Goal: Task Accomplishment & Management: Complete application form

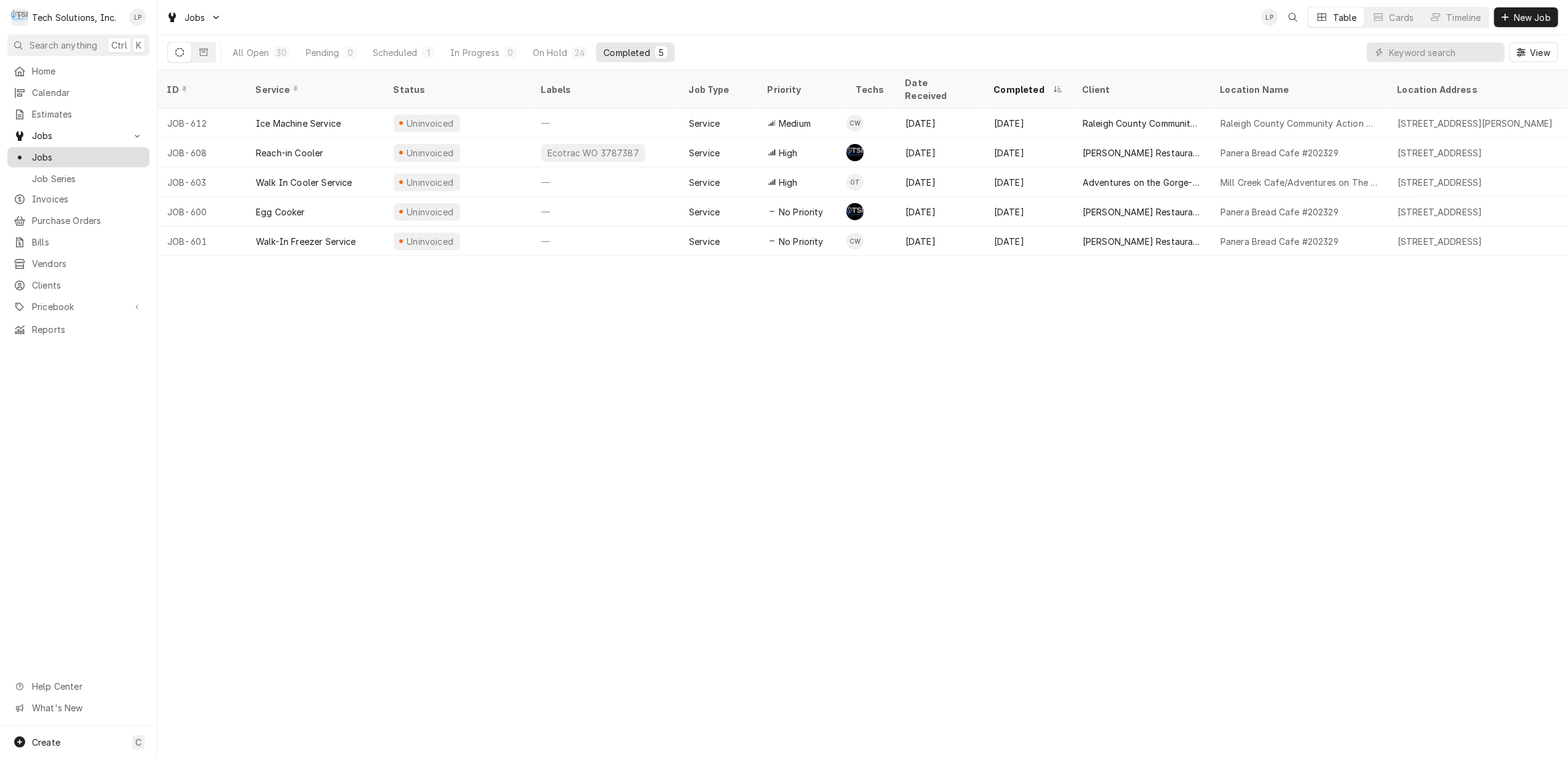
click at [47, 152] on span "Jobs" at bounding box center [88, 157] width 111 height 13
click at [1531, 14] on span "New Job" at bounding box center [1532, 17] width 42 height 13
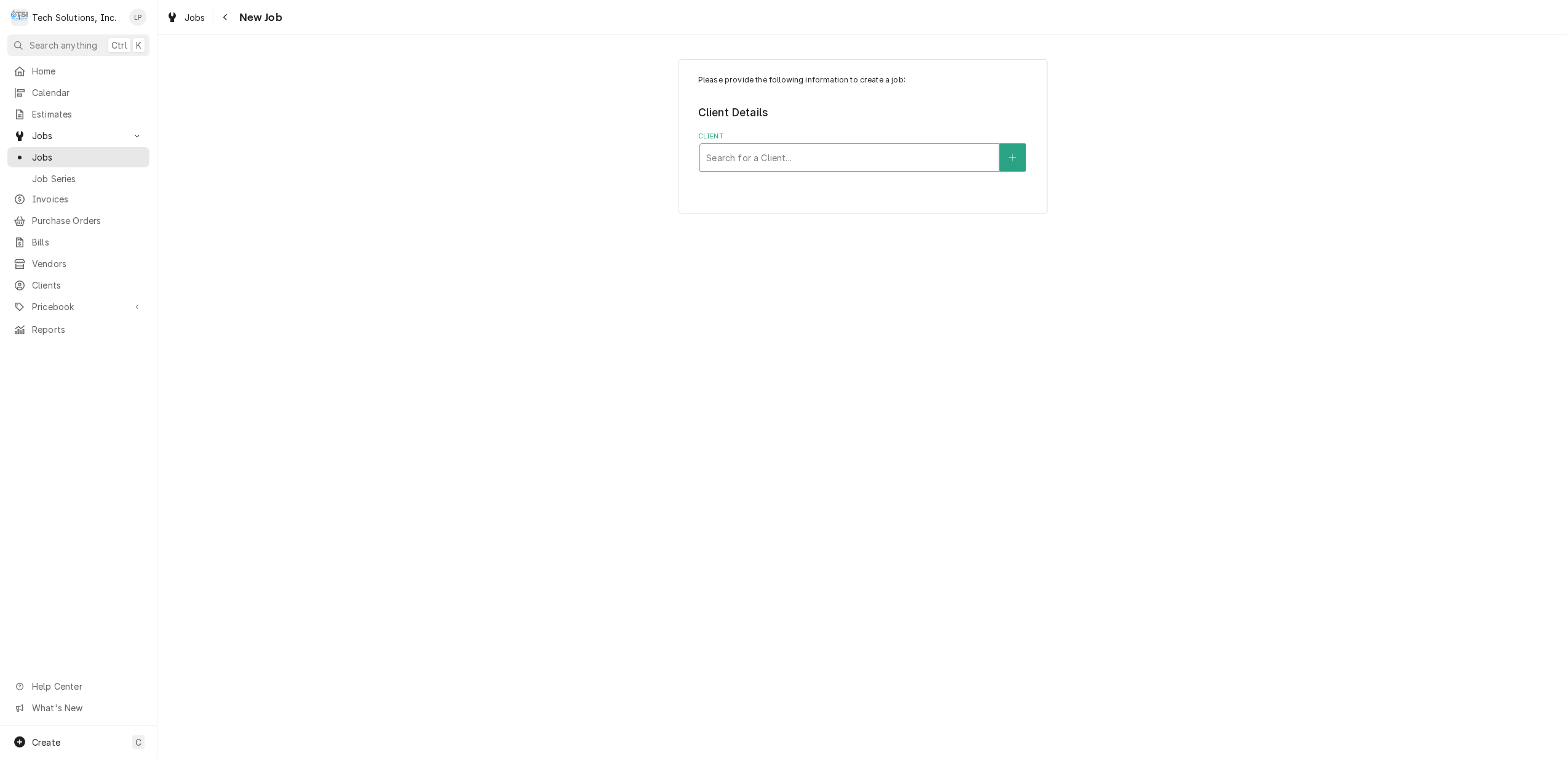
click at [892, 157] on div "Client" at bounding box center [849, 157] width 287 height 22
type input "goph"
click at [891, 182] on div "Gopher Ridge Farms" at bounding box center [849, 184] width 299 height 19
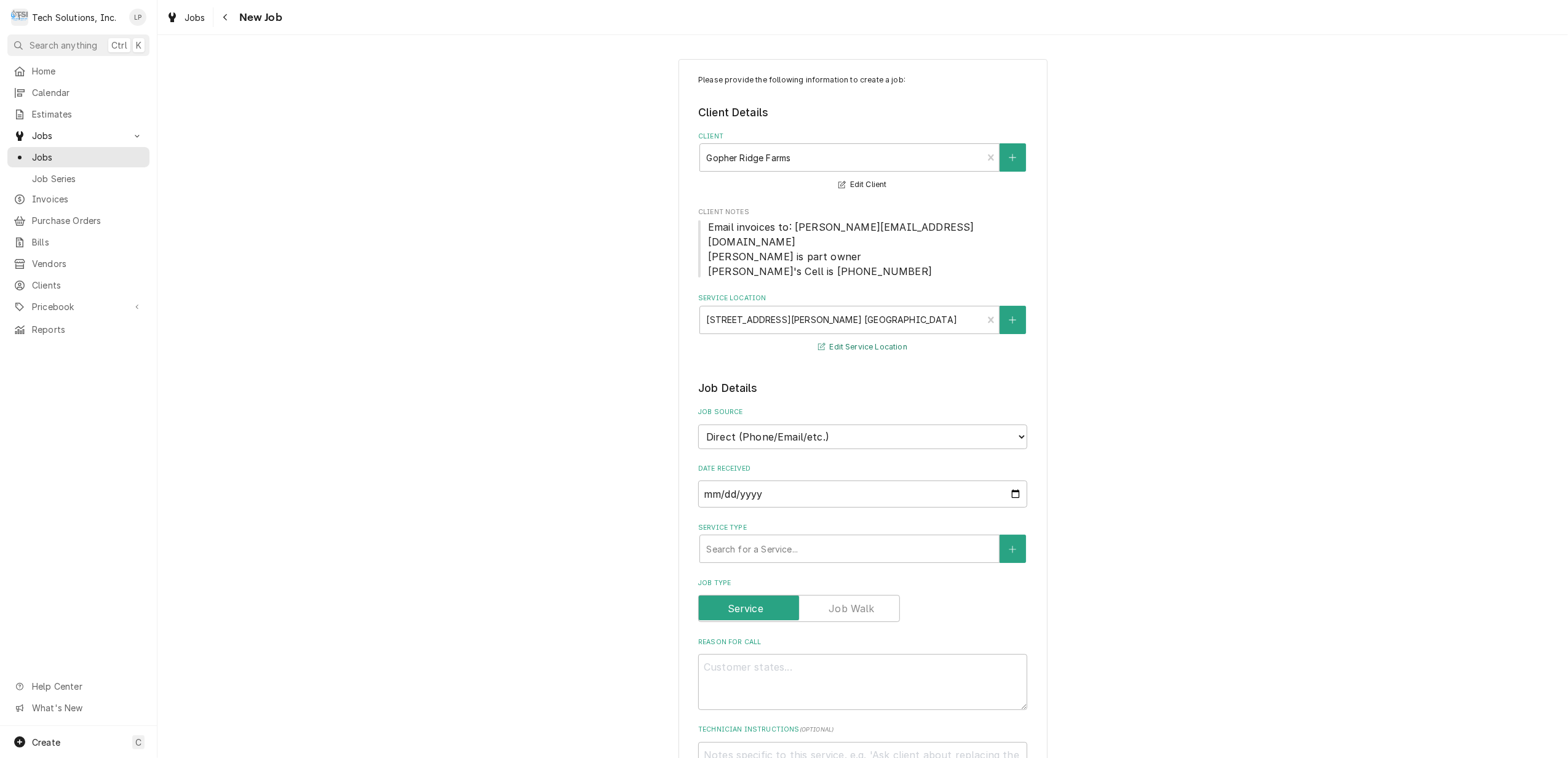
click at [862, 340] on button "Edit Service Location" at bounding box center [862, 347] width 93 height 15
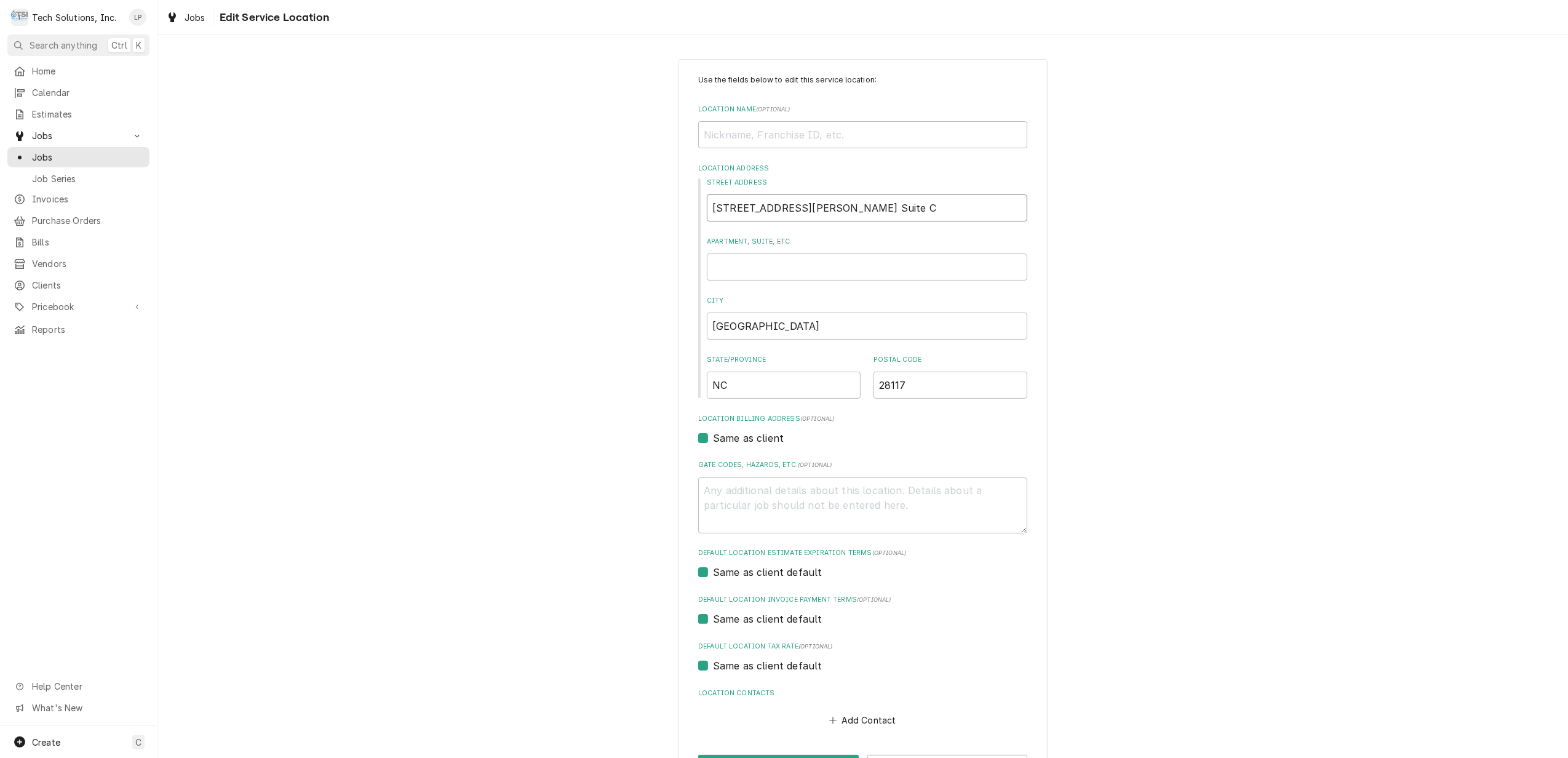
click at [883, 207] on input "435 Williamson Rd. Suite C" at bounding box center [867, 208] width 320 height 27
type textarea "x"
type input "435 Williamson Rd. Suite"
type textarea "x"
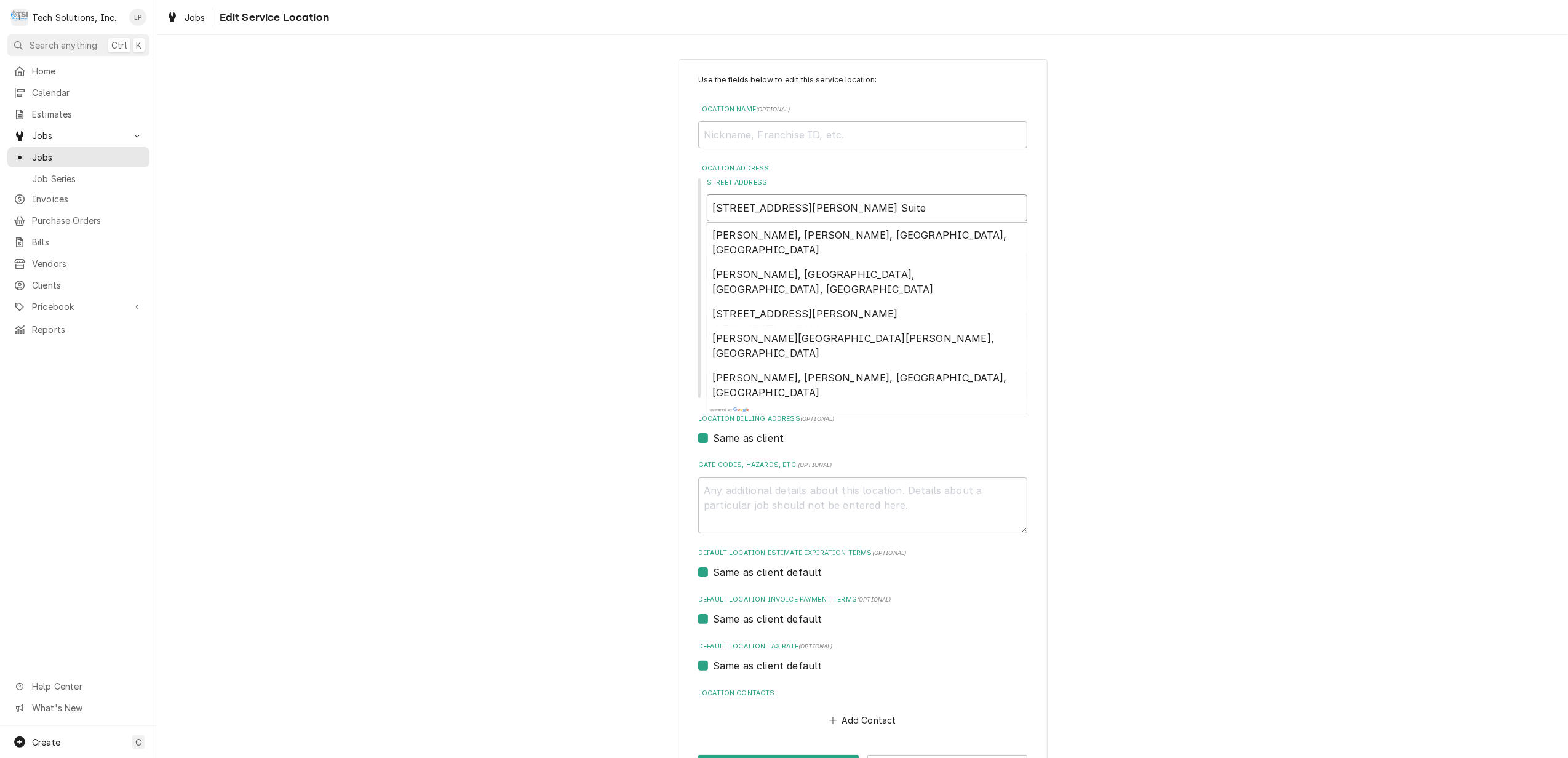
type input "435 Williamson Rd. Suite"
click at [1217, 352] on div "Use the fields below to edit this service location: Location Name ( optional ) …" at bounding box center [862, 426] width 1411 height 756
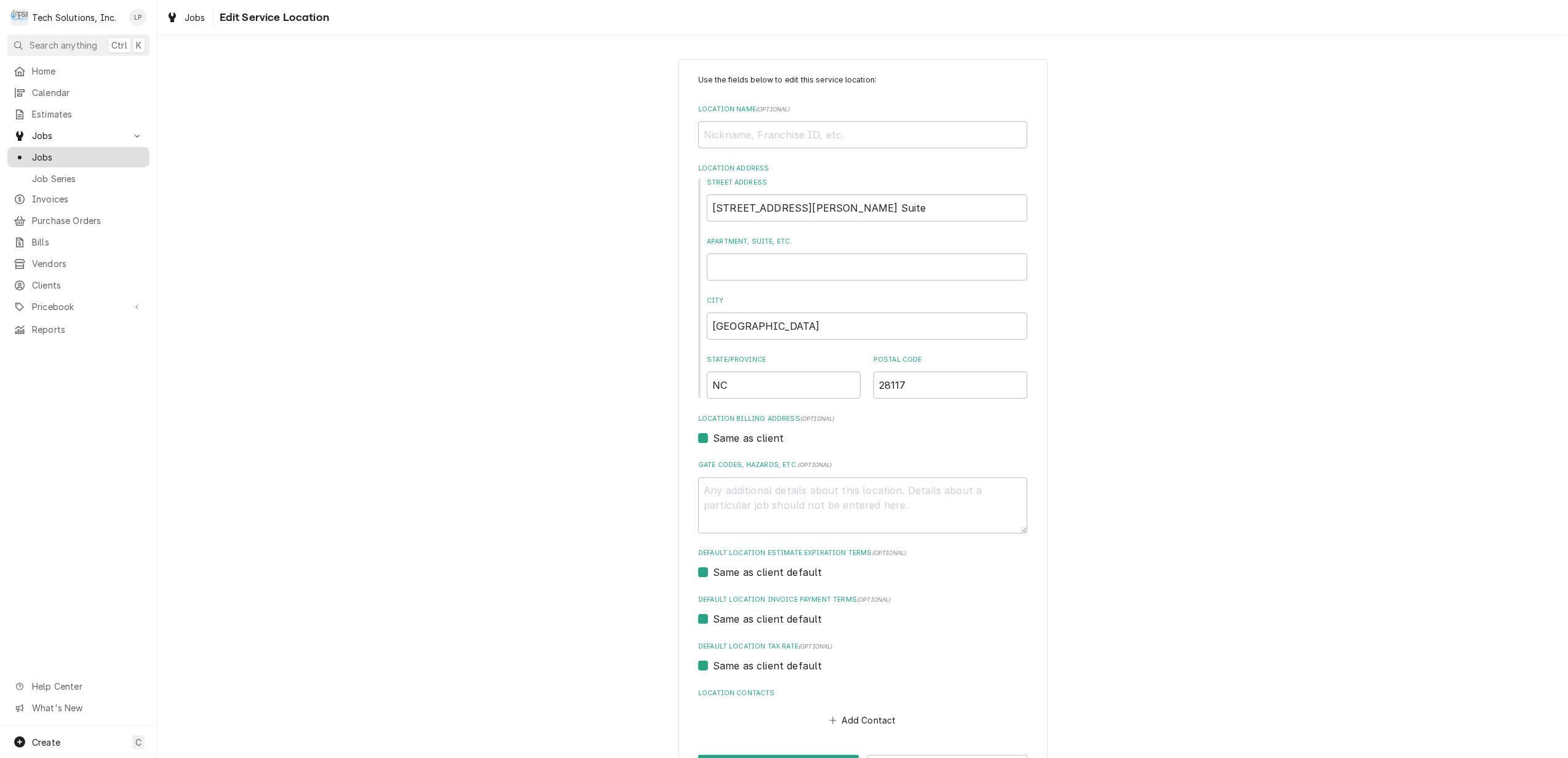
click at [32, 153] on span "Jobs" at bounding box center [88, 157] width 111 height 13
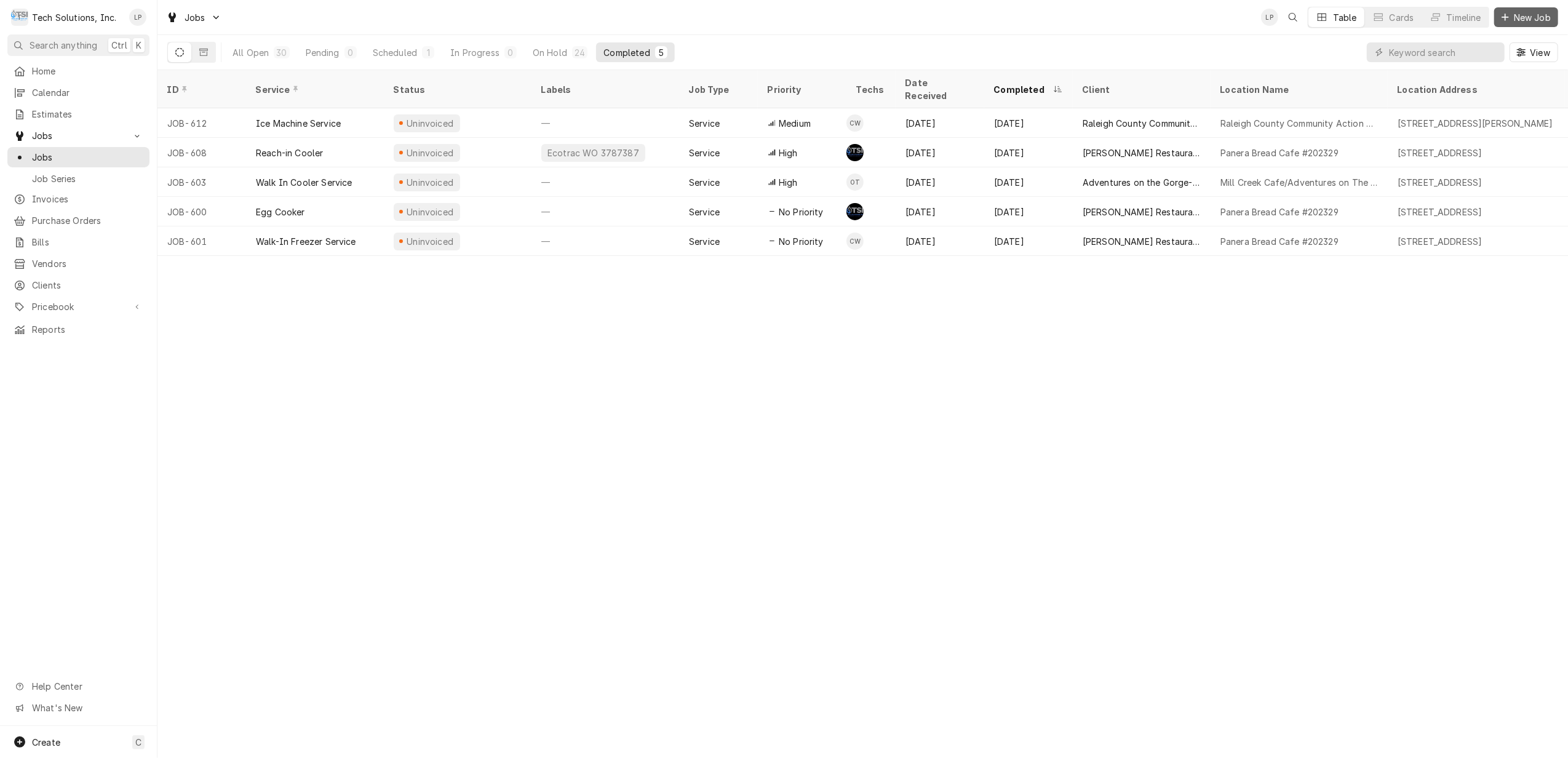
click at [1523, 15] on span "New Job" at bounding box center [1532, 17] width 42 height 13
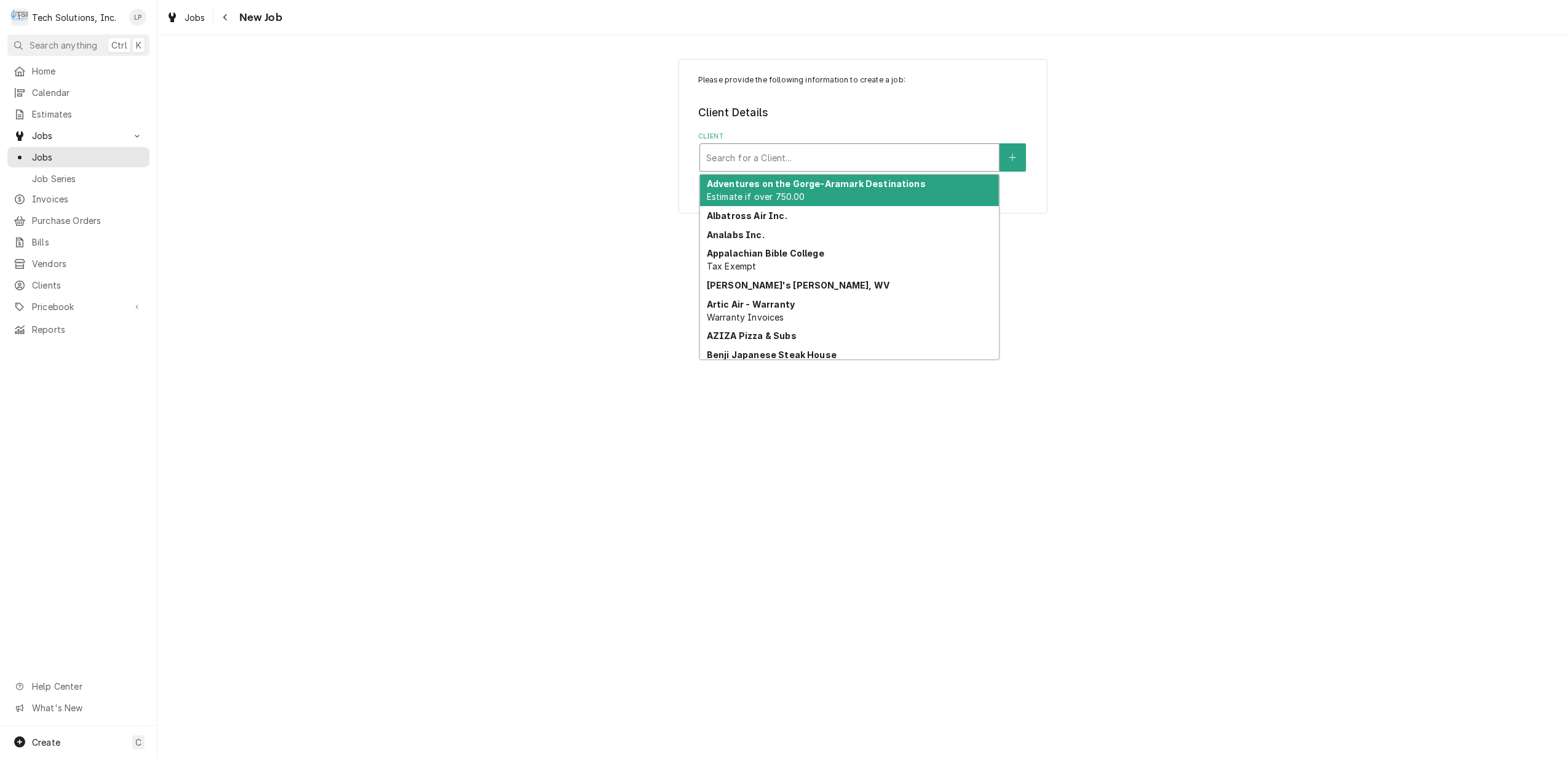
click at [950, 160] on div "Client" at bounding box center [849, 157] width 287 height 22
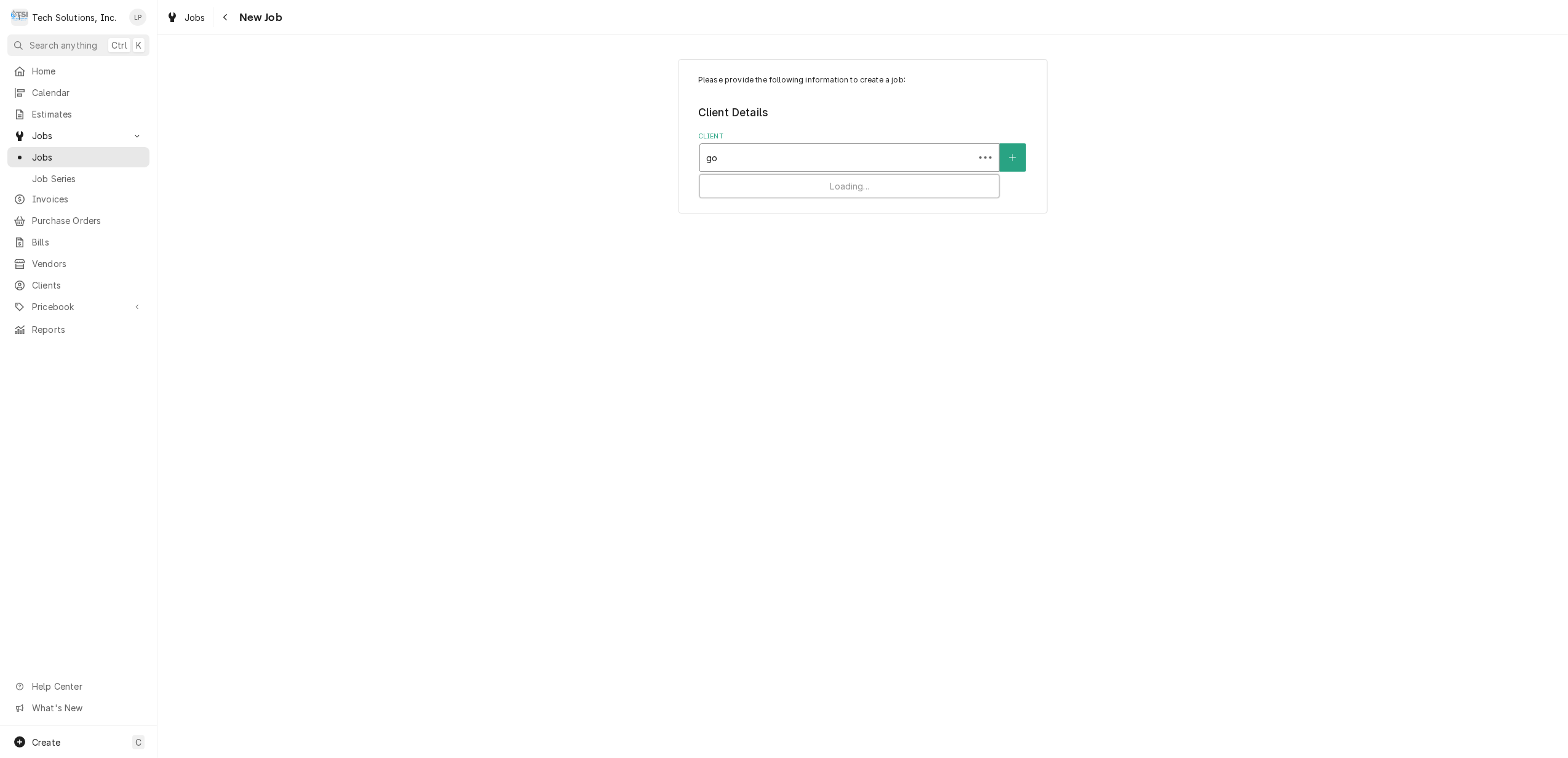
type input "gop"
click at [942, 182] on div "Gopher Ridge Farms" at bounding box center [849, 184] width 299 height 19
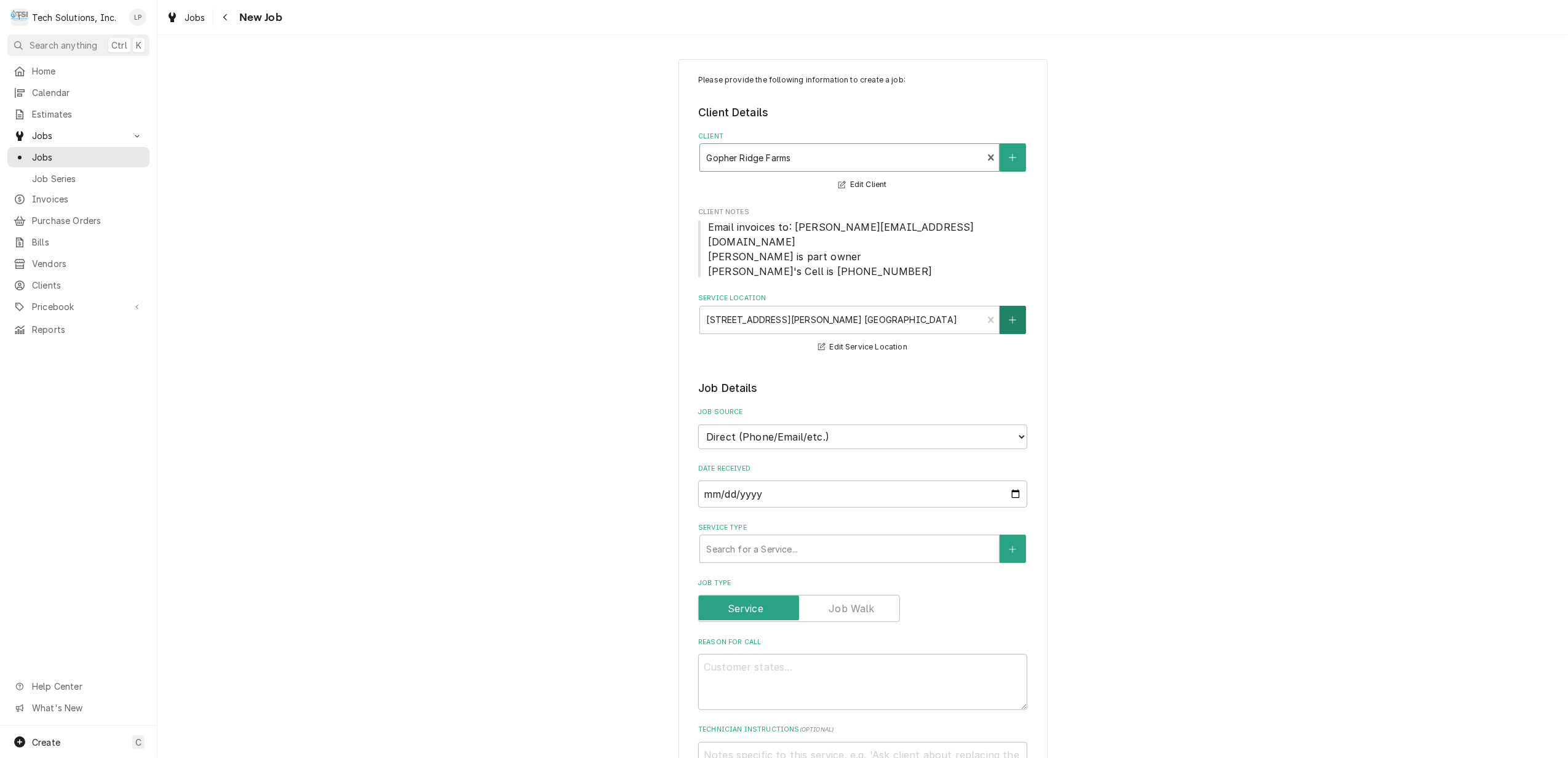
click at [1010, 316] on icon "Create New Location" at bounding box center [1013, 319] width 6 height 6
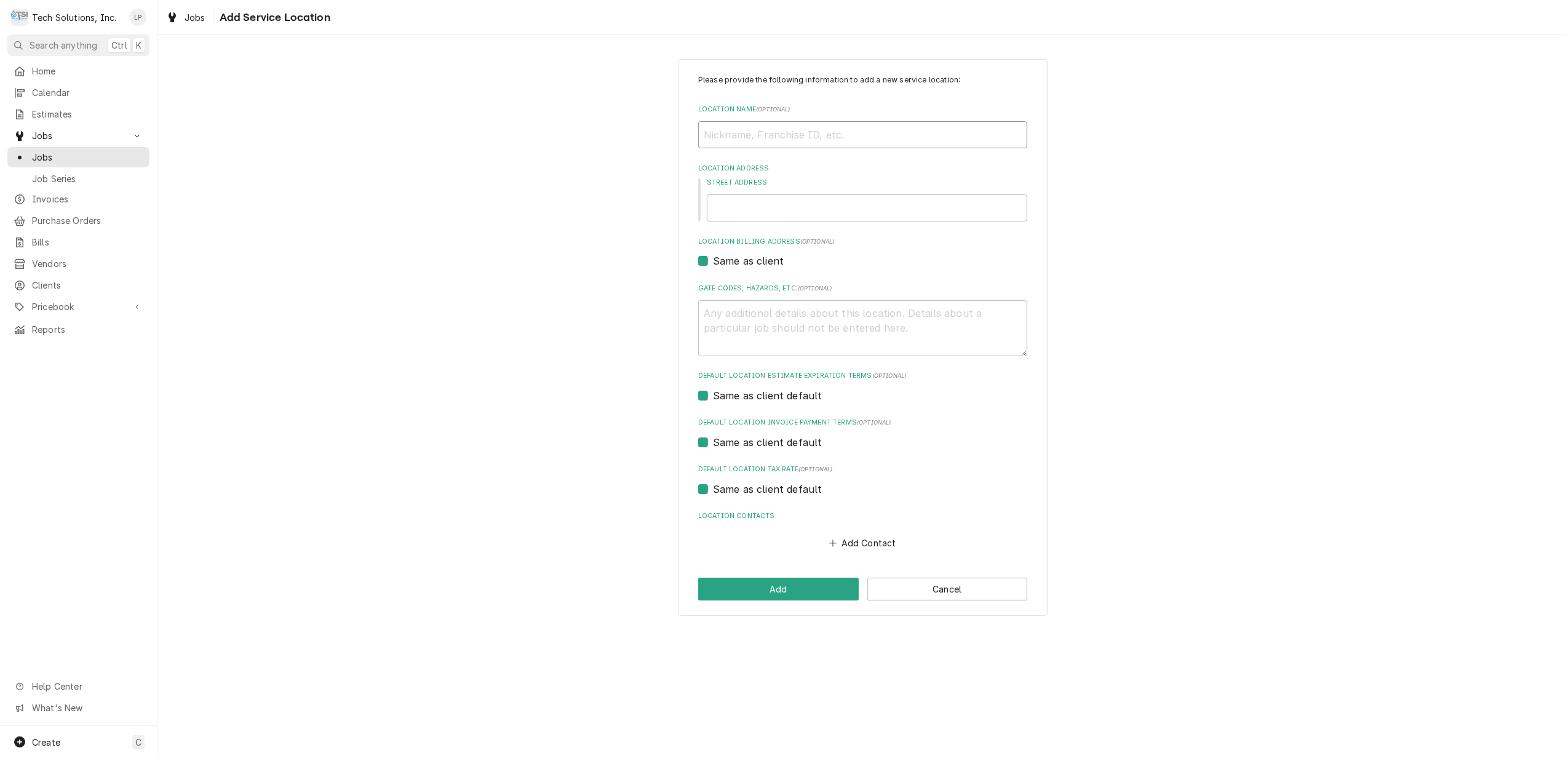
click at [878, 137] on input "Location Name ( optional )" at bounding box center [863, 135] width 329 height 27
type textarea "x"
type input "G"
type textarea "x"
type input "Go"
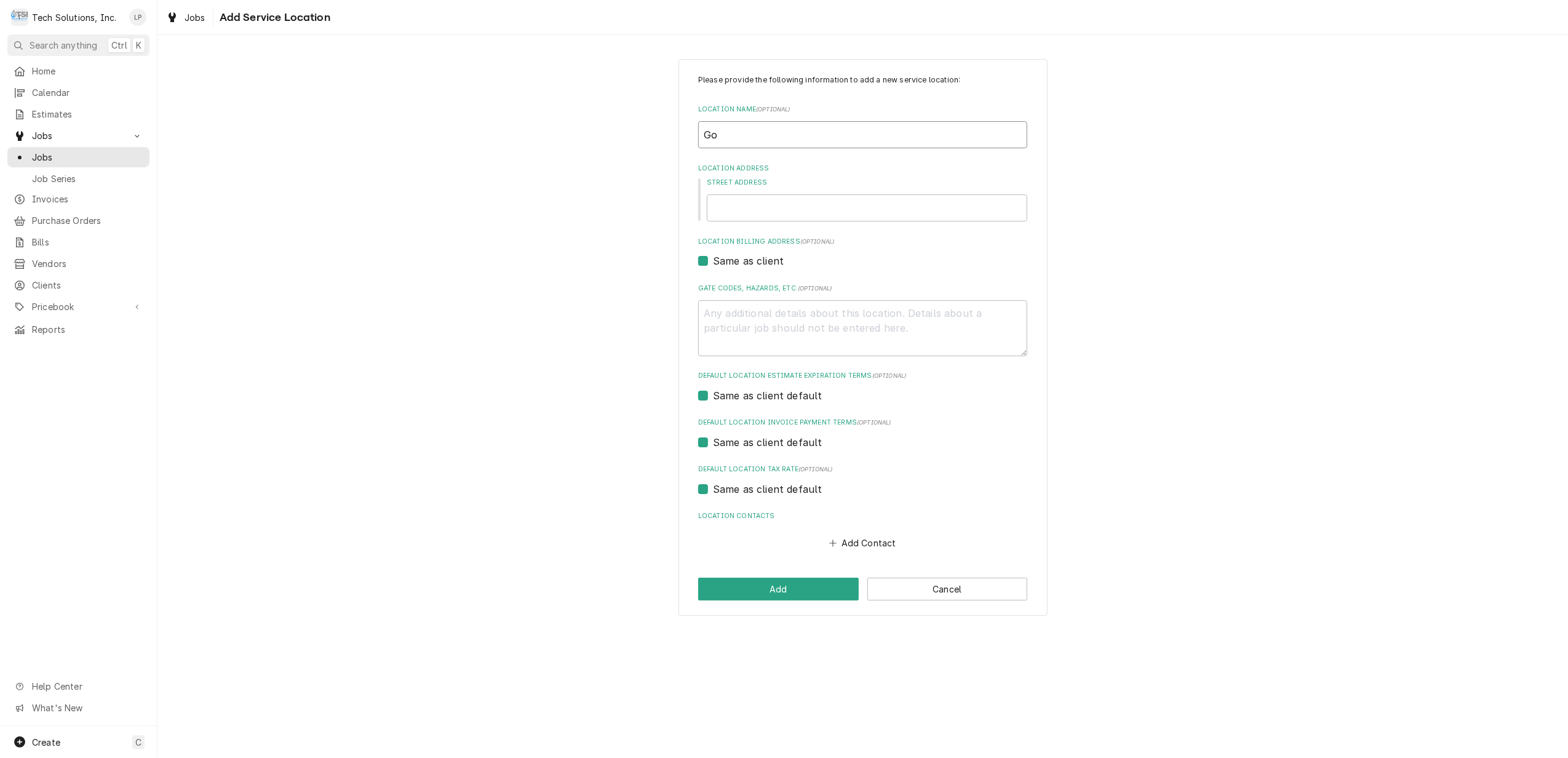
type textarea "x"
type input "Gop"
type textarea "x"
type input "Goph"
type textarea "x"
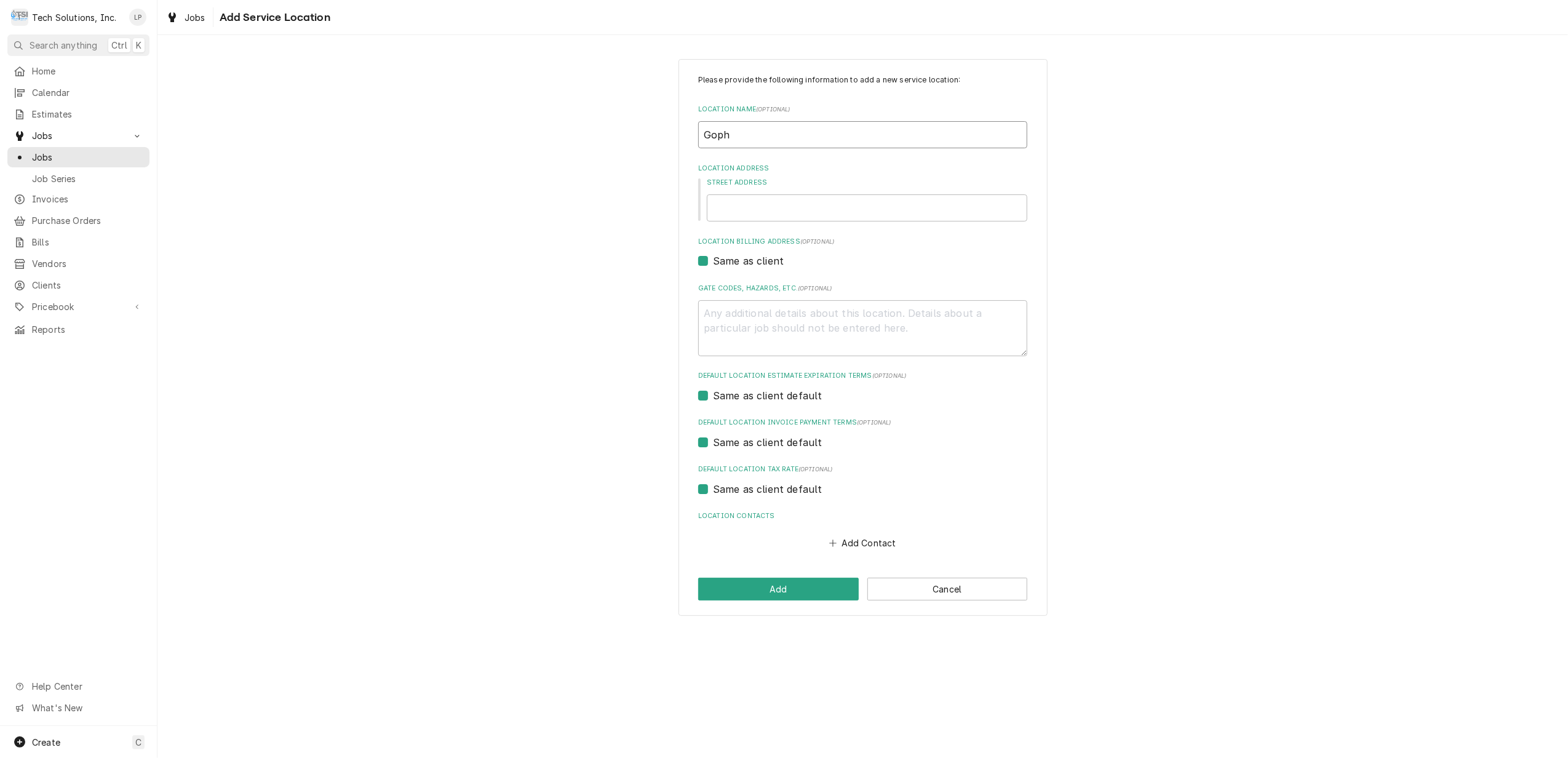
type input "Gophe"
type textarea "x"
type input "Gopher"
type textarea "x"
type input "Gopher"
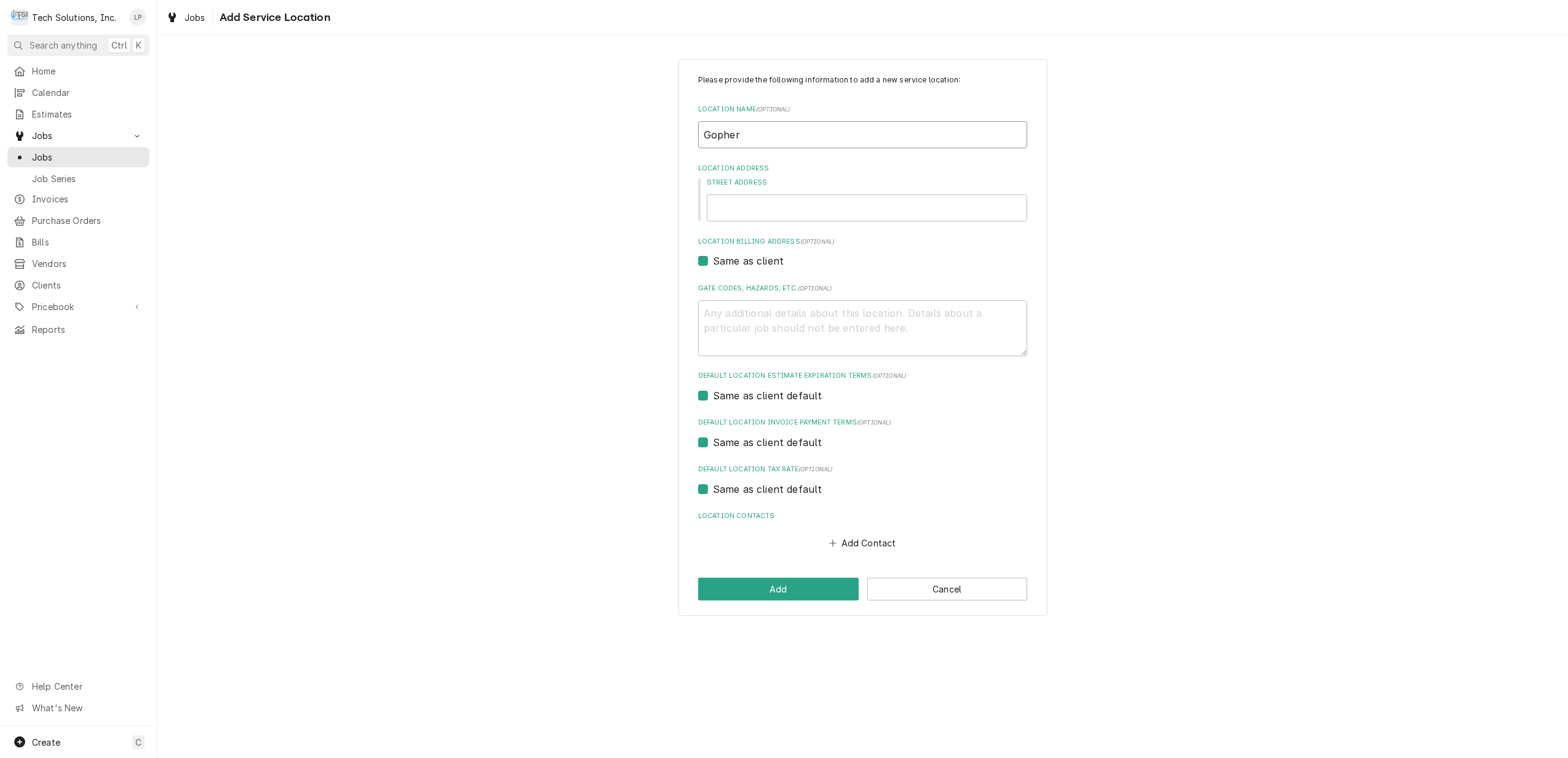
type textarea "x"
type input "Gopher R"
type textarea "x"
type input "Gopher Ri"
type textarea "x"
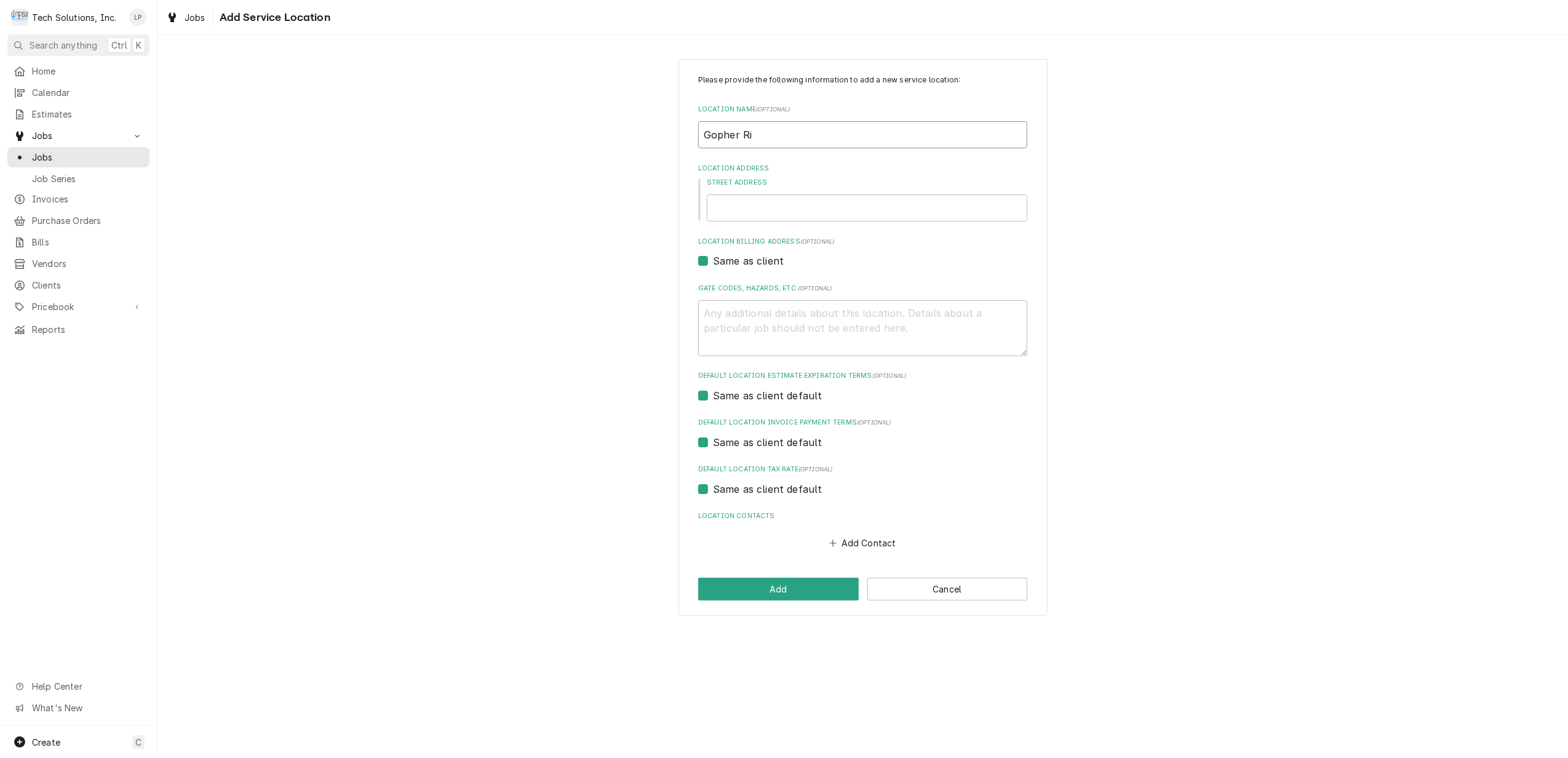
type input "Gopher Rid"
type textarea "x"
type input "Gopher Ridg"
type textarea "x"
type input "Gopher Ridge"
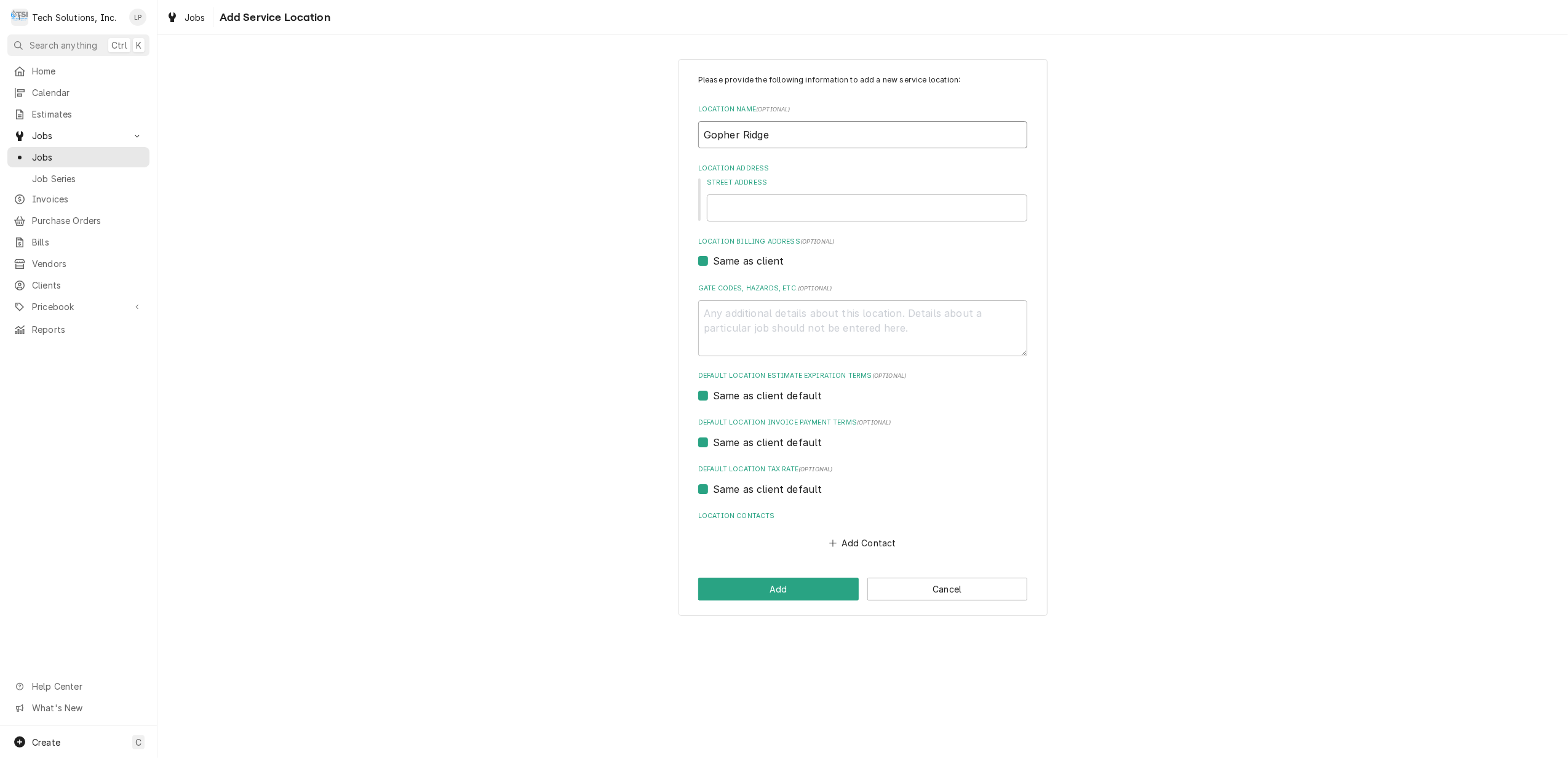
type textarea "x"
type input "Gopher Ridge"
type textarea "x"
type input "Gopher Ridge F"
type textarea "x"
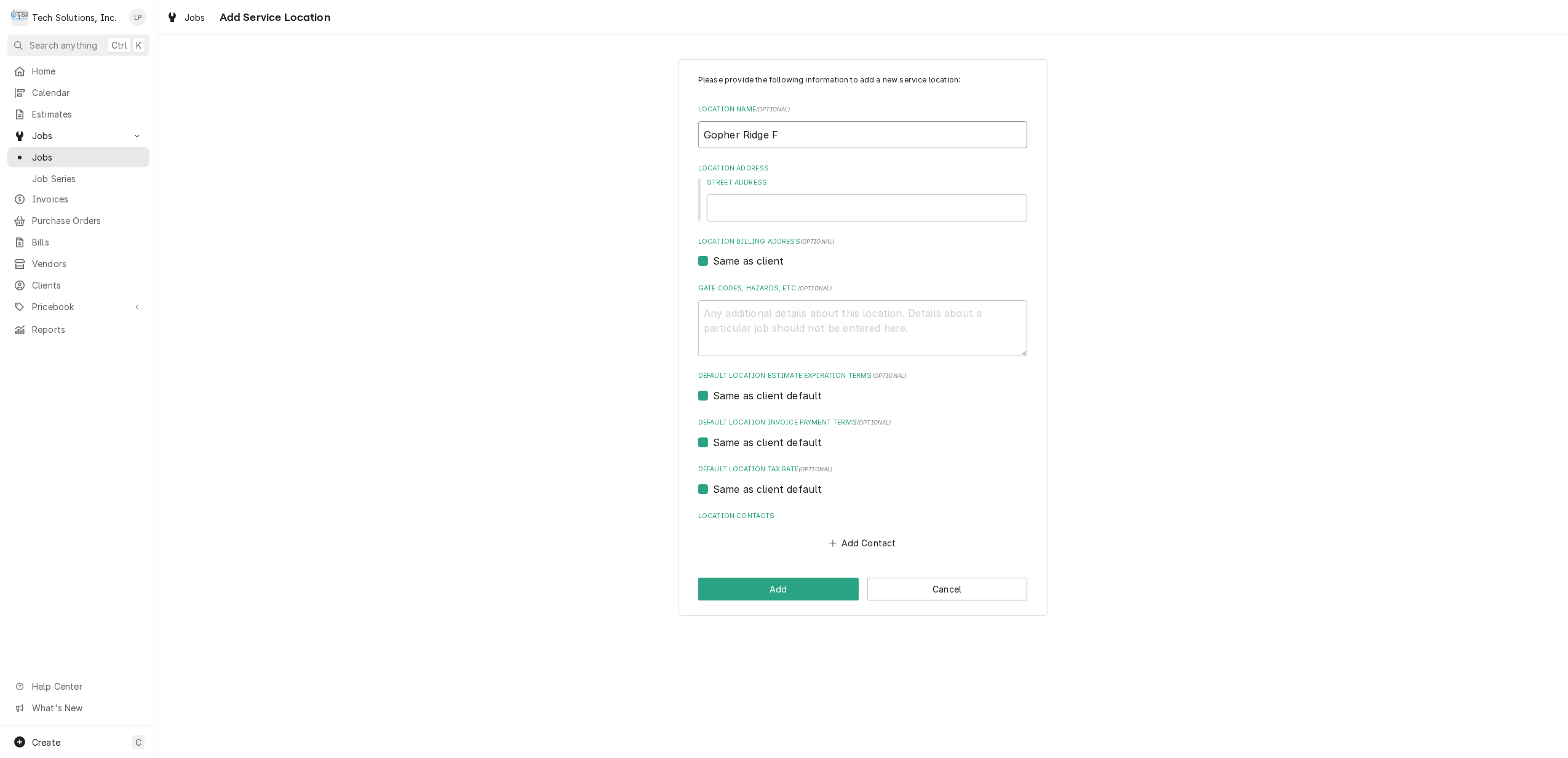
type input "Gopher Ridge Fa"
type textarea "x"
type input "Gopher Ridge Far"
type textarea "x"
type input "Gopher Ridge Farm"
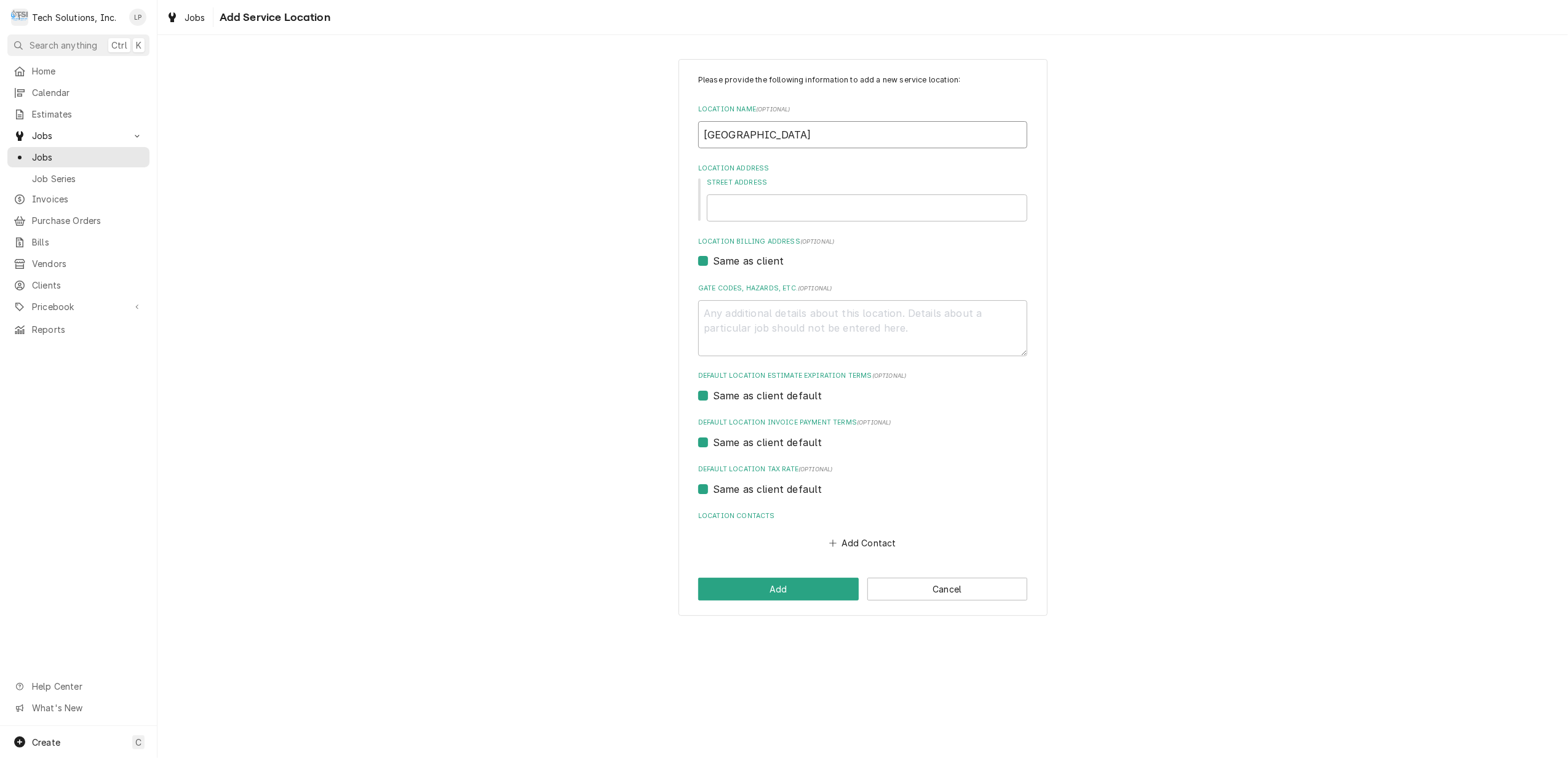
type textarea "x"
type input "Gopher Ridge Farms"
type textarea "x"
type input "Gopher Ridge Farms"
click at [862, 219] on input "Street Address" at bounding box center [867, 208] width 320 height 27
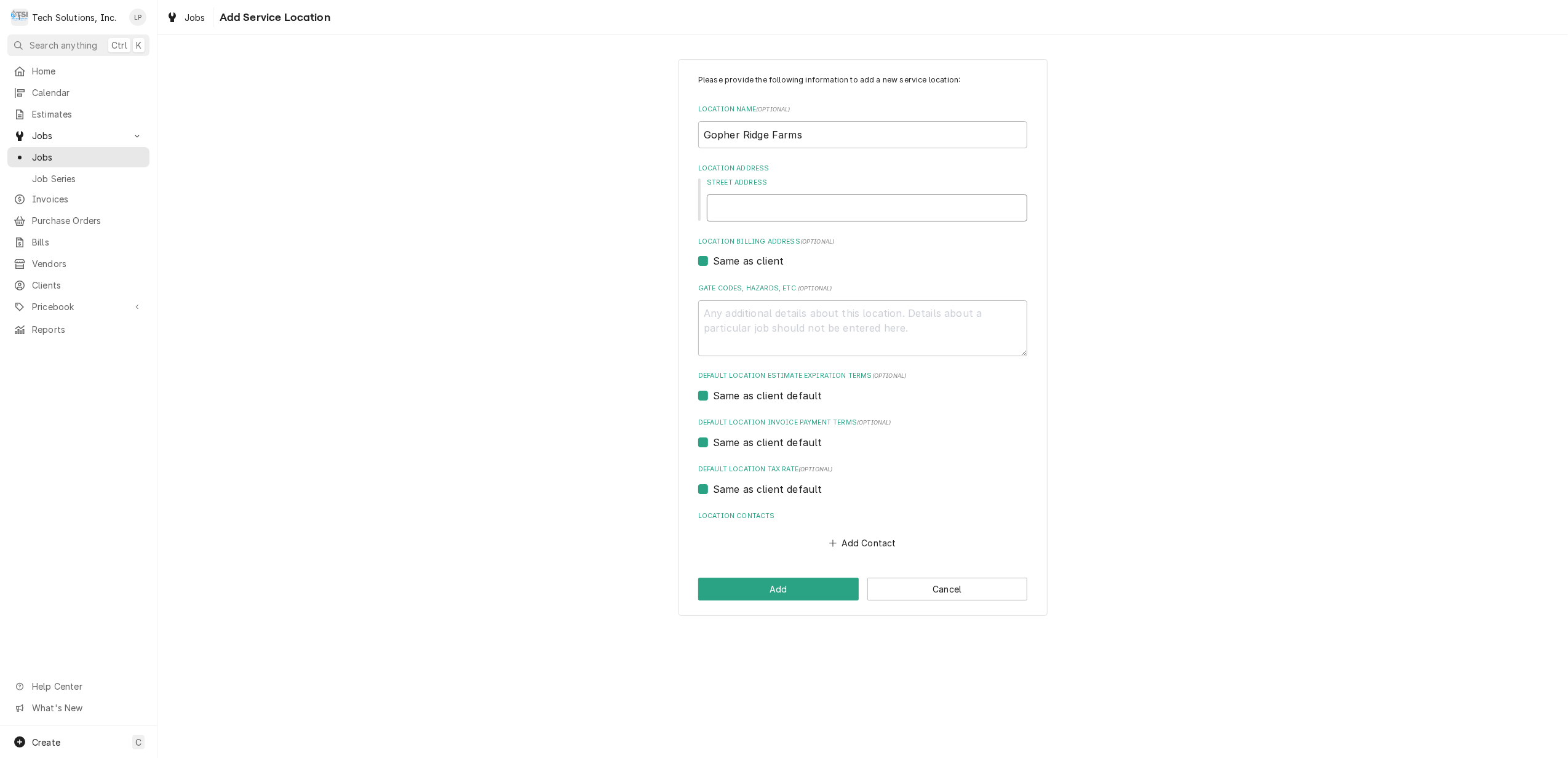
type textarea "x"
type input "3"
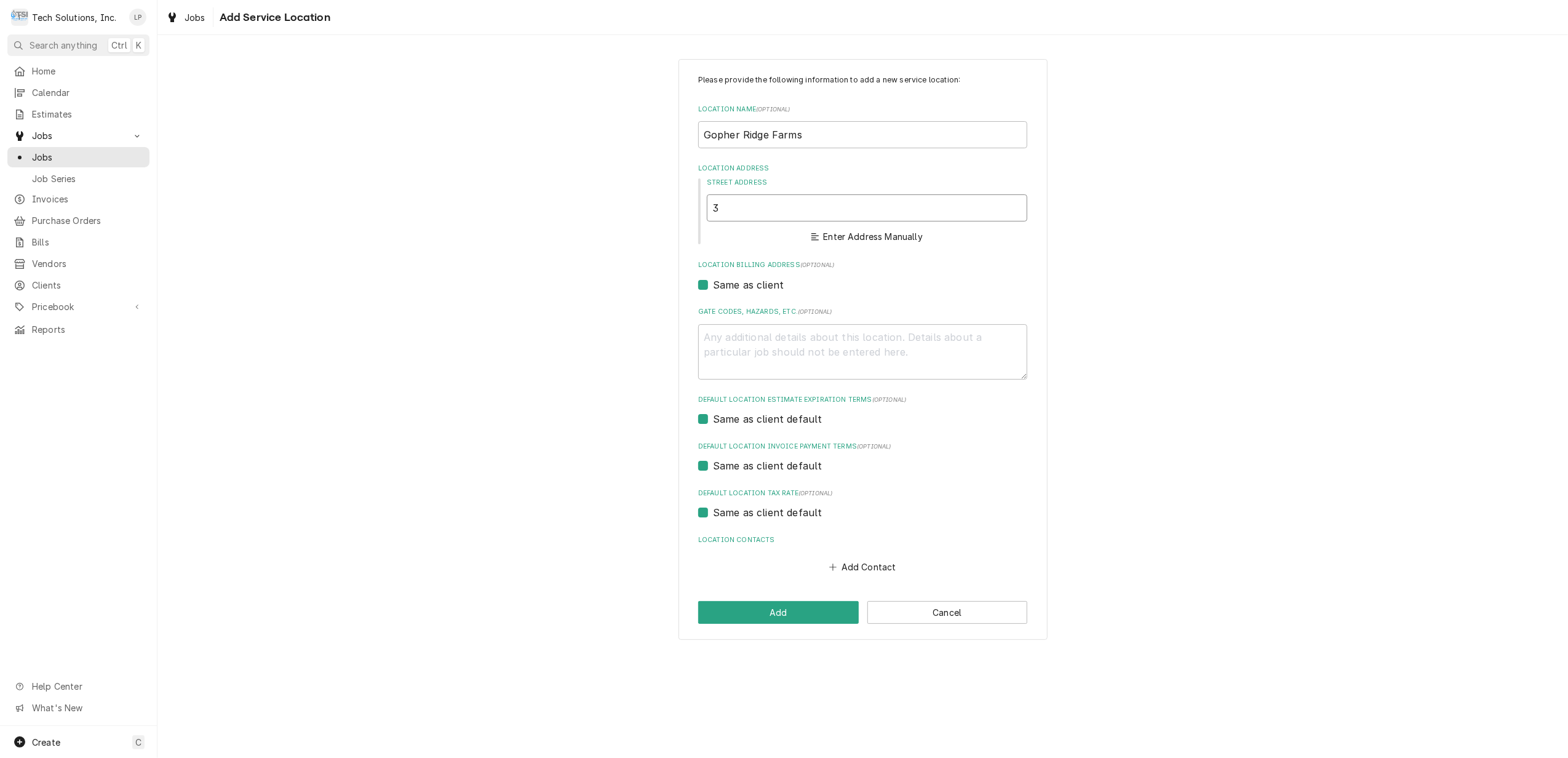
type textarea "x"
type input "31"
type textarea "x"
type input "315"
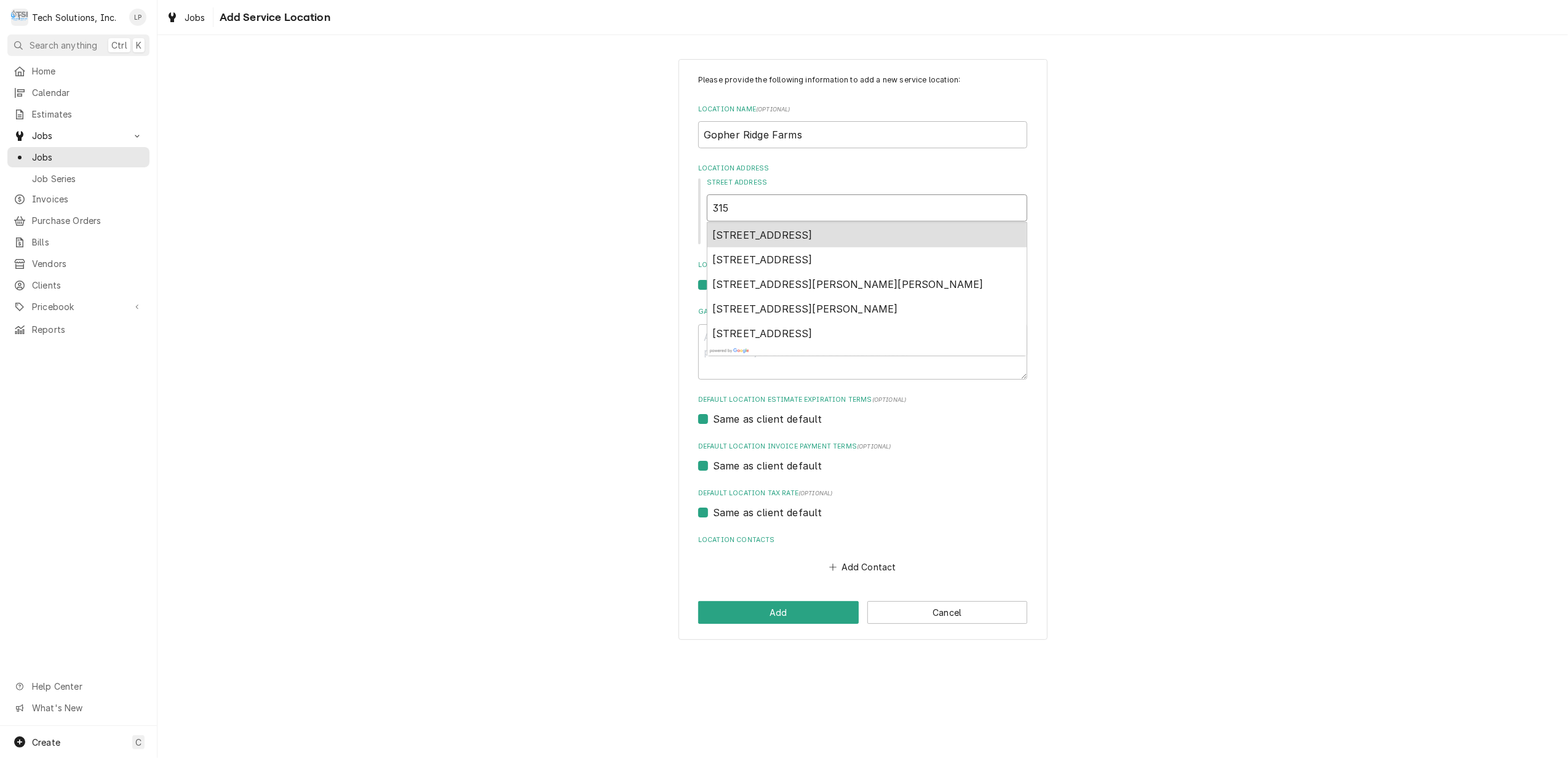
type textarea "x"
type input "315"
type textarea "x"
type input "315 C"
type textarea "x"
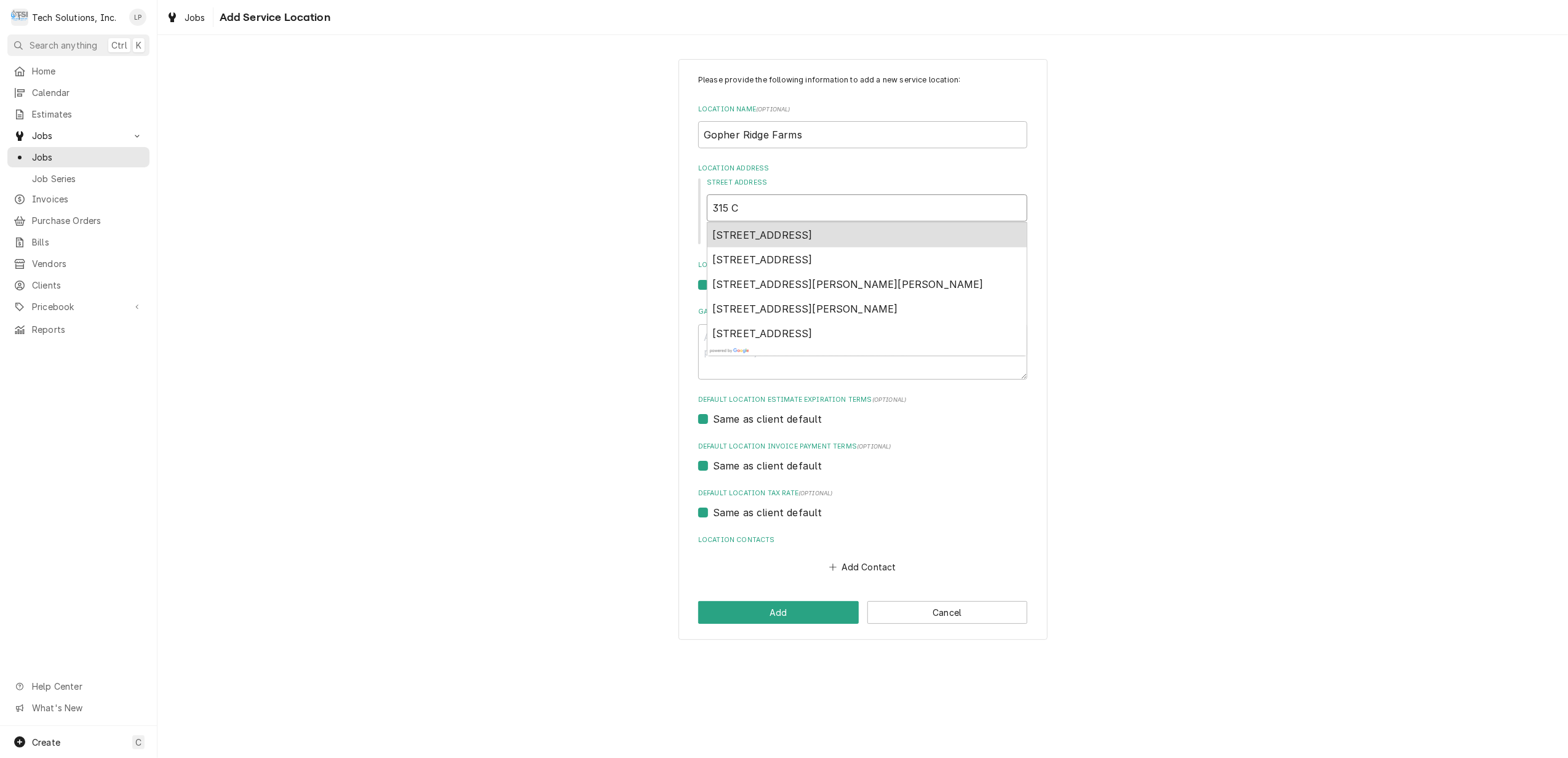
type input "315 Co"
type textarea "x"
type input "315 Com"
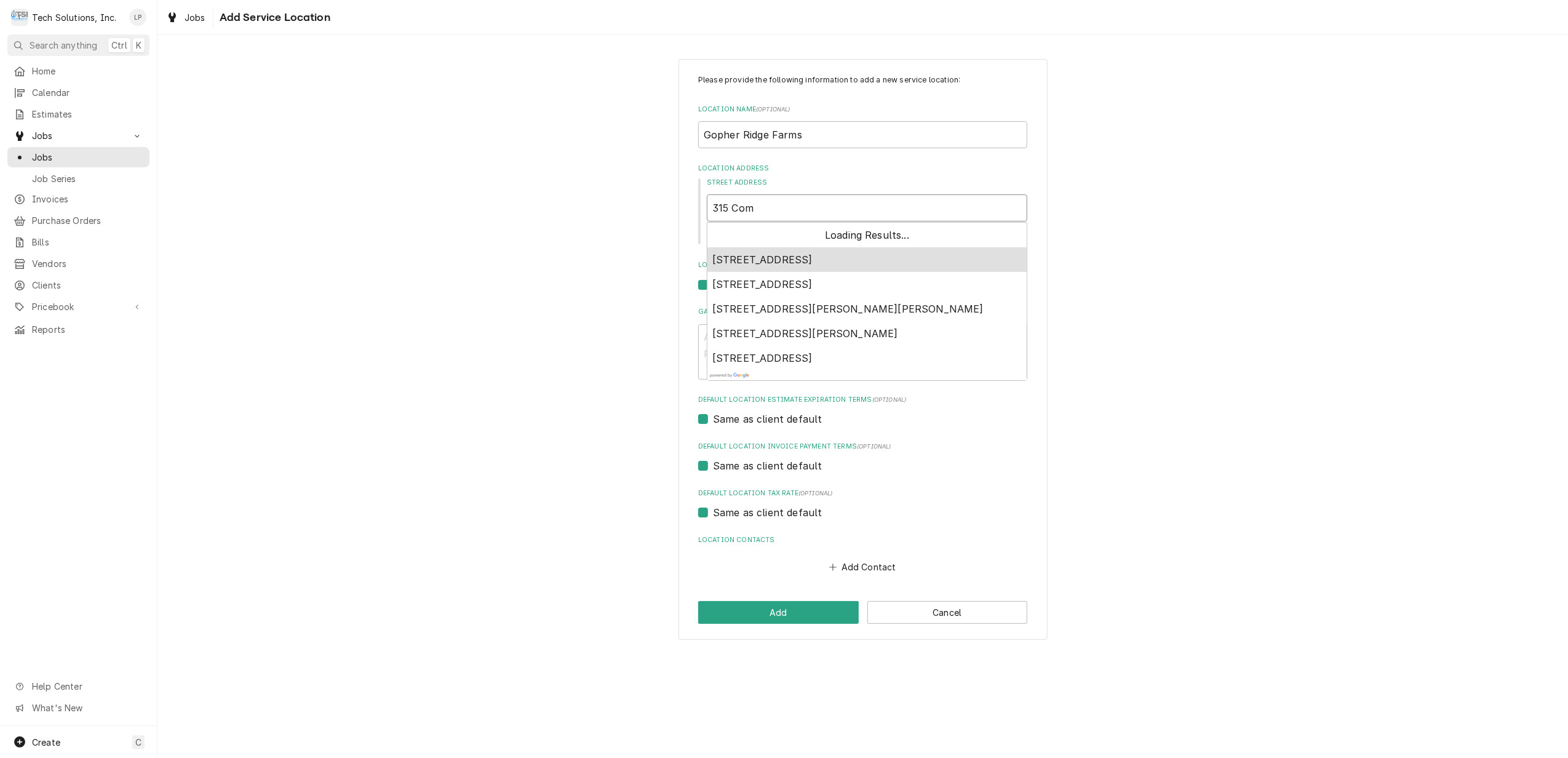
type textarea "x"
type input "315 Comb"
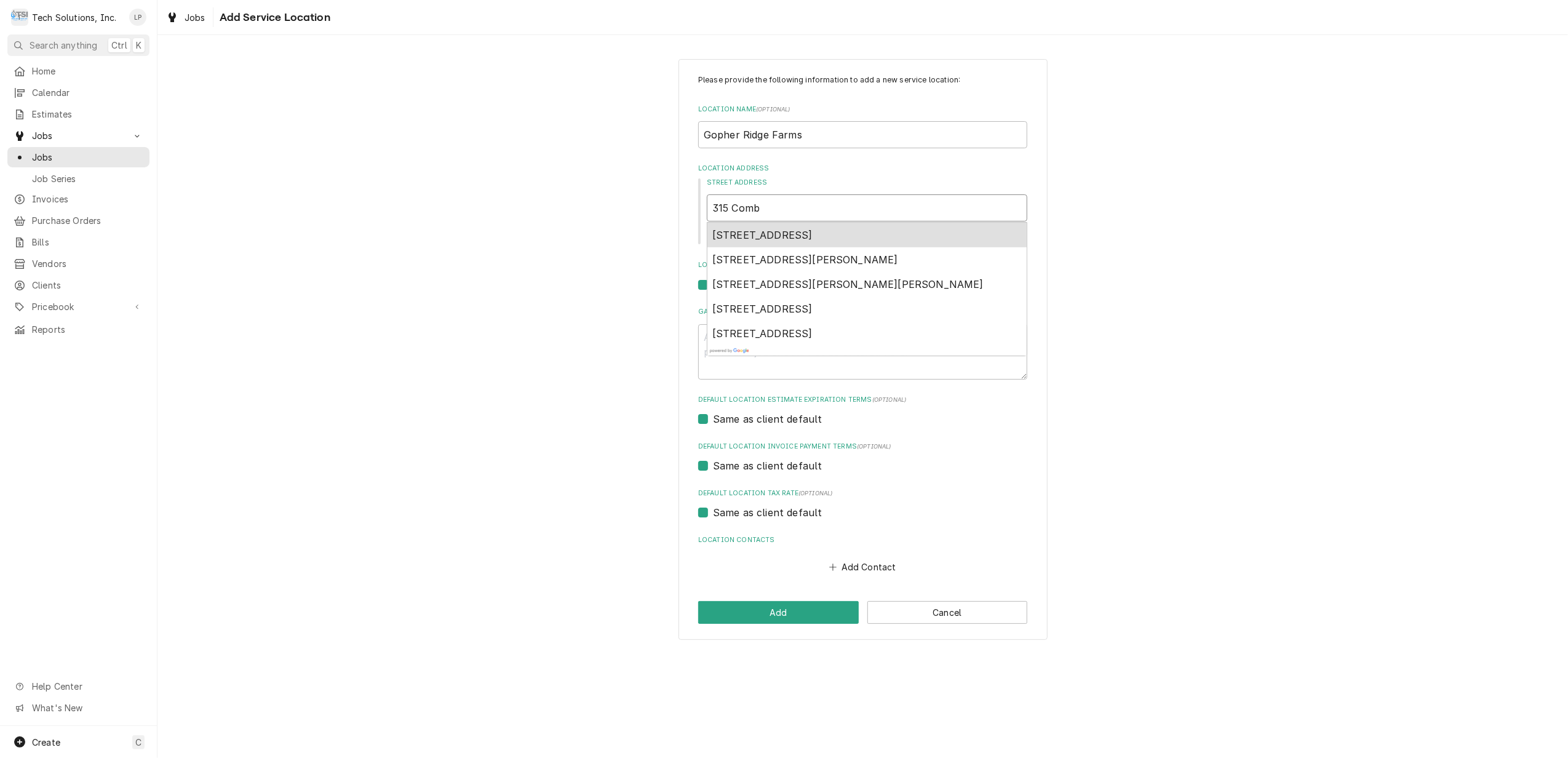
type textarea "x"
type input "315 Combs"
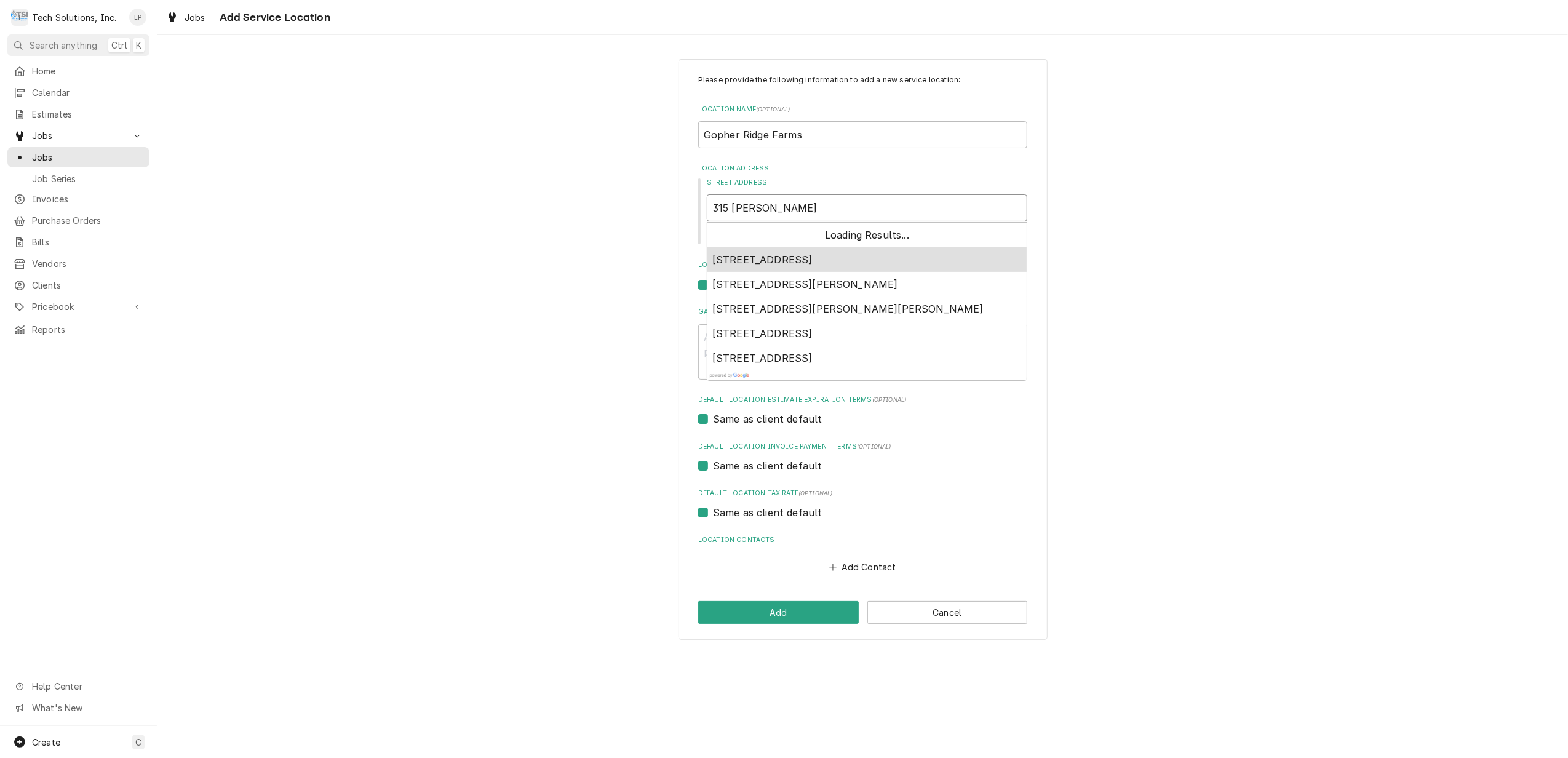
type textarea "x"
type input "315 Combs"
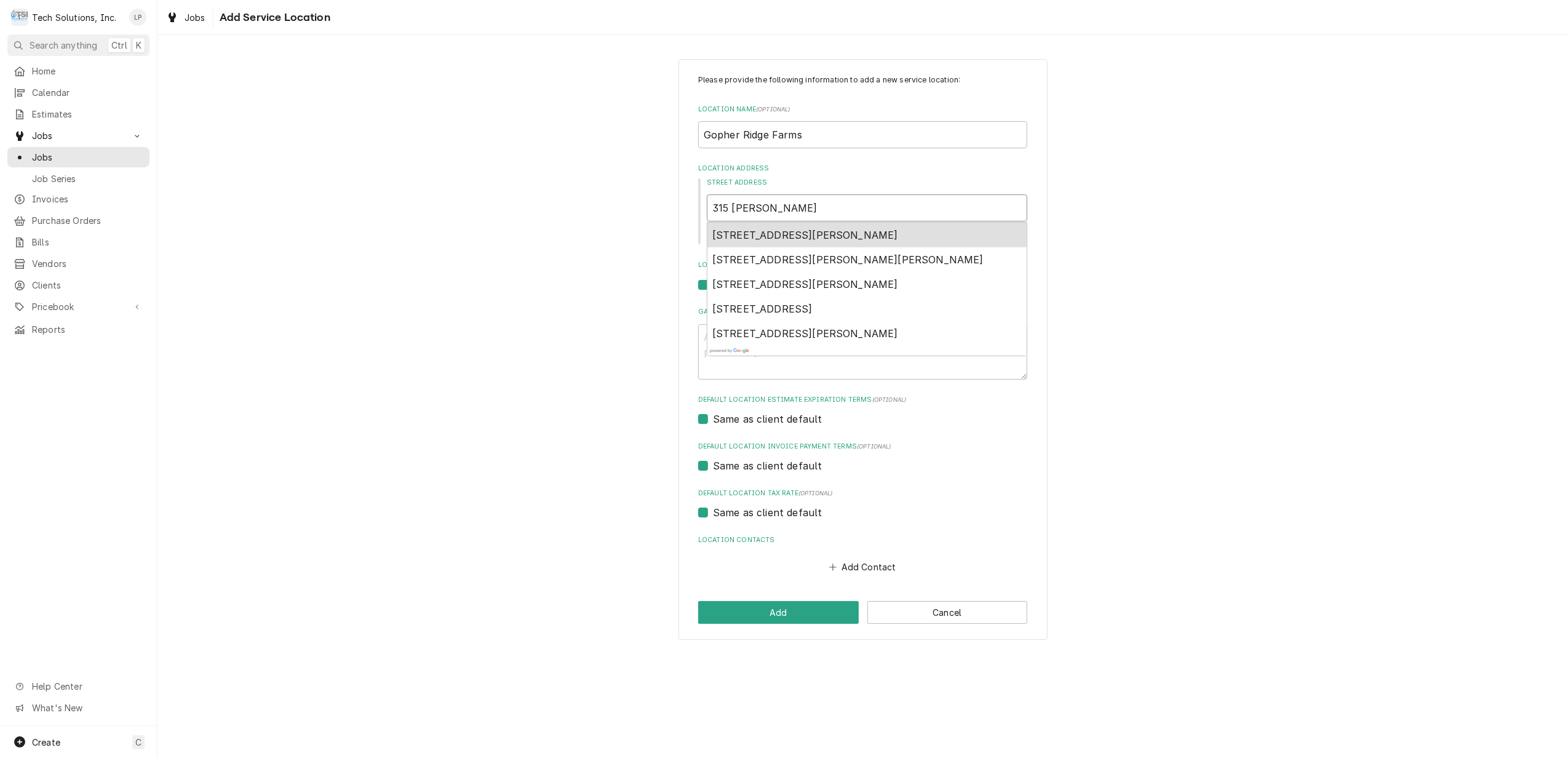
type textarea "x"
type input "315 Combs R"
type textarea "x"
type input "315 Combs Ru"
type textarea "x"
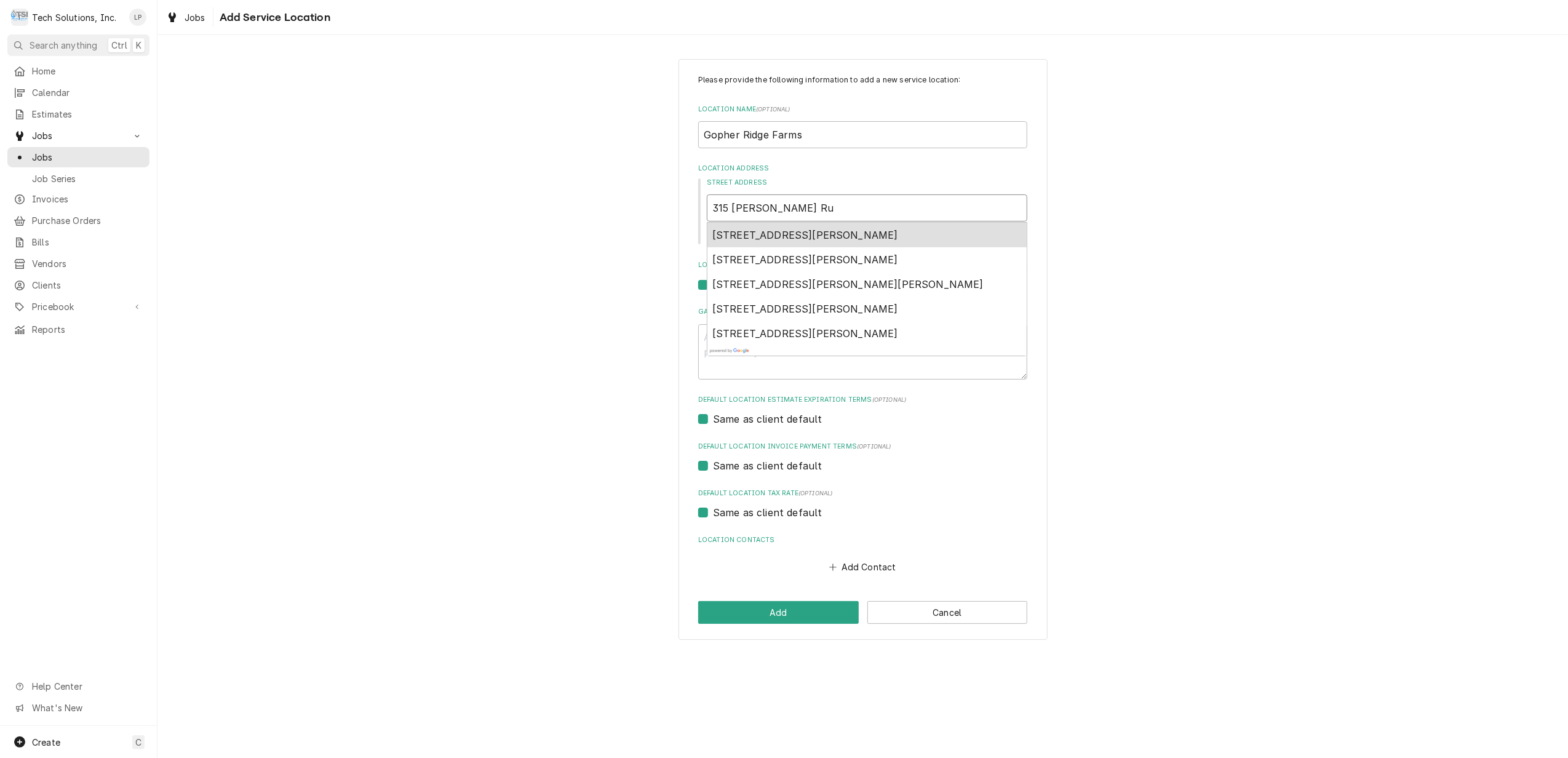
type input "315 Combs Run"
type textarea "x"
type input "315 Combs Run"
type textarea "x"
type input "315 Combs Run R"
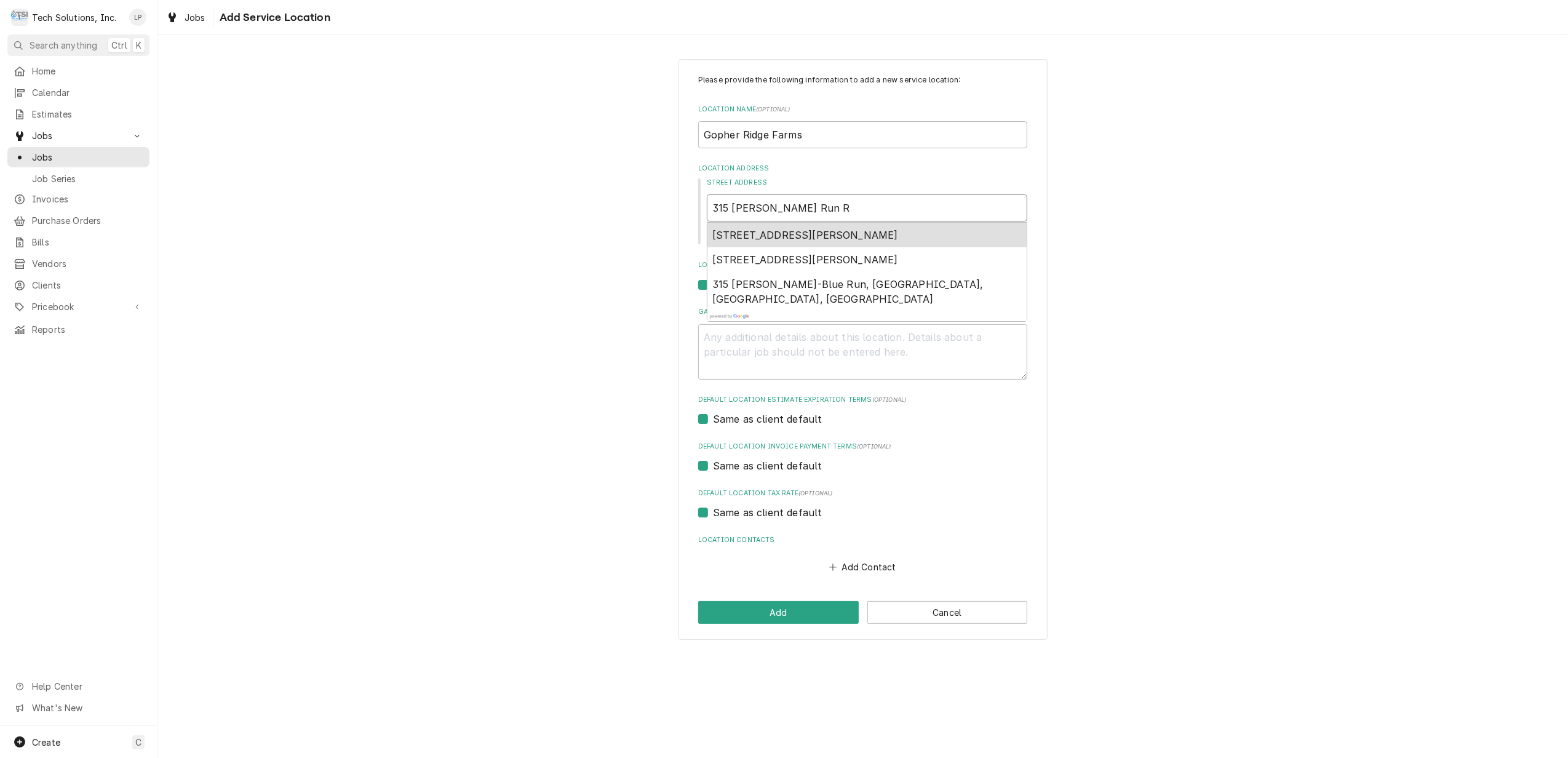
type textarea "x"
type input "315 Combs Run Ro"
type textarea "x"
type input "315 Combs Run Roa"
type textarea "x"
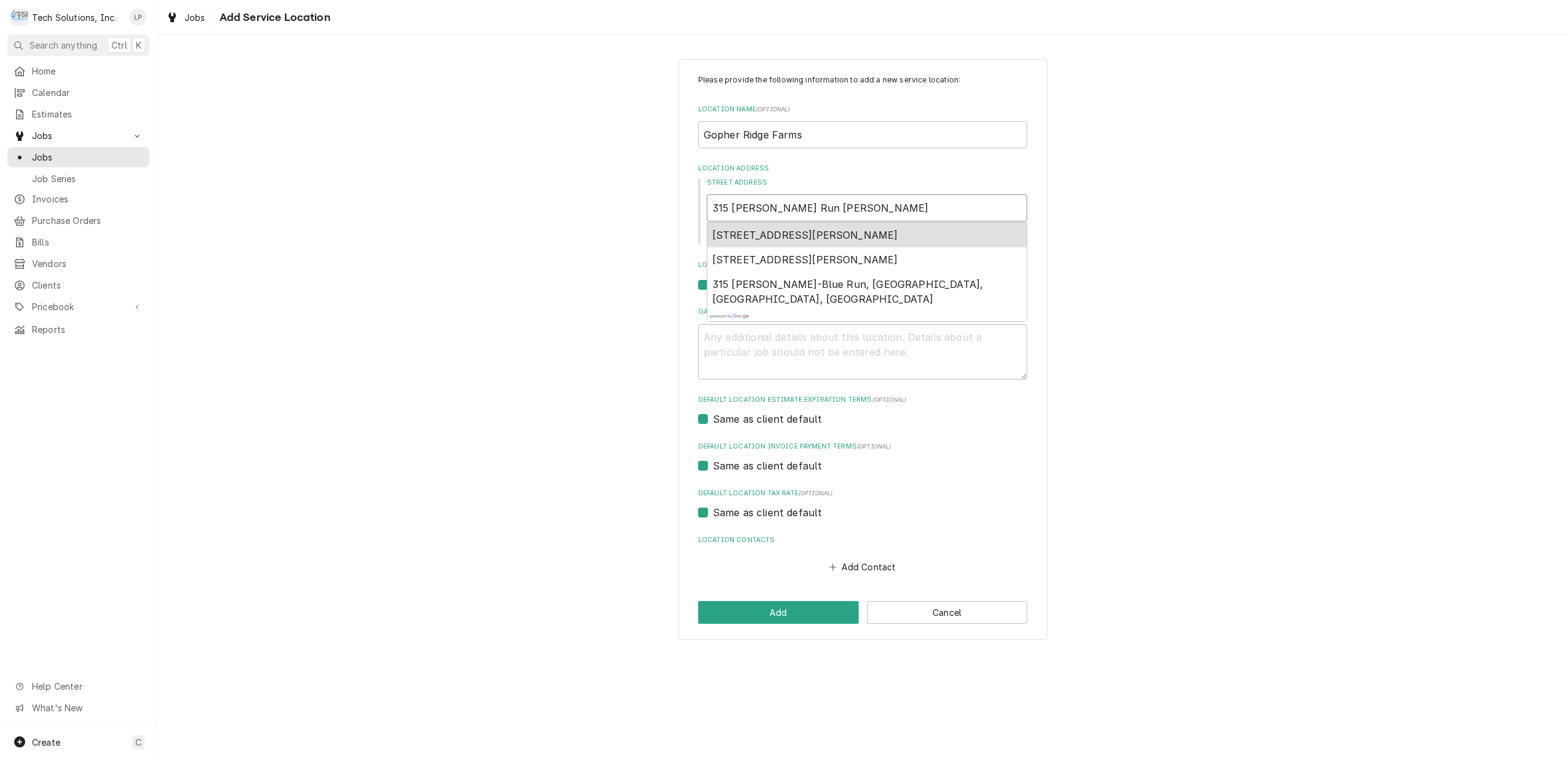
type input "315 Combs Run Road"
click at [850, 234] on span "315 Combs Run Road, Princeton, WV, USA" at bounding box center [805, 234] width 186 height 12
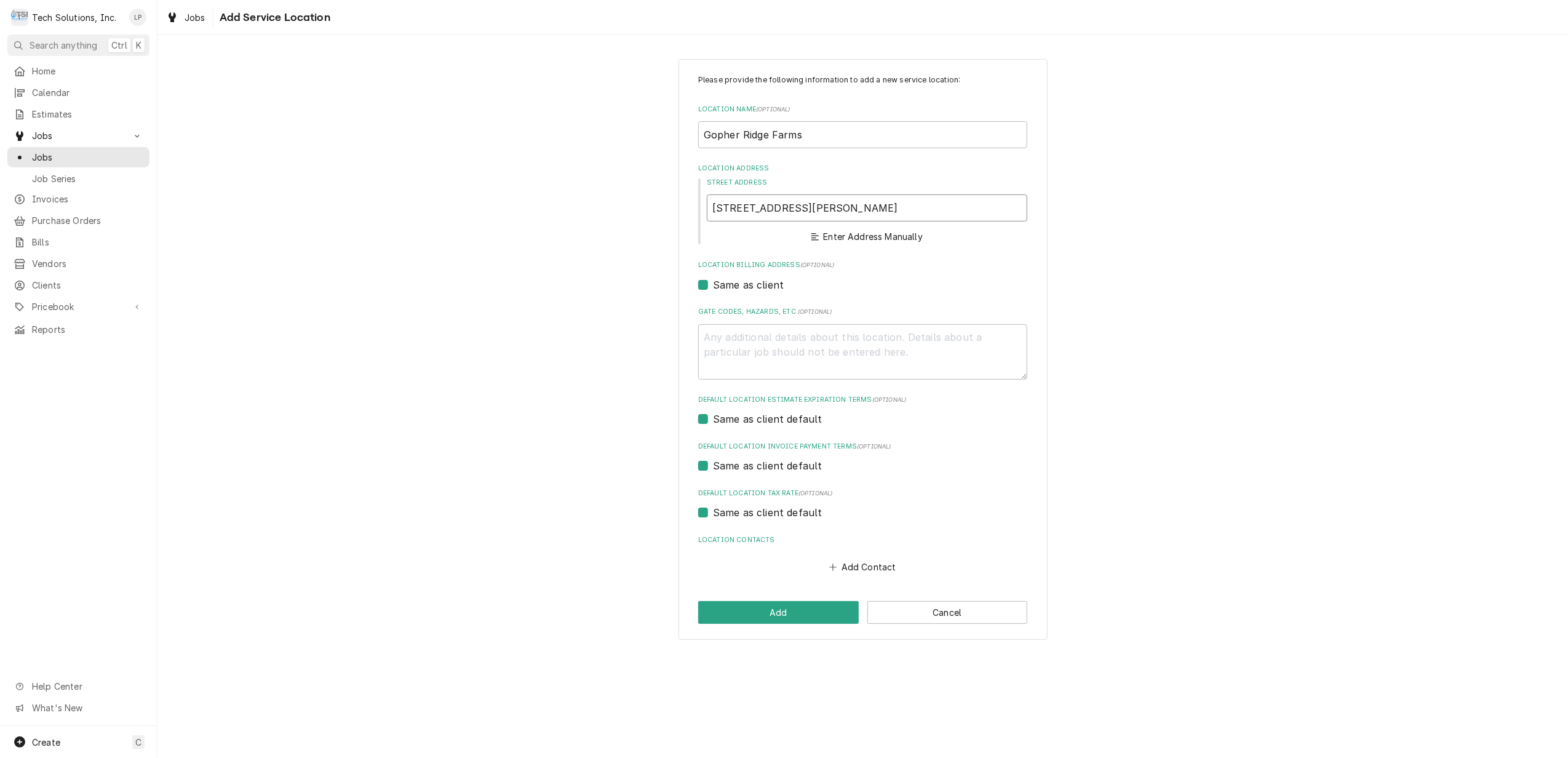
type textarea "x"
type input "315 Combs Run Rd"
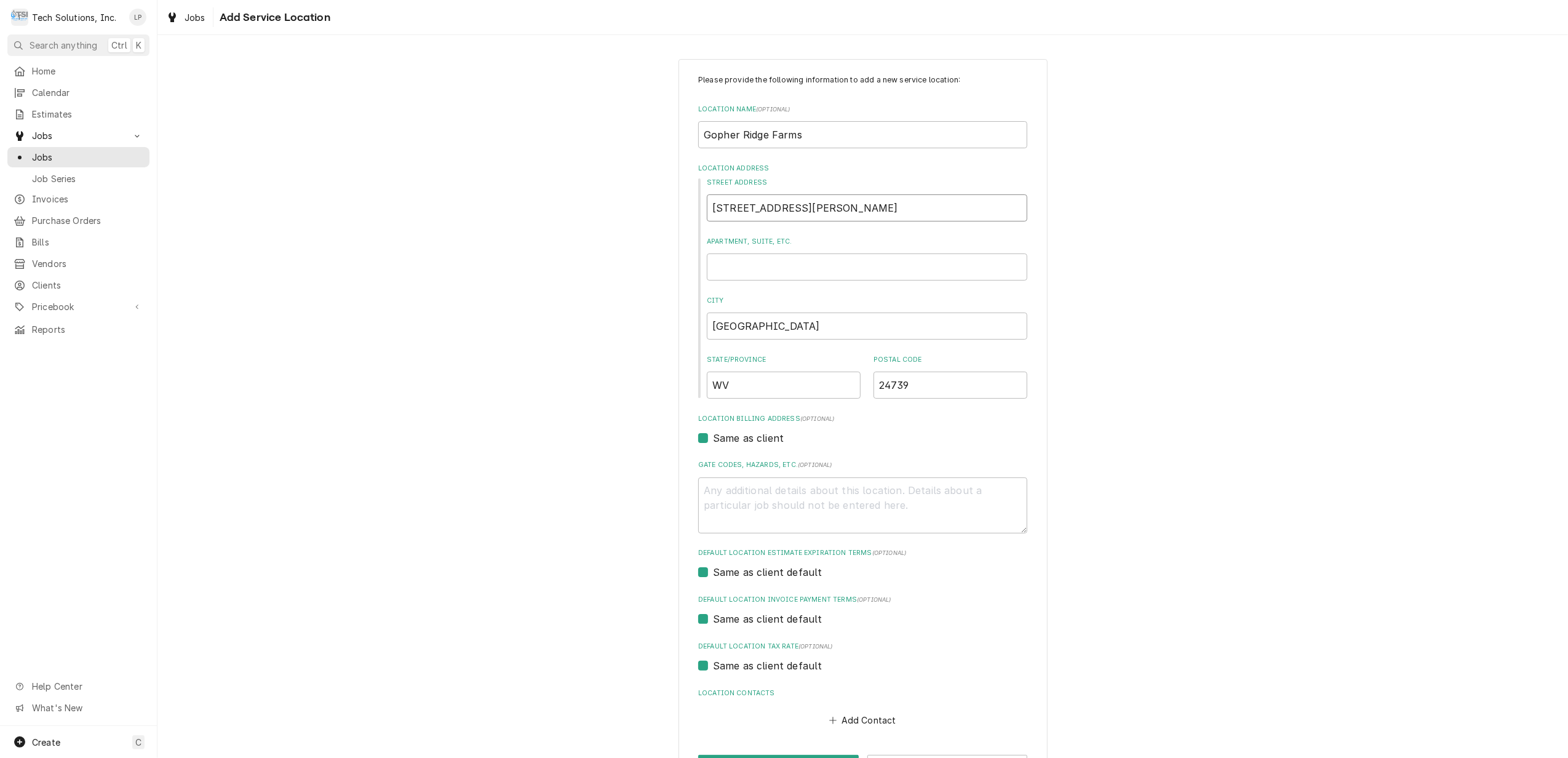
type textarea "x"
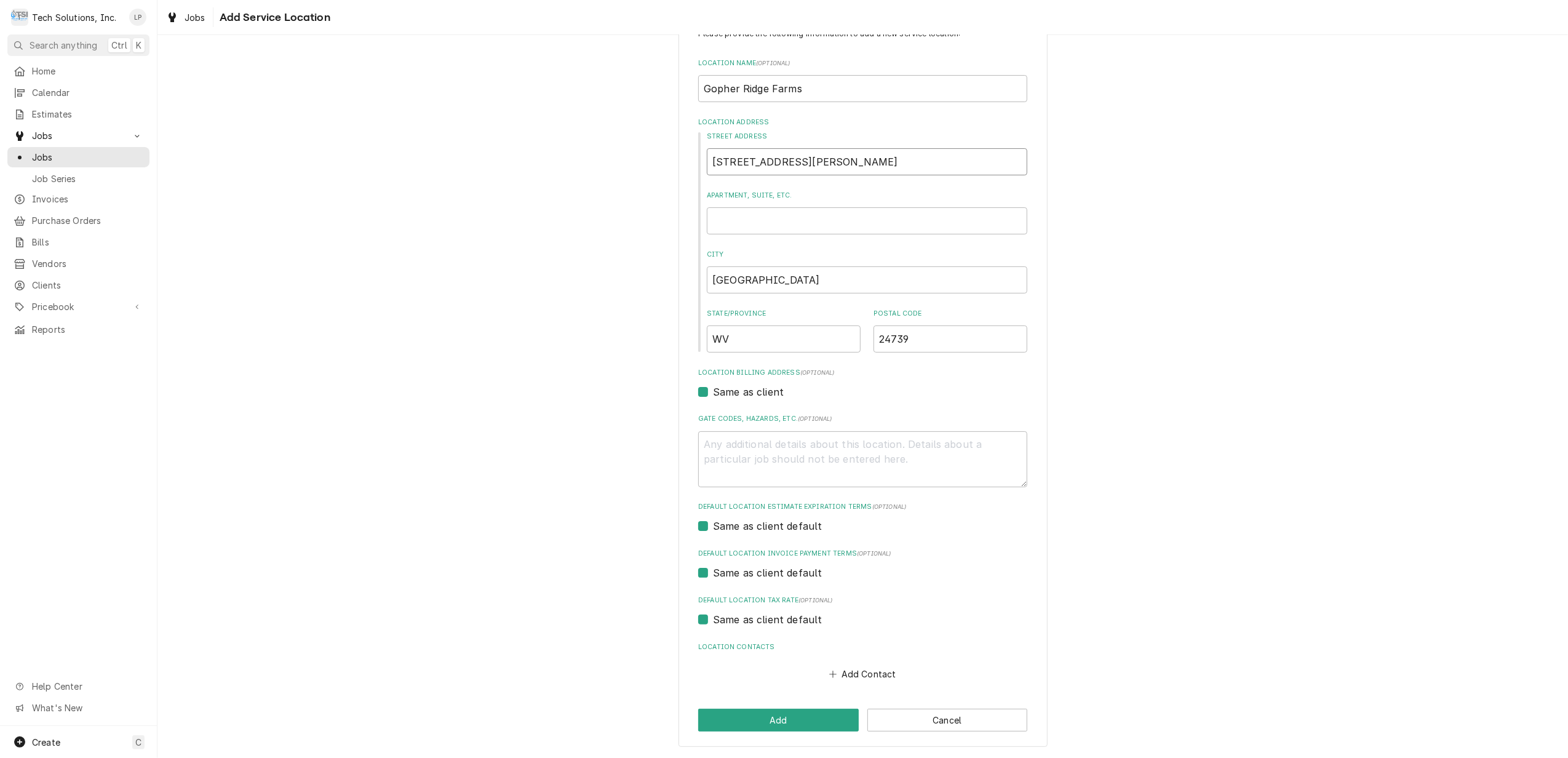
type input "315 Combs Run Rd"
click at [816, 458] on textarea "Gate Codes, Hazards, etc. ( optional )" at bounding box center [863, 459] width 329 height 56
type textarea "x"
type textarea "G"
type textarea "x"
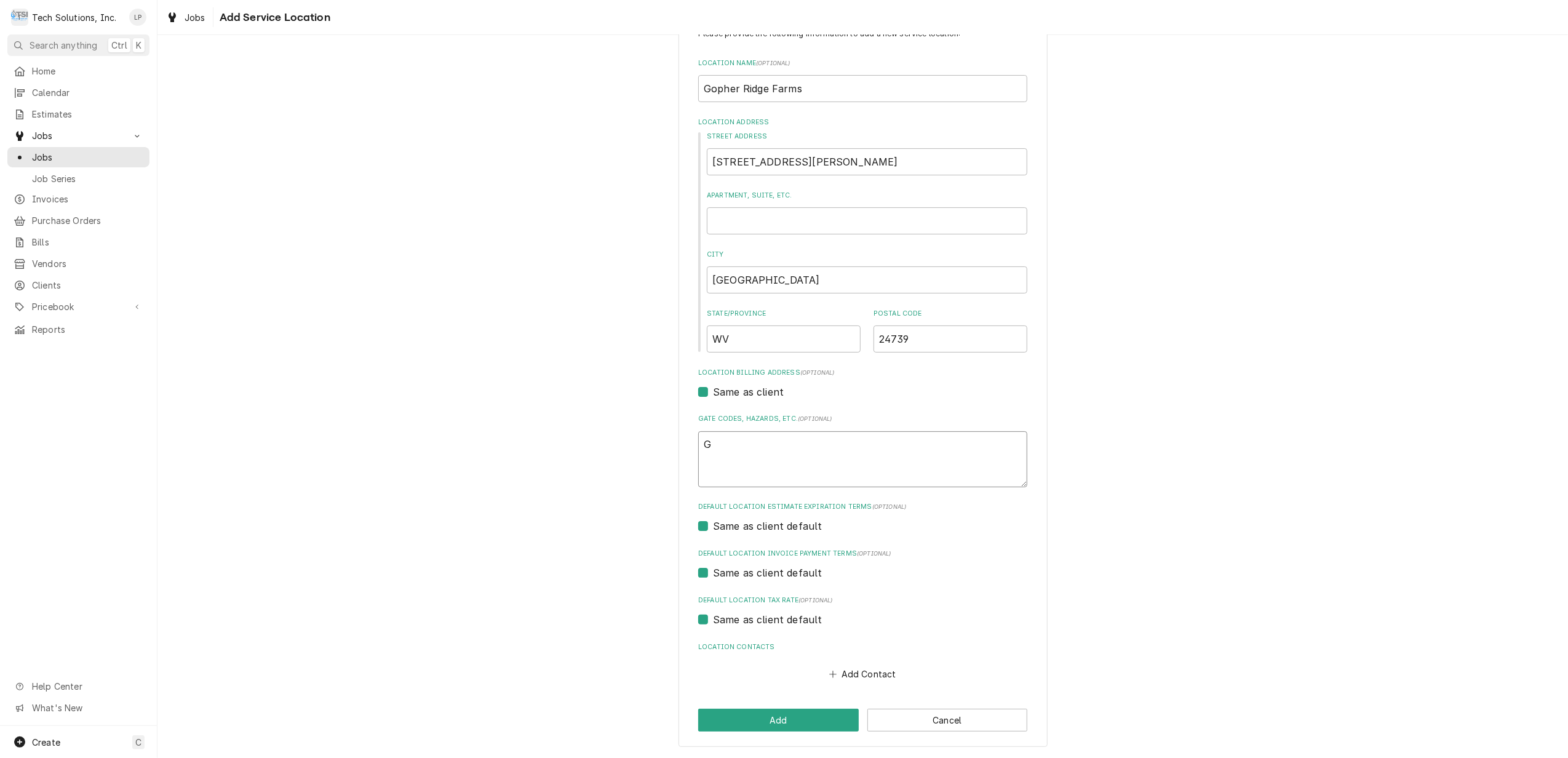
type textarea "Ga"
type textarea "x"
type textarea "Gat"
type textarea "x"
type textarea "Gate"
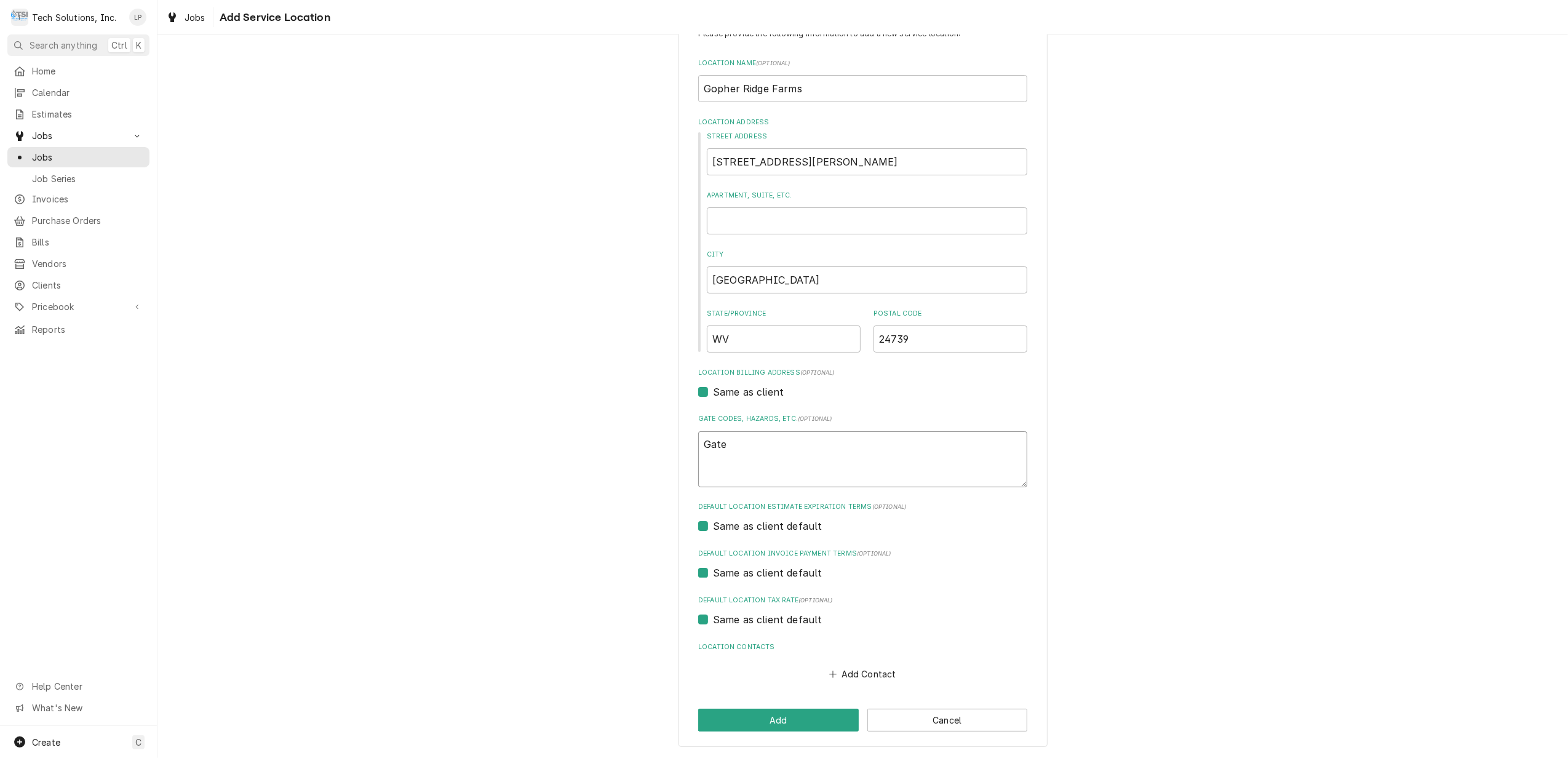
type textarea "x"
type textarea "Gate"
type textarea "x"
type textarea "Gate C"
type textarea "x"
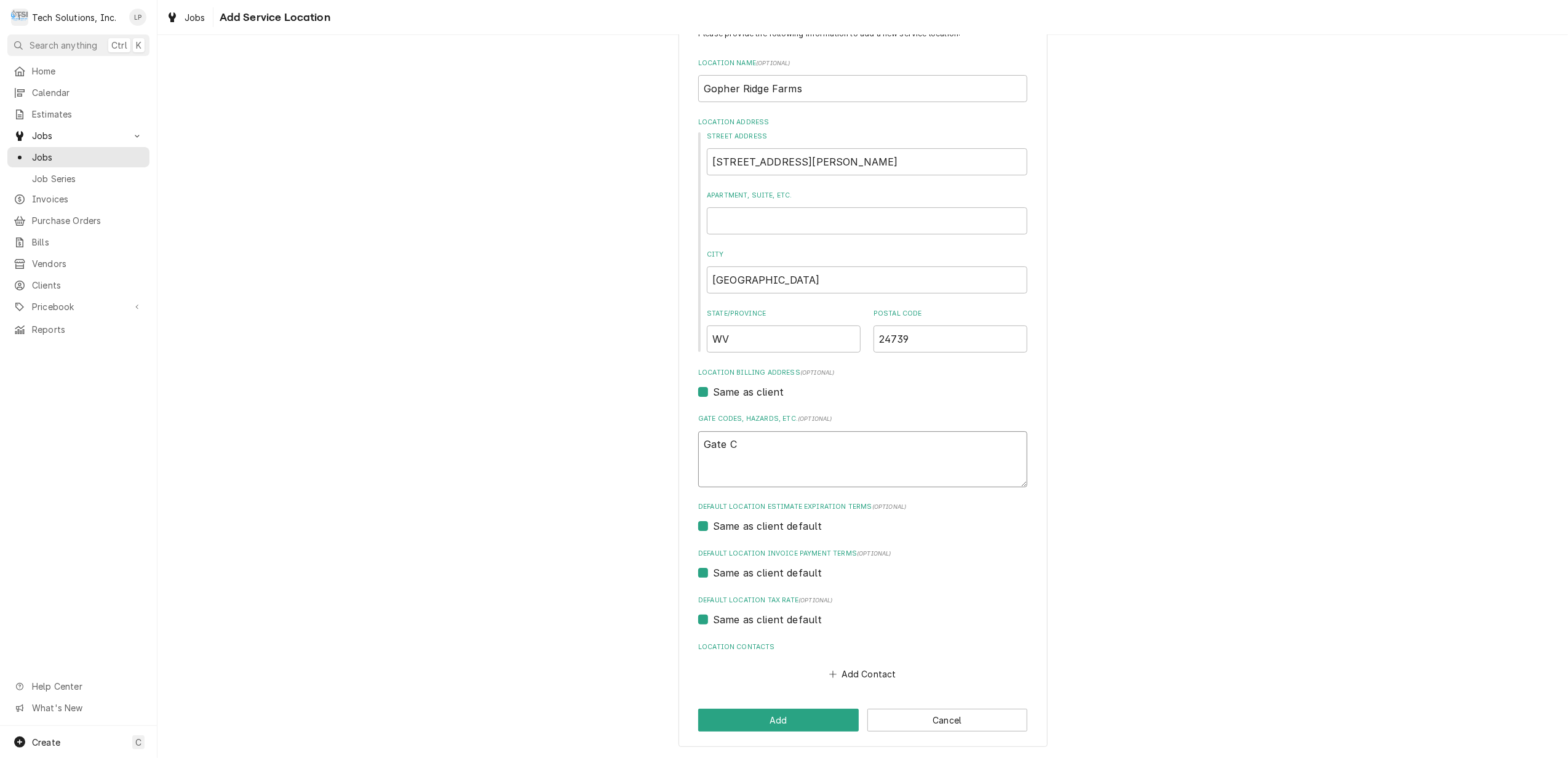
type textarea "Gate Co"
type textarea "x"
type textarea "Gate Cod"
type textarea "x"
type textarea "Gate Code"
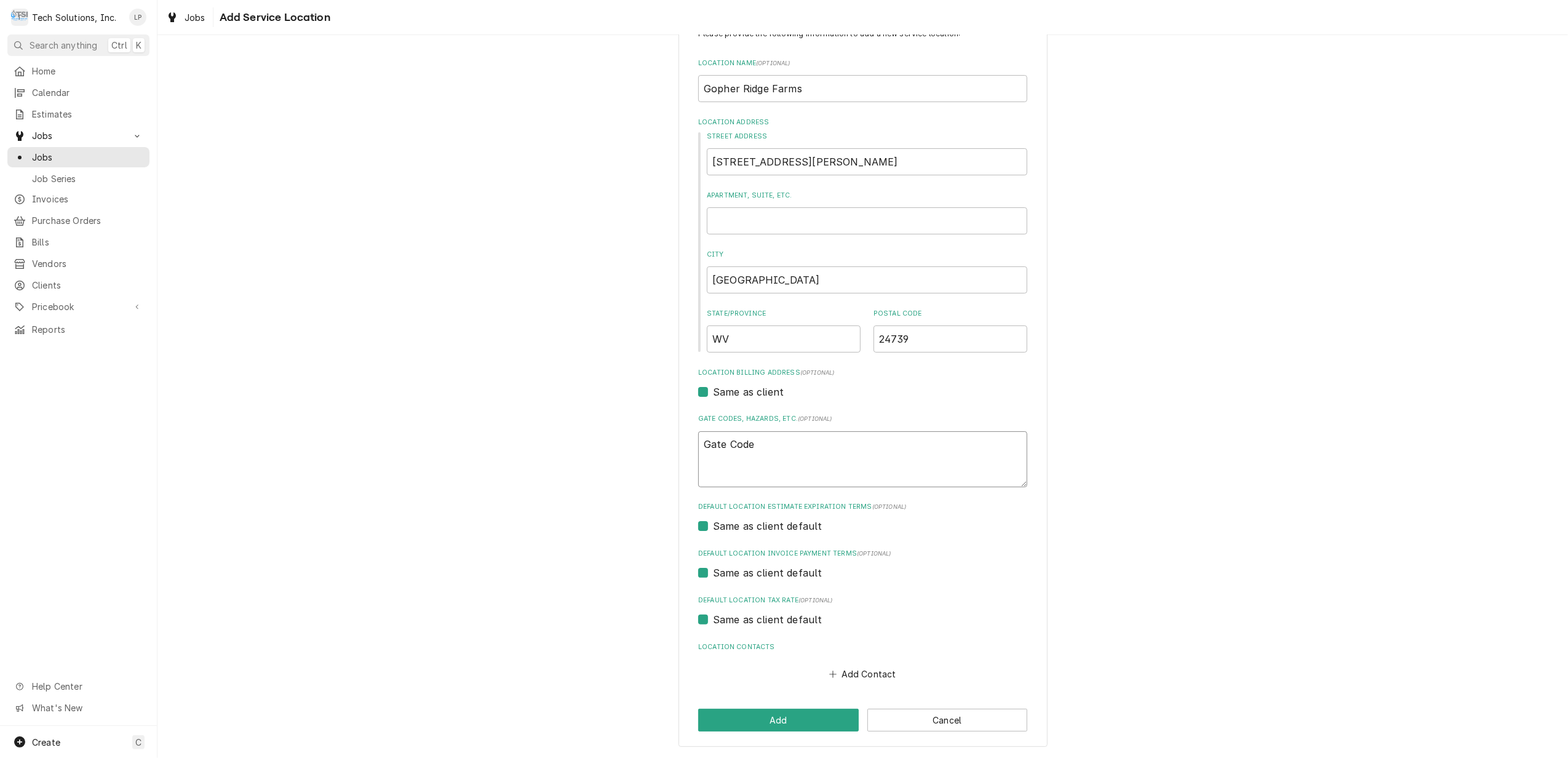
type textarea "x"
type textarea "Gate Code:"
type textarea "x"
type textarea "Gate Code:"
type textarea "x"
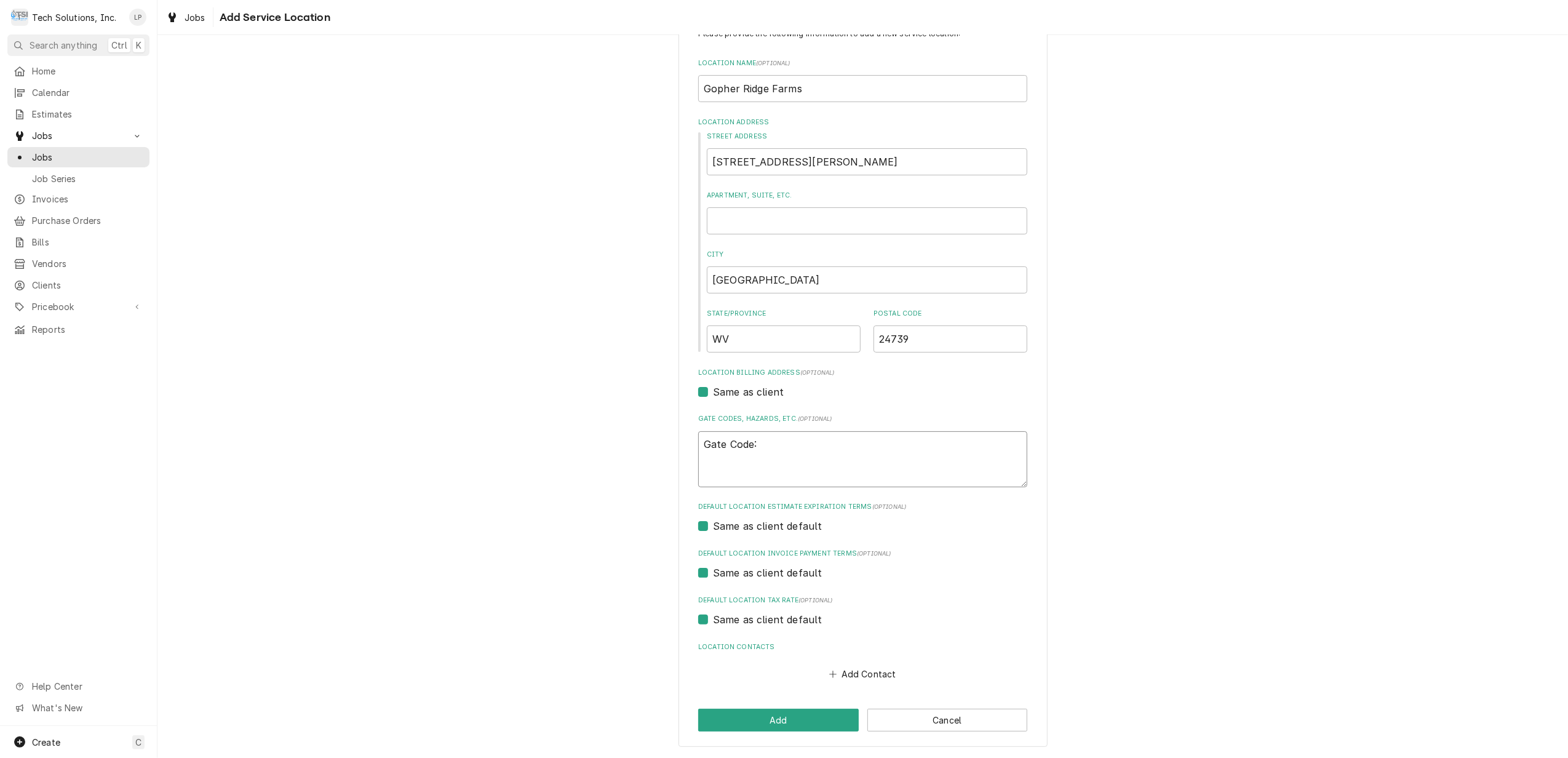
type textarea "Gate Code: 3"
type textarea "x"
type textarea "Gate Code: 36"
type textarea "x"
type textarea "Gate Code: 369"
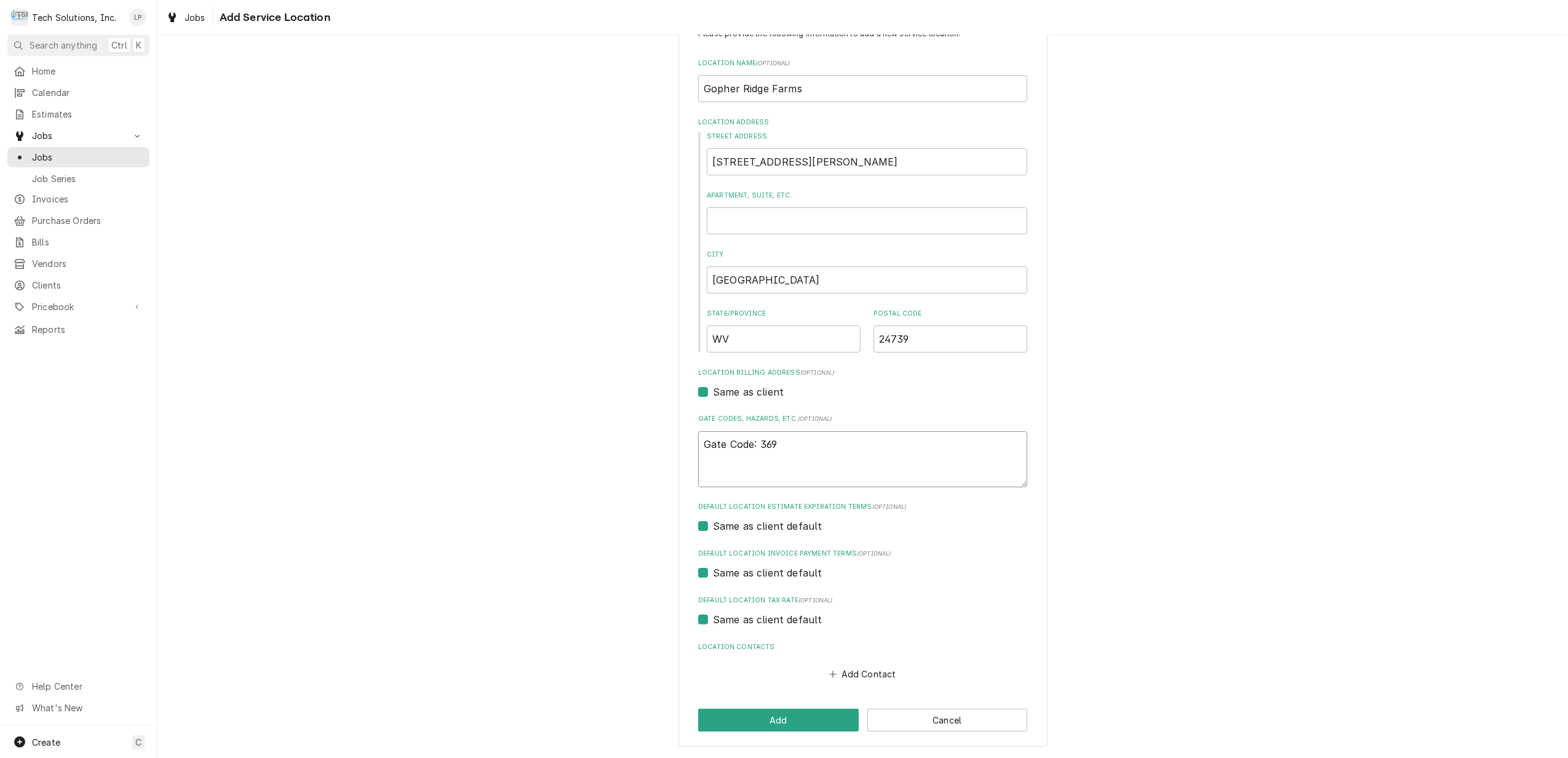
type textarea "x"
type textarea "Gate Code: 3690"
type textarea "x"
type textarea "Gate Code: 3690#"
type textarea "x"
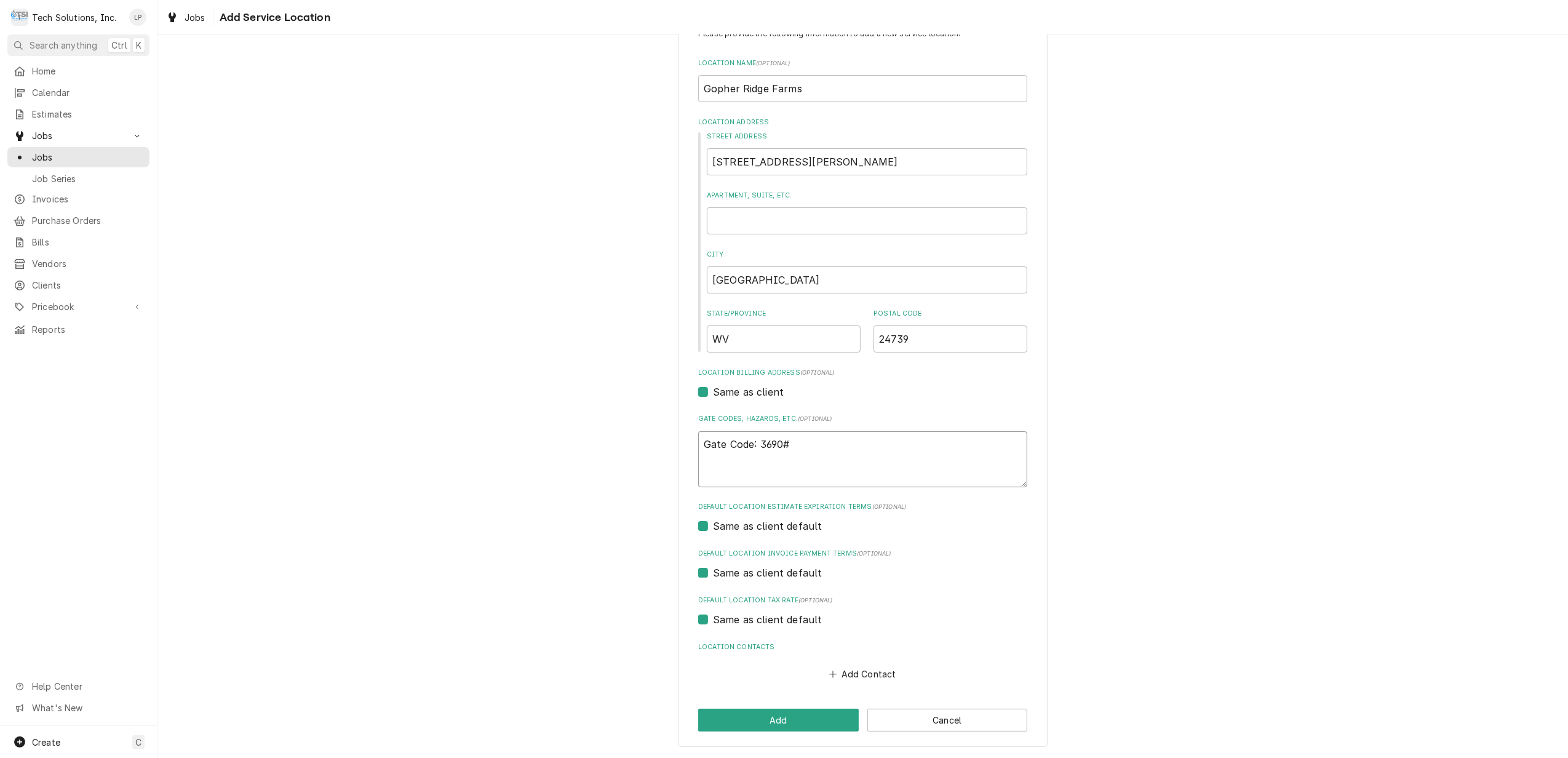
type textarea "Gate Code: 3690#"
click at [976, 573] on div "Same as client default" at bounding box center [863, 573] width 329 height 15
click at [852, 673] on button "Add Contact" at bounding box center [862, 674] width 70 height 17
type textarea "x"
click at [831, 699] on input "Location Name ( optional )" at bounding box center [863, 697] width 303 height 27
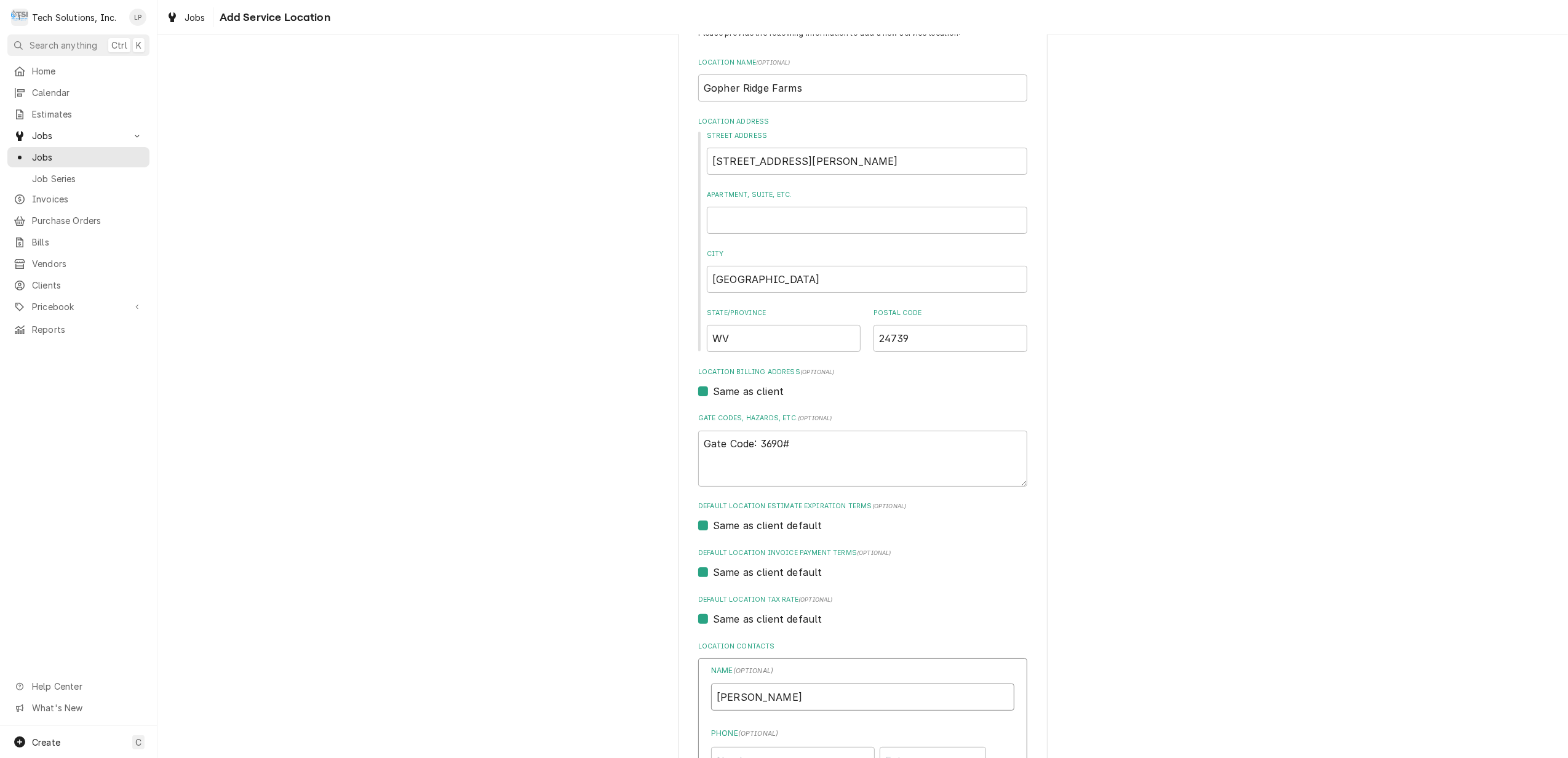
type input "Jason Smith"
click at [1036, 643] on div "Please provide the following information to add a new service location: Locatio…" at bounding box center [863, 585] width 369 height 1146
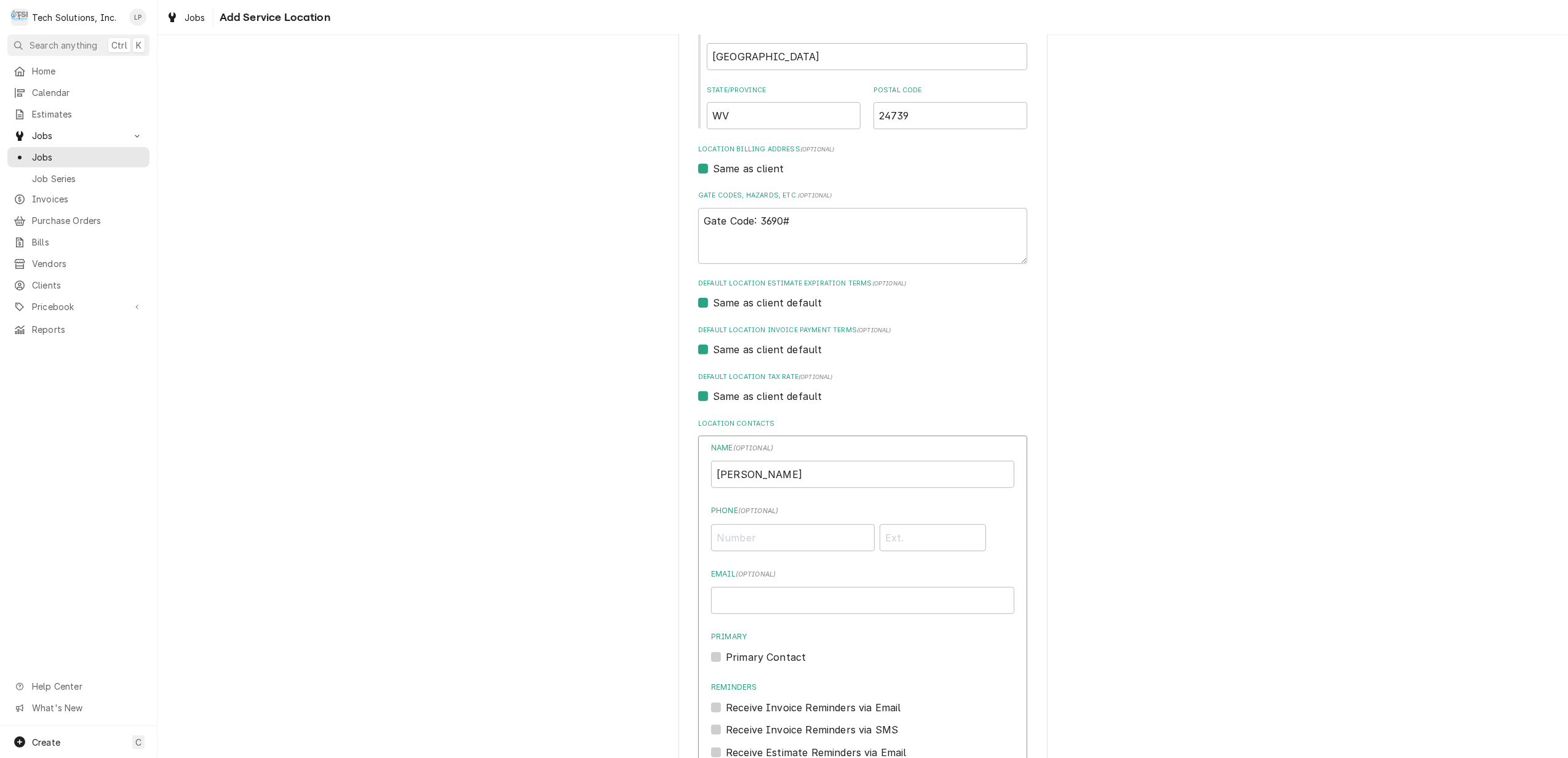
scroll to position [292, 0]
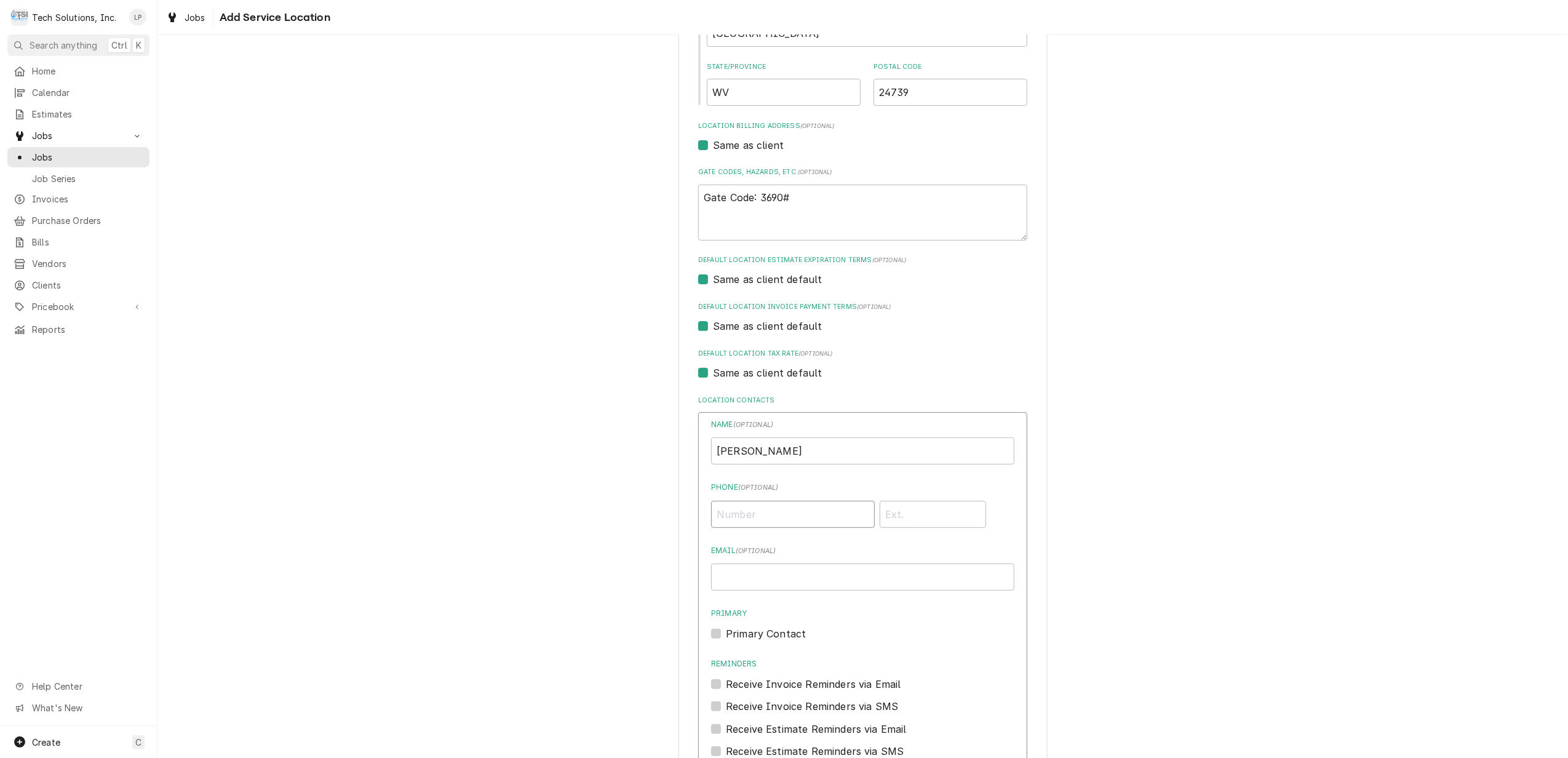
click at [783, 519] on input "Phone ( optional )" at bounding box center [793, 514] width 164 height 27
type input "(704) 707-6409"
click at [808, 539] on div "Name ( optional ) Jason Smith Phone ( optional ) (704) 707-6409 Email ( optiona…" at bounding box center [863, 588] width 303 height 340
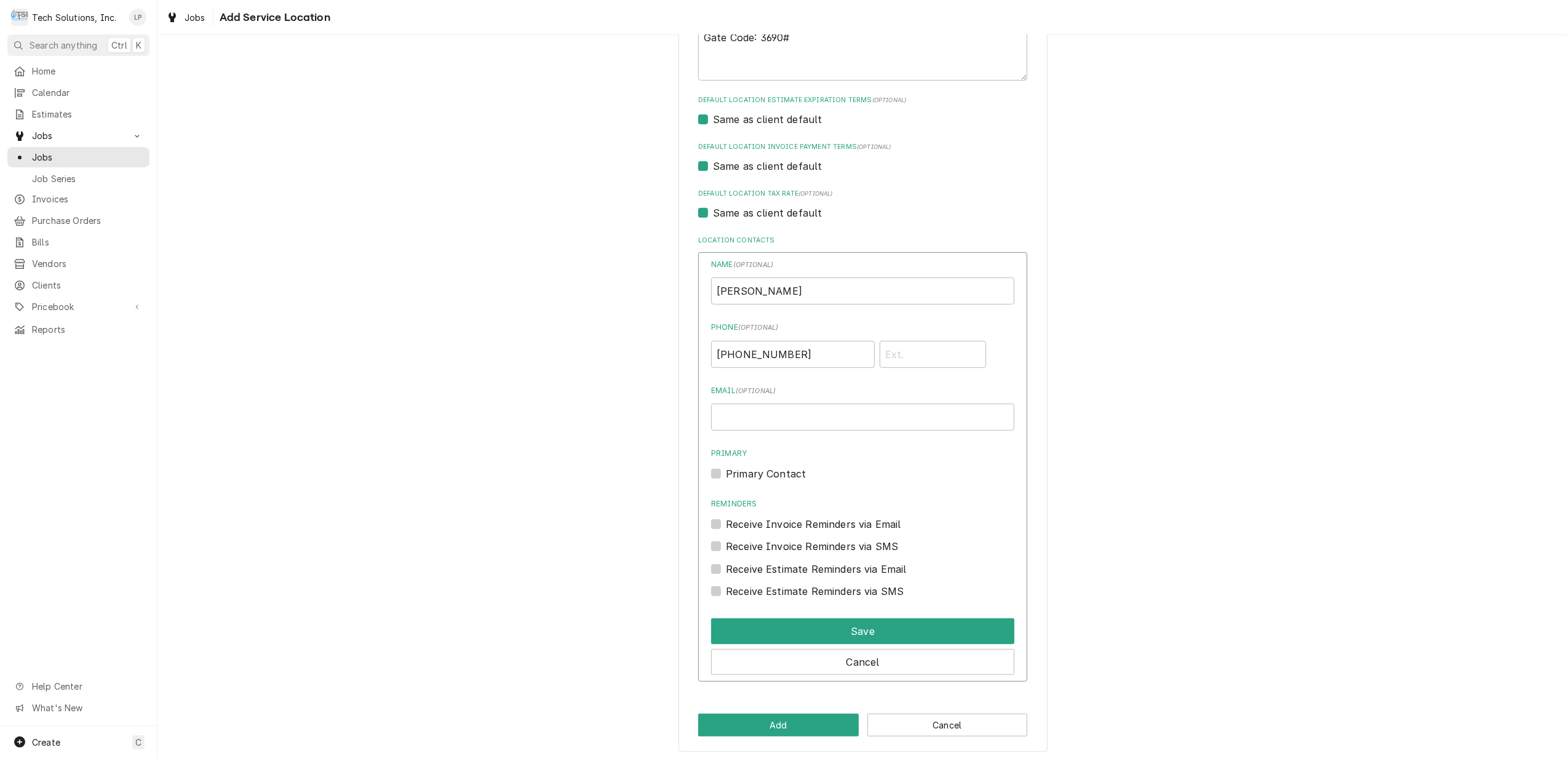
scroll to position [460, 0]
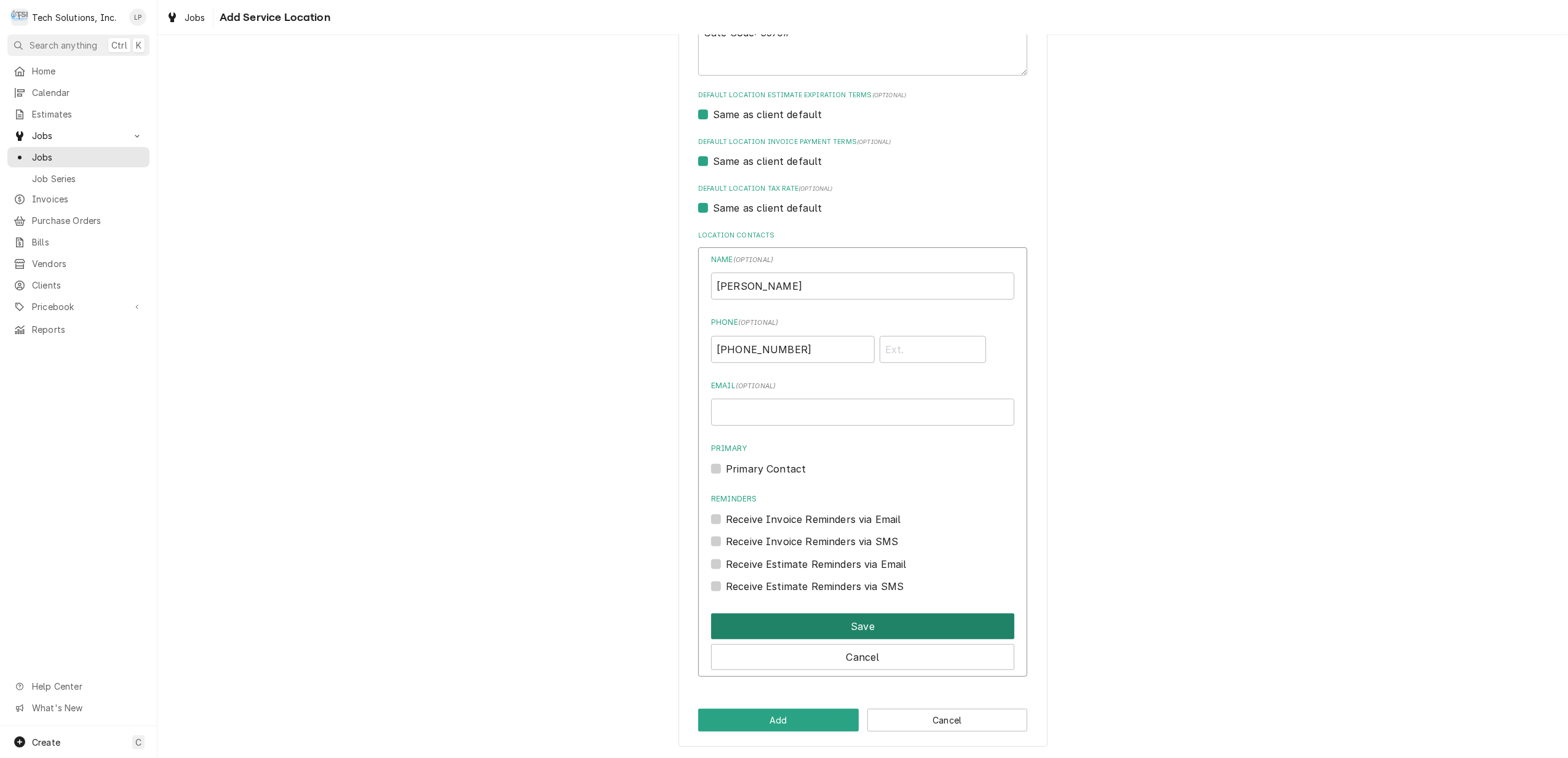
click at [854, 623] on button "Save" at bounding box center [863, 626] width 303 height 26
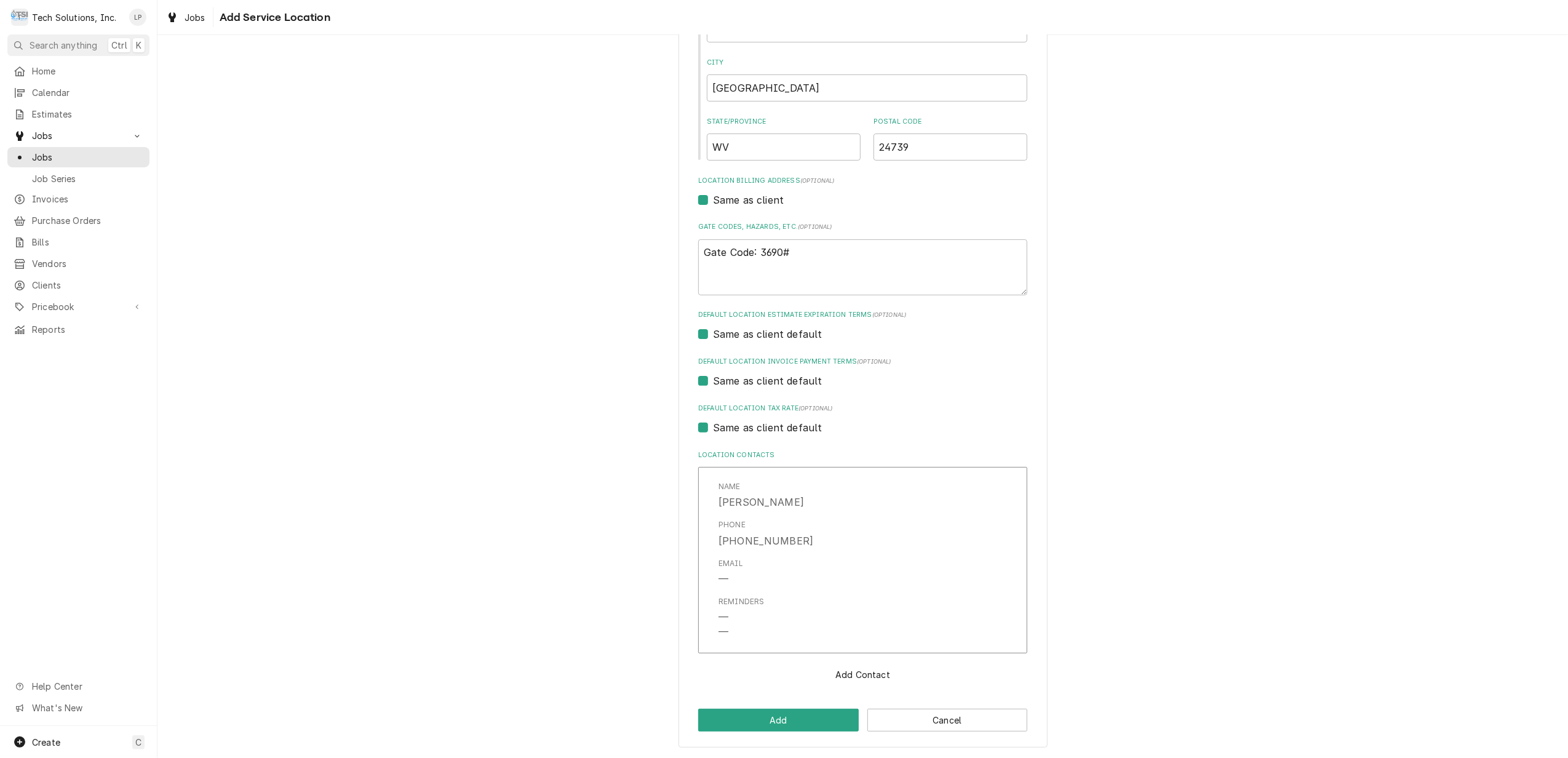
scroll to position [239, 0]
click at [808, 720] on button "Add" at bounding box center [778, 720] width 160 height 23
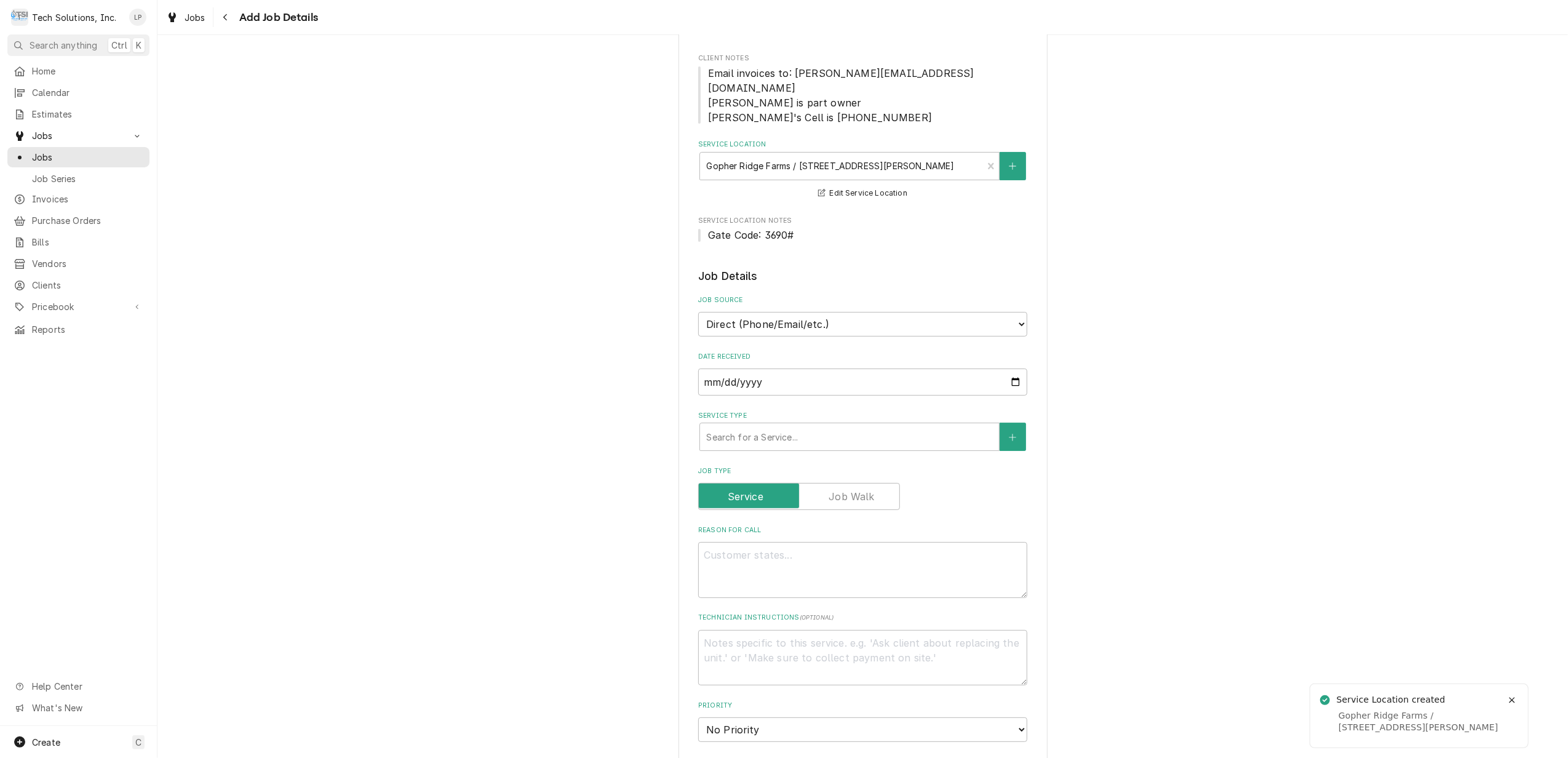
scroll to position [164, 0]
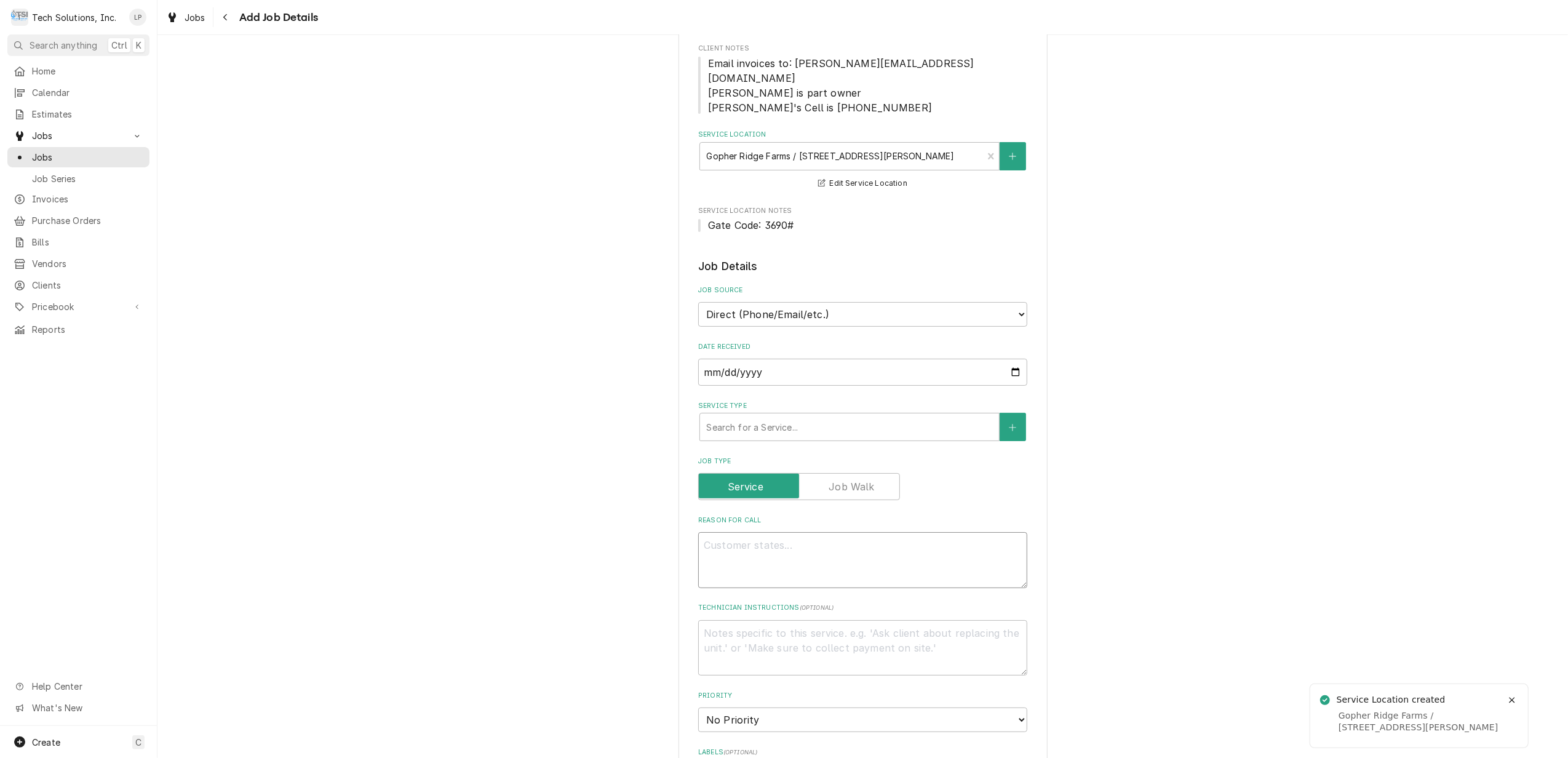
click at [902, 540] on textarea "Reason For Call" at bounding box center [863, 560] width 329 height 56
type textarea "x"
type textarea "H"
type textarea "x"
type textarea "HV"
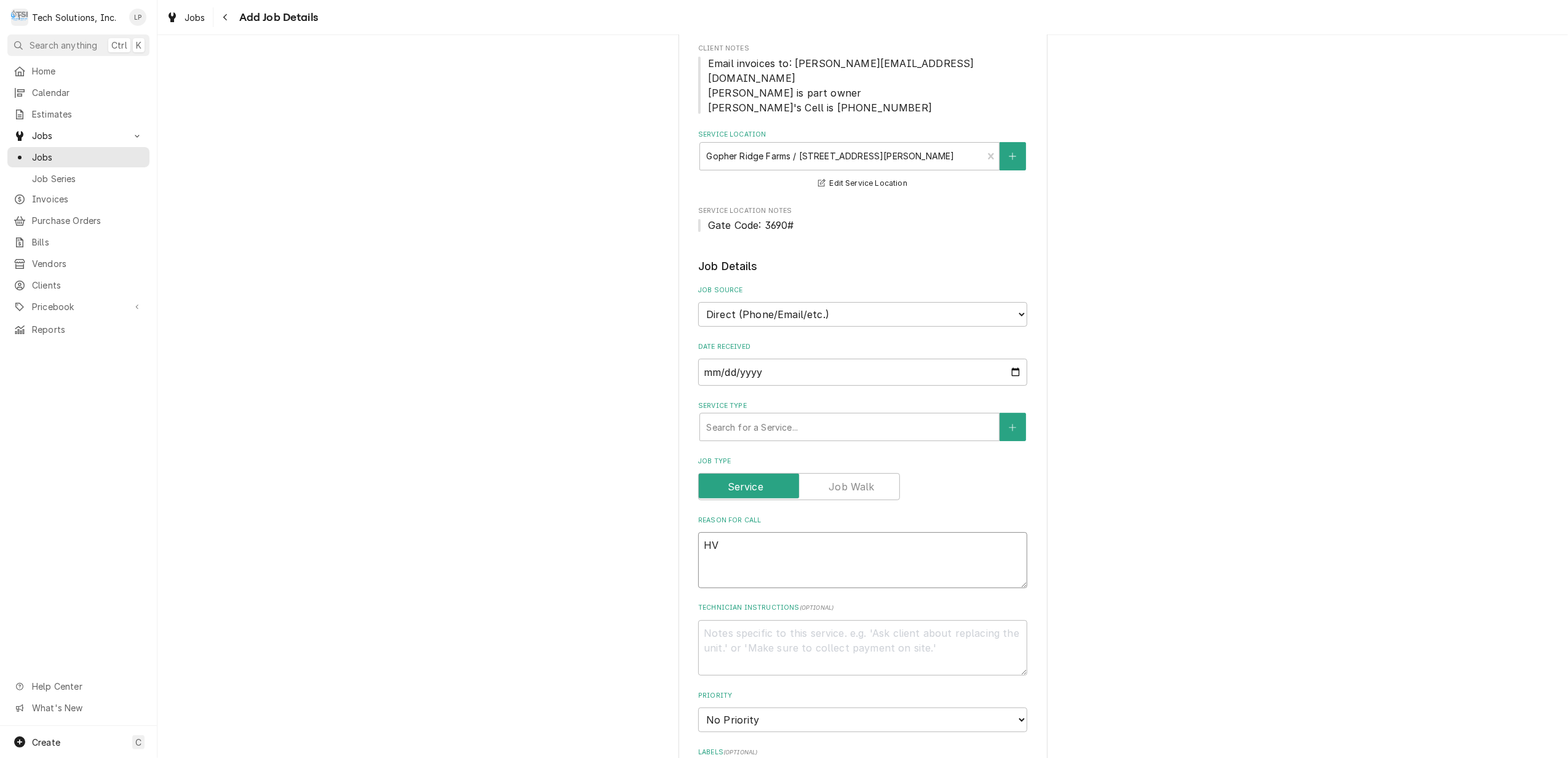
type textarea "x"
type textarea "HVA"
type textarea "x"
type textarea "HVAC"
type textarea "x"
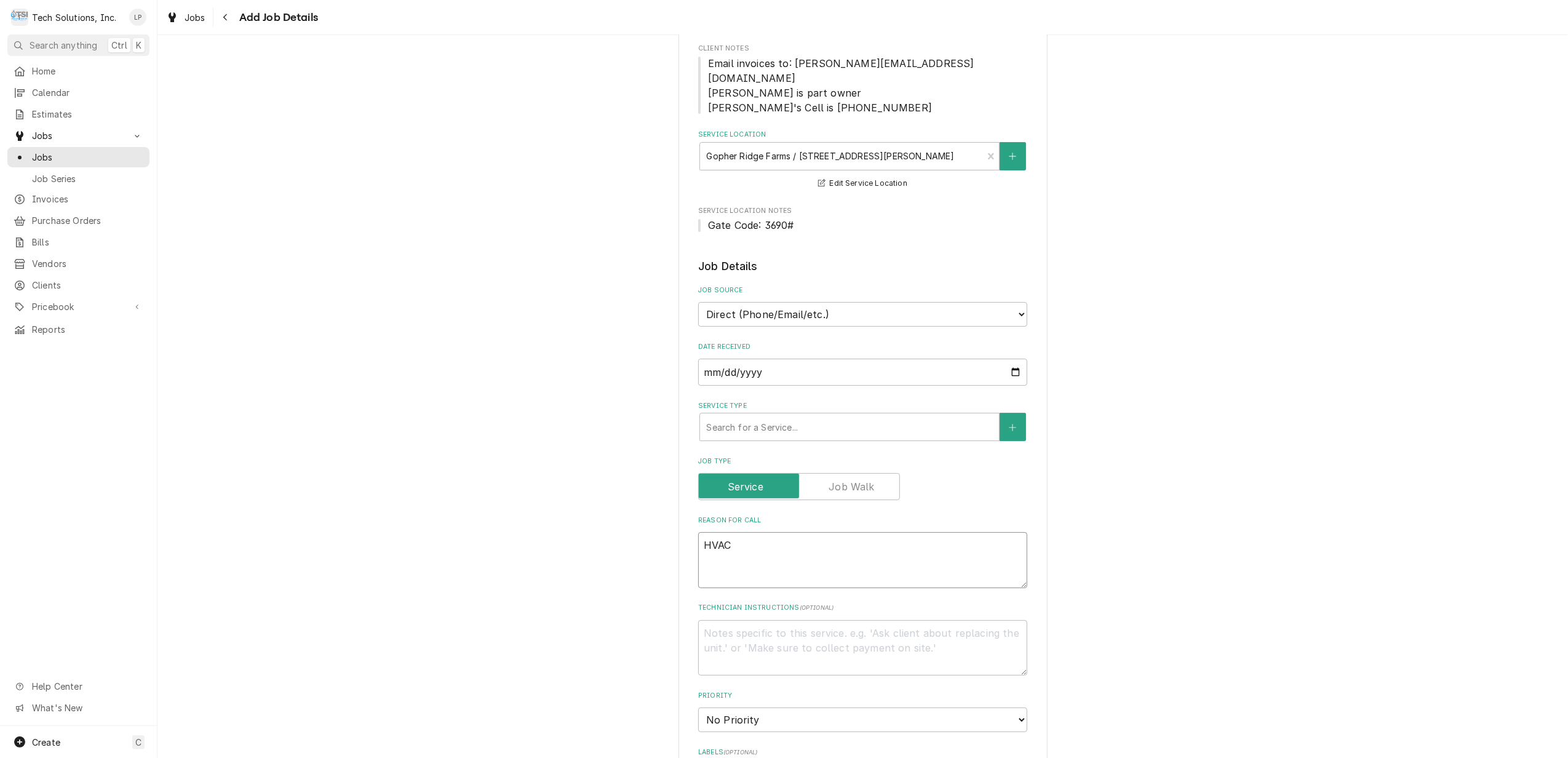
type textarea "HVAC"
type textarea "x"
type textarea "HVAC -"
type textarea "x"
type textarea "HVAC -"
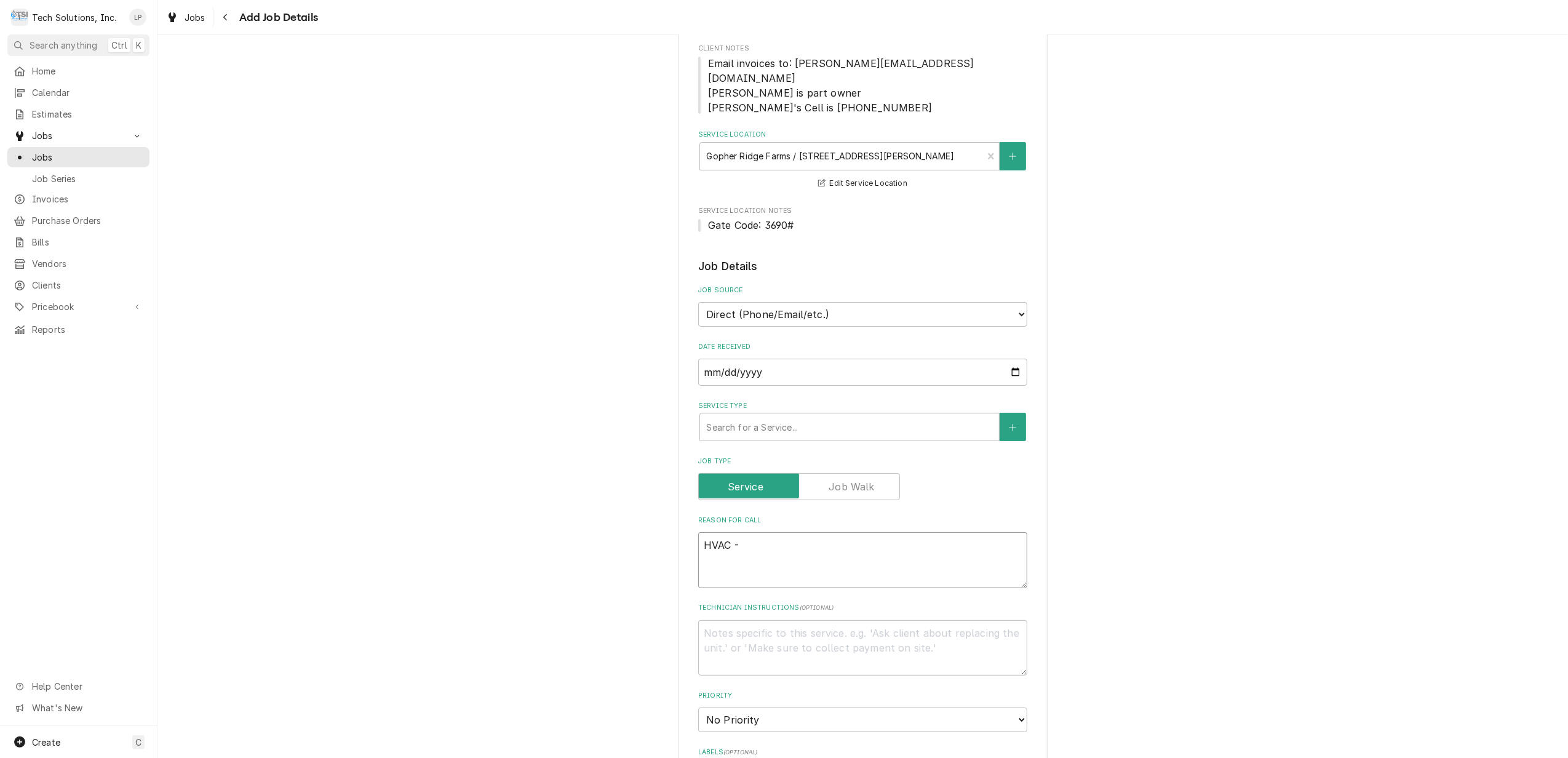
type textarea "x"
type textarea "HVAC - R"
type textarea "x"
type textarea "HVAC - Re"
type textarea "x"
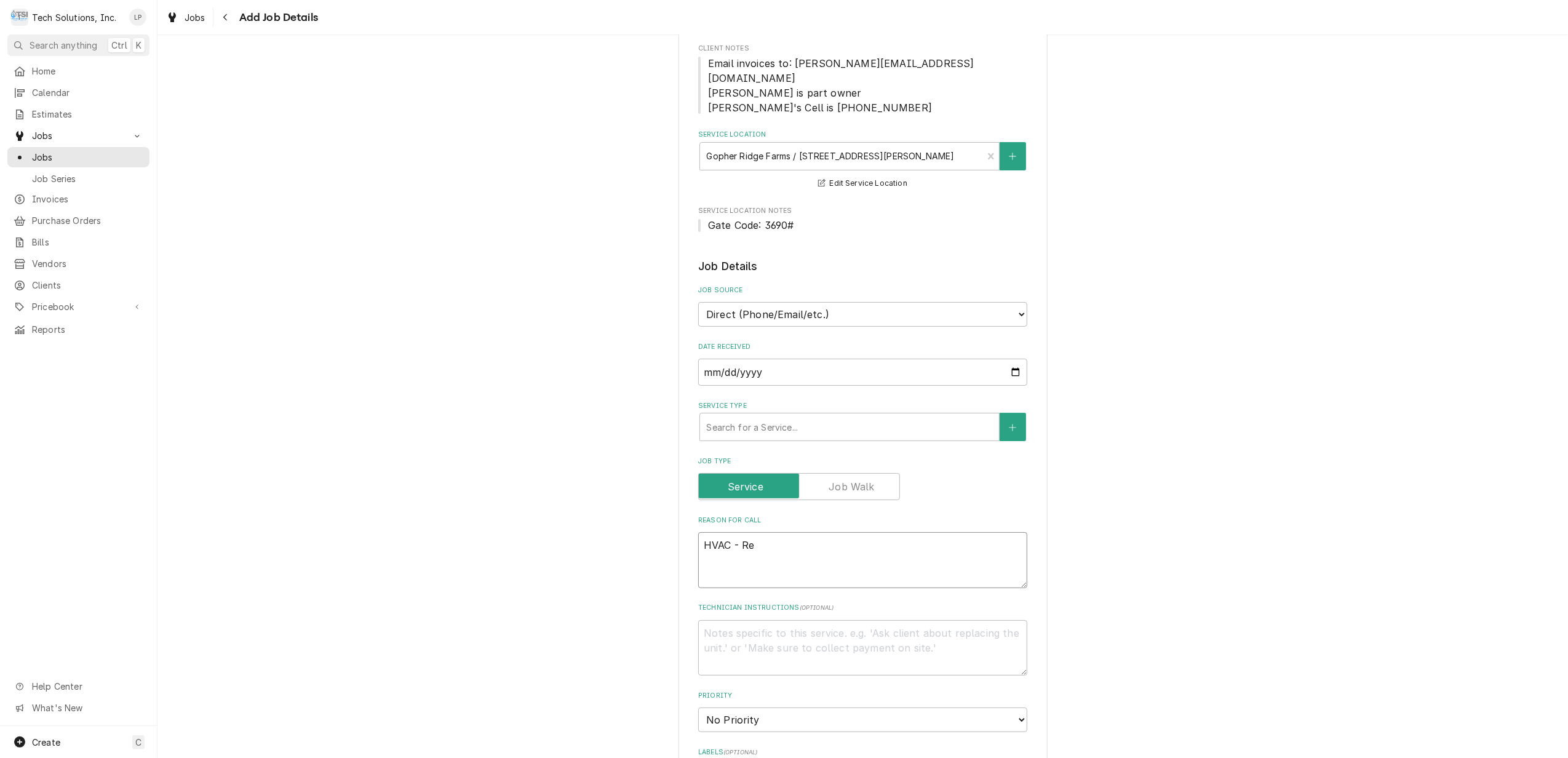
type textarea "HVAC - Red"
type textarea "x"
type textarea "HVAC - Redl"
type textarea "x"
type textarea "HVAC - Redli"
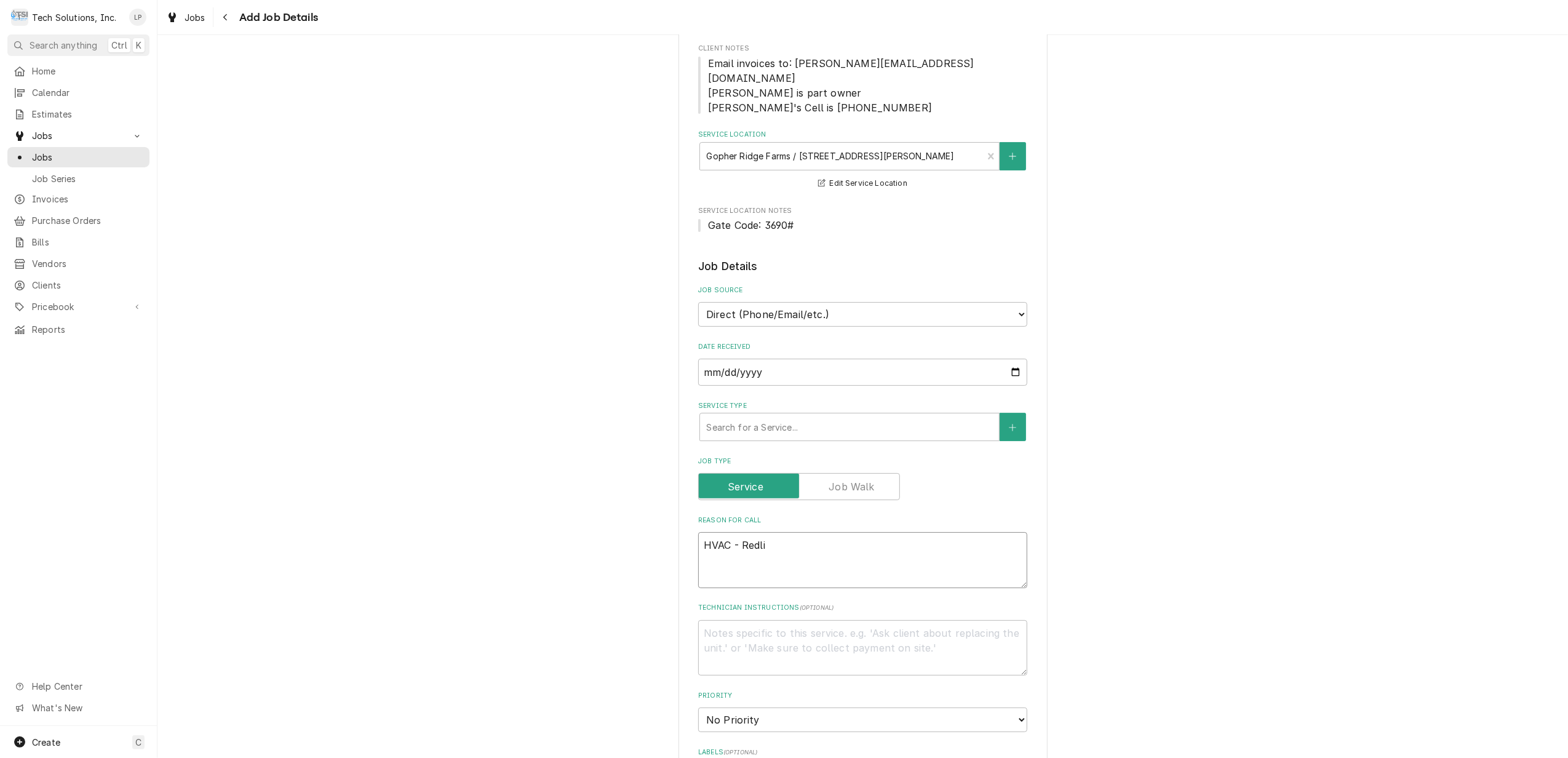
type textarea "x"
type textarea "HVAC - Redlin"
type textarea "x"
type textarea "HVAC - Redlink"
type textarea "x"
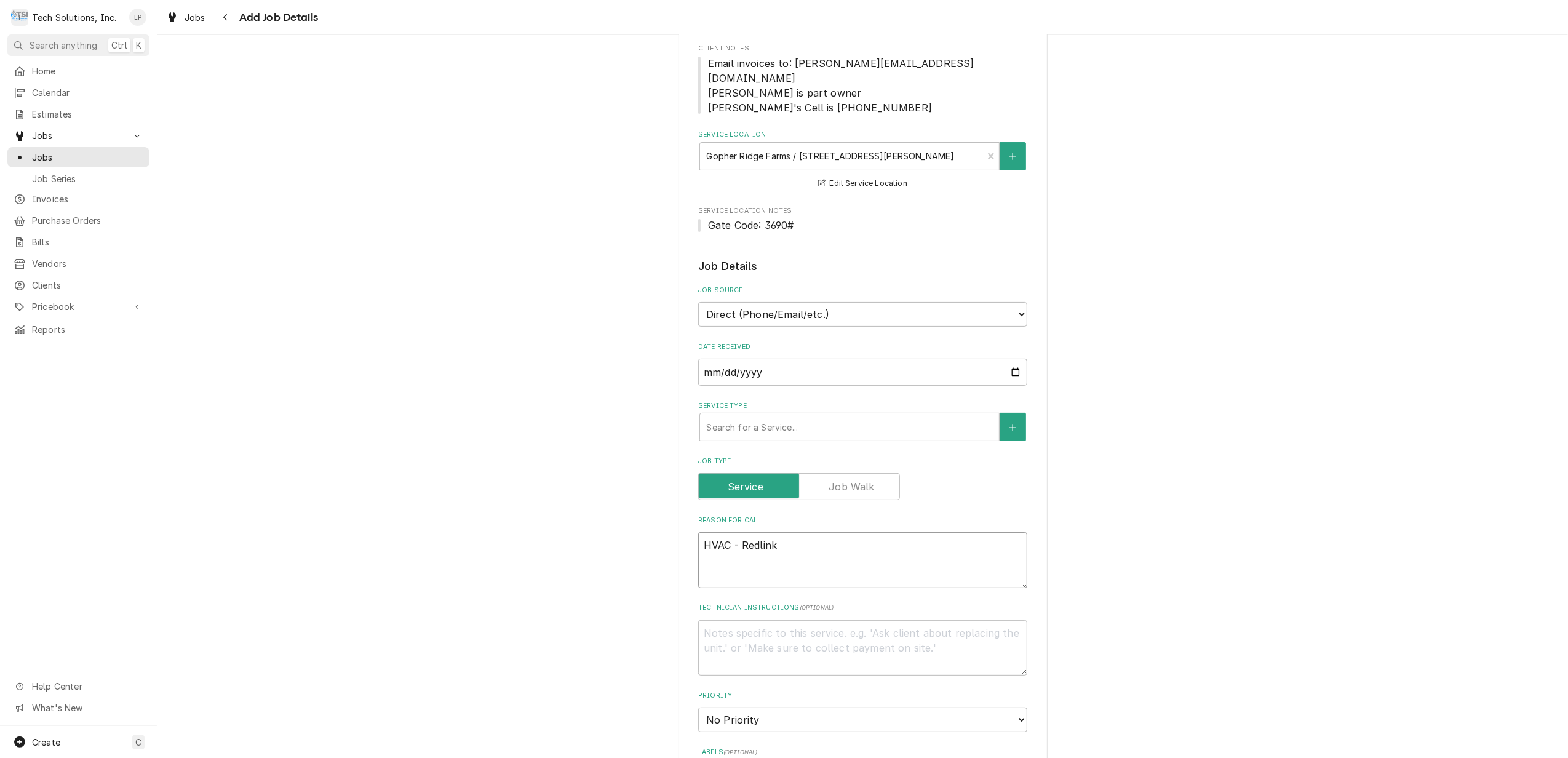
type textarea "HVAC - Redlink S"
type textarea "x"
type textarea "HVAC - Redlink Sy"
type textarea "x"
type textarea "HVAC - Redlink Sys"
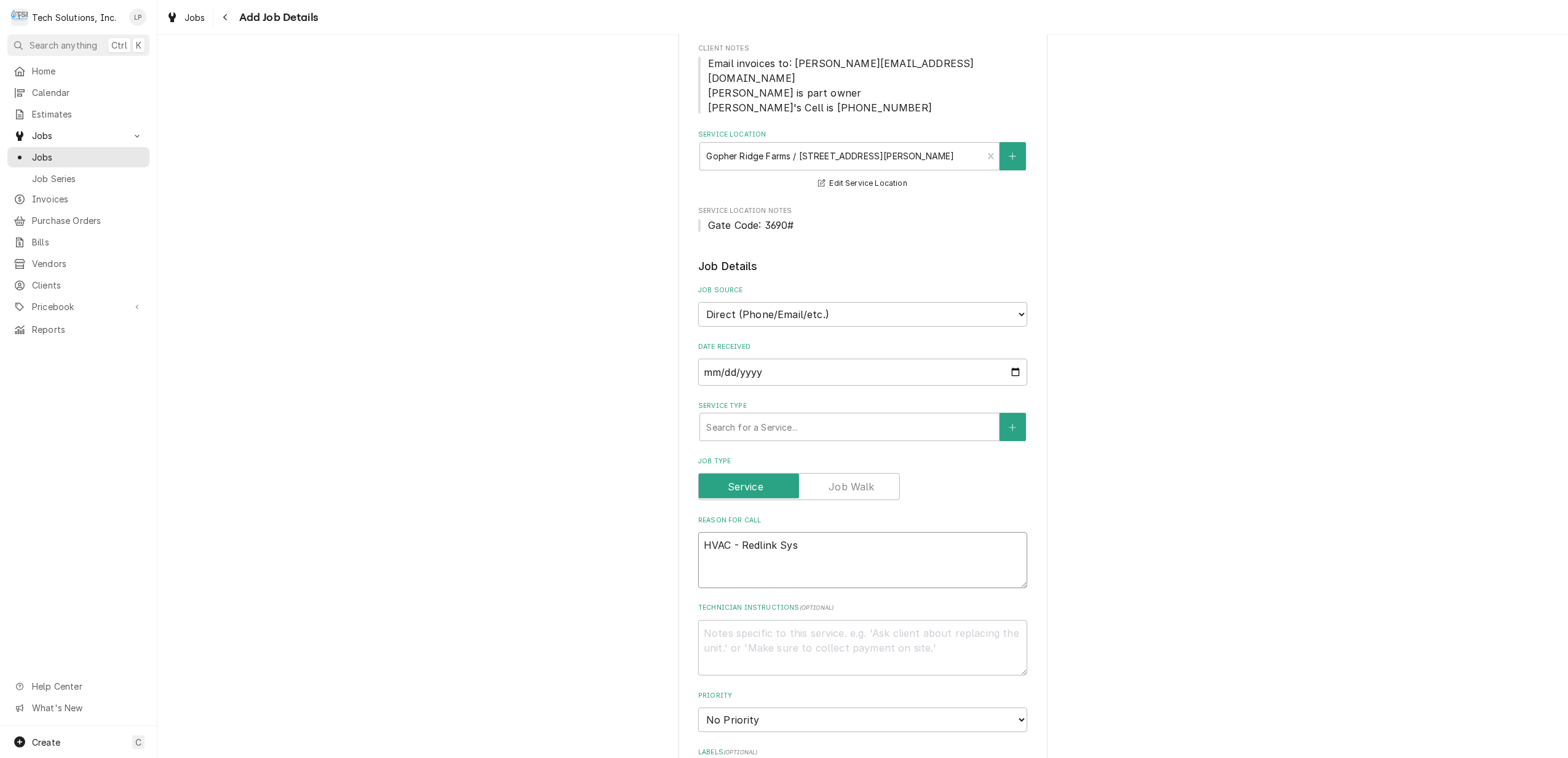
type textarea "x"
type textarea "HVAC - Redlink Syst"
type textarea "x"
type textarea "HVAC - Redlink Syste"
type textarea "x"
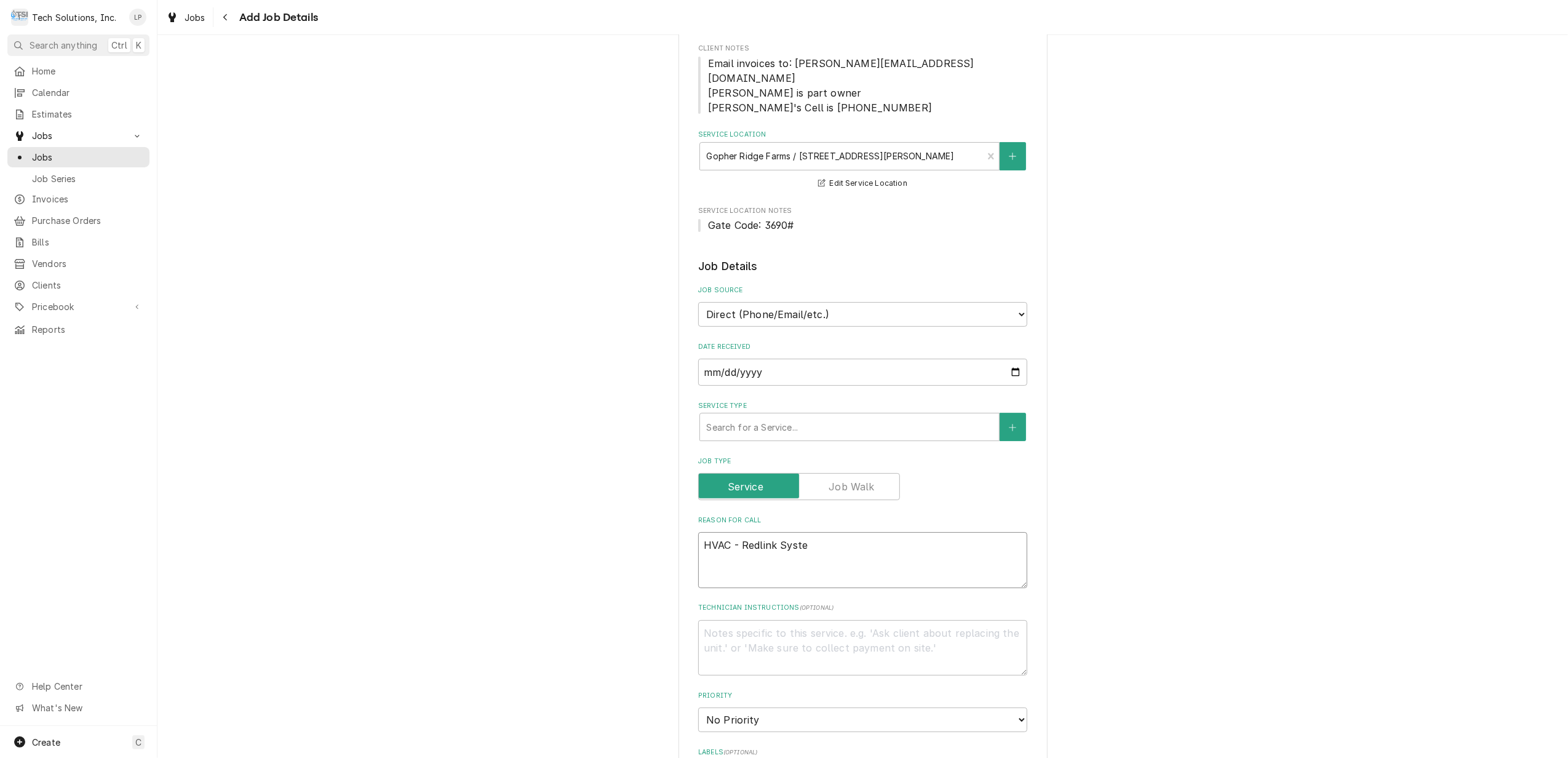
type textarea "HVAC - Redlink System"
type textarea "x"
type textarea "HVAC - Redlink System"
type textarea "x"
type textarea "HVAC - Redlink System n"
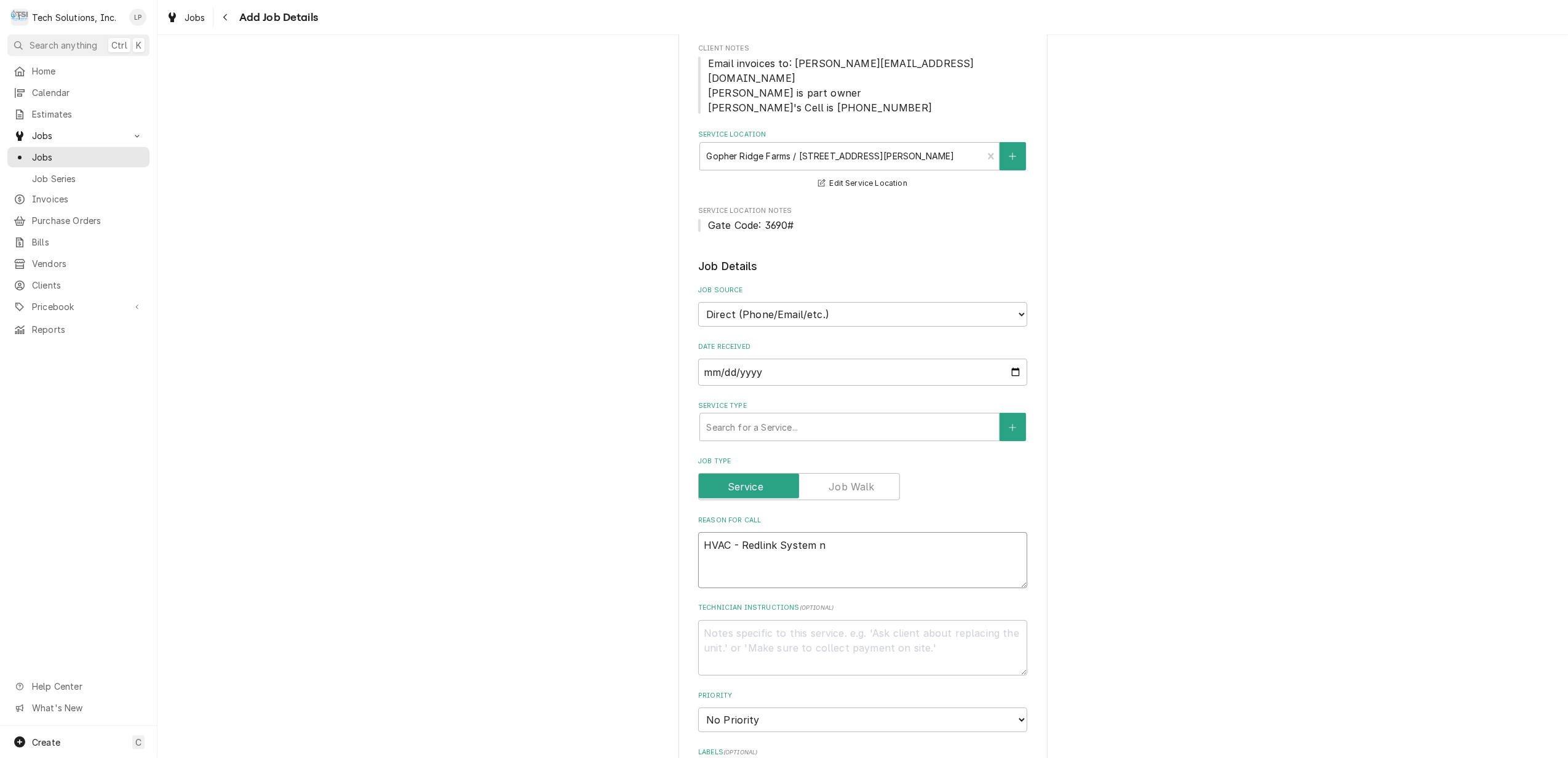
type textarea "x"
type textarea "HVAC - Redlink System no"
type textarea "x"
type textarea "HVAC - Redlink System not"
type textarea "x"
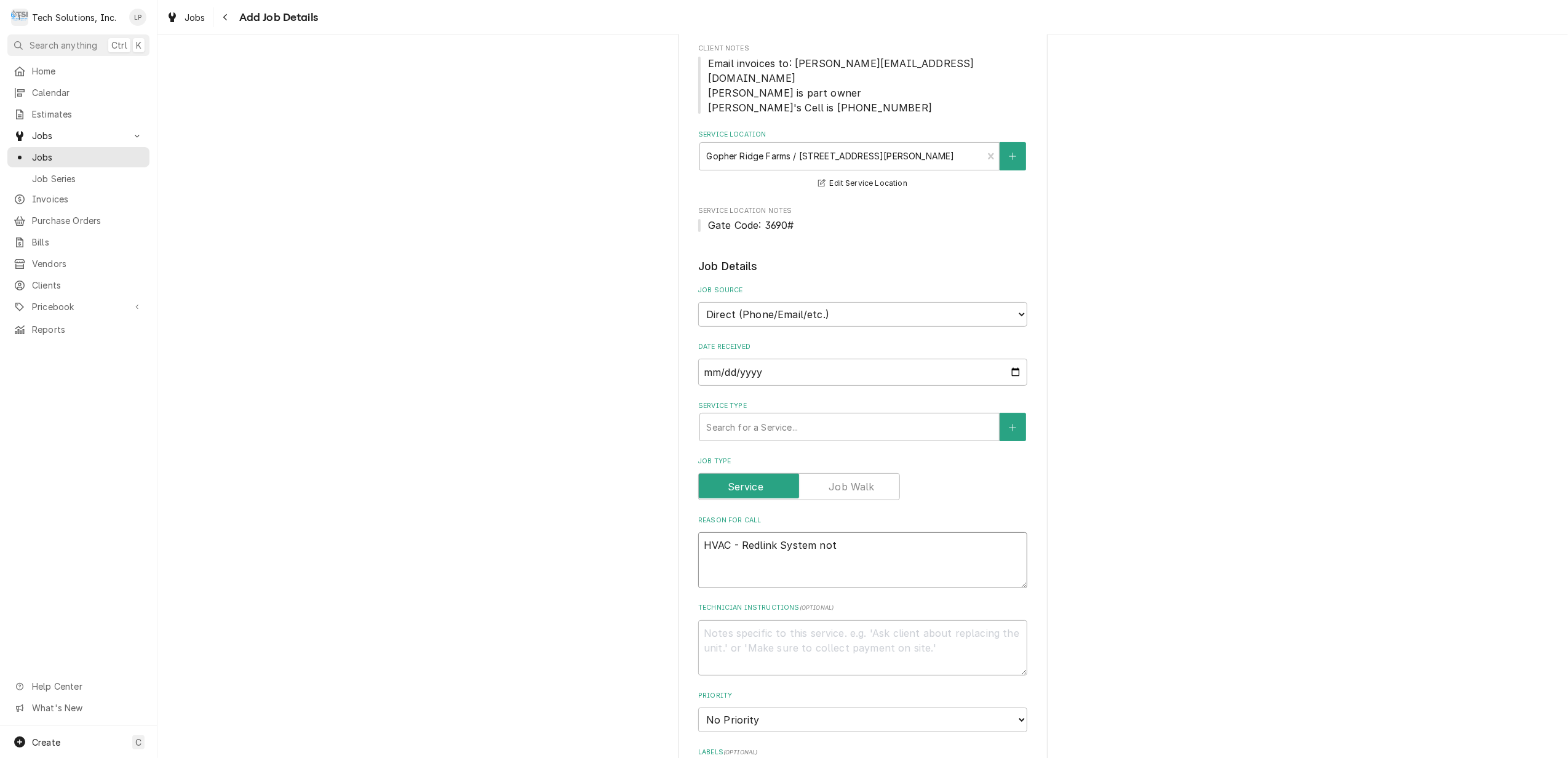
type textarea "HVAC - Redlink System not"
type textarea "x"
type textarea "HVAC - Redlink System not r"
type textarea "x"
type textarea "HVAC - Redlink System not re"
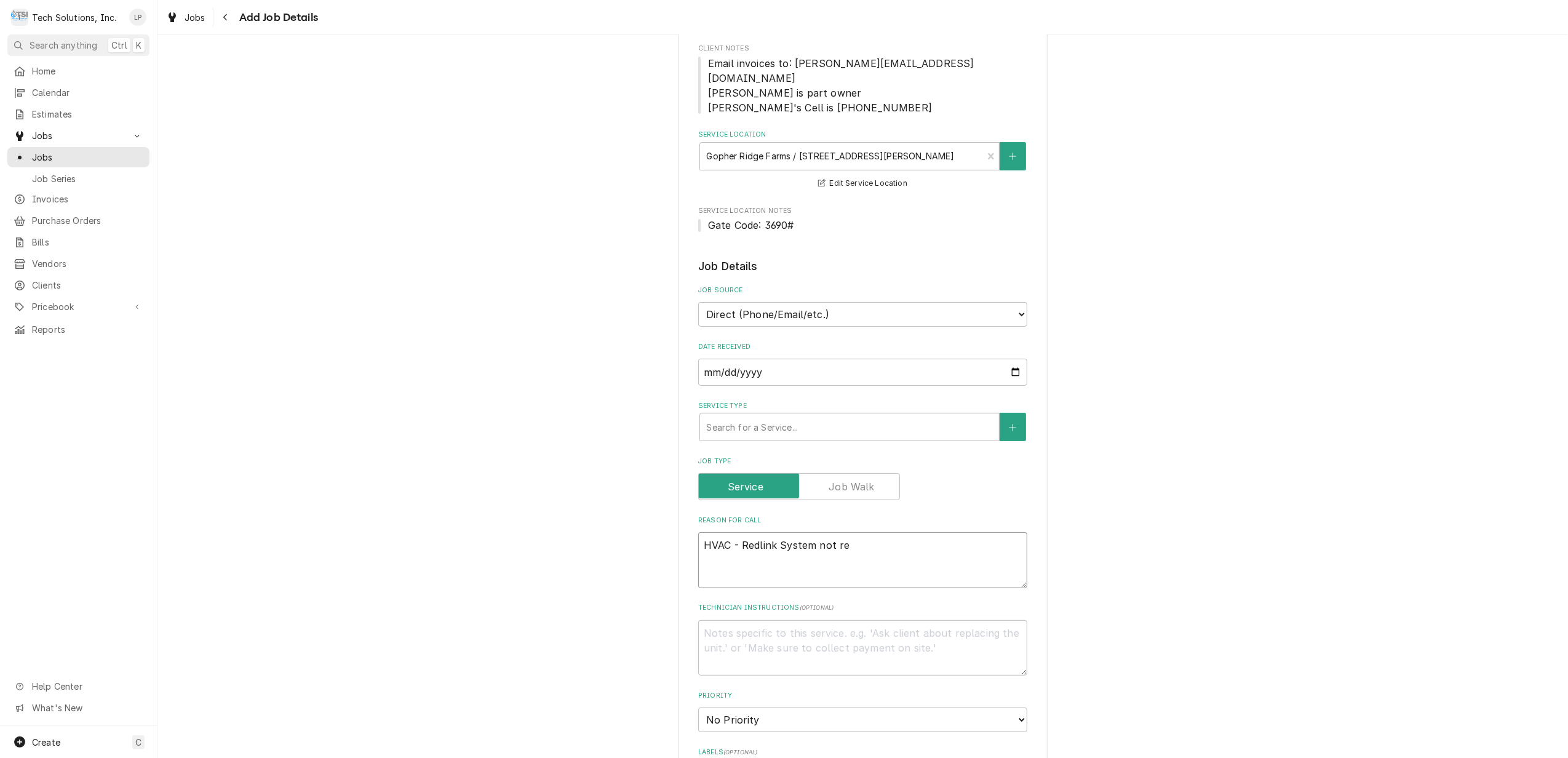
type textarea "x"
type textarea "HVAC - Redlink System not res"
type textarea "x"
type textarea "HVAC - Redlink System not resp"
type textarea "x"
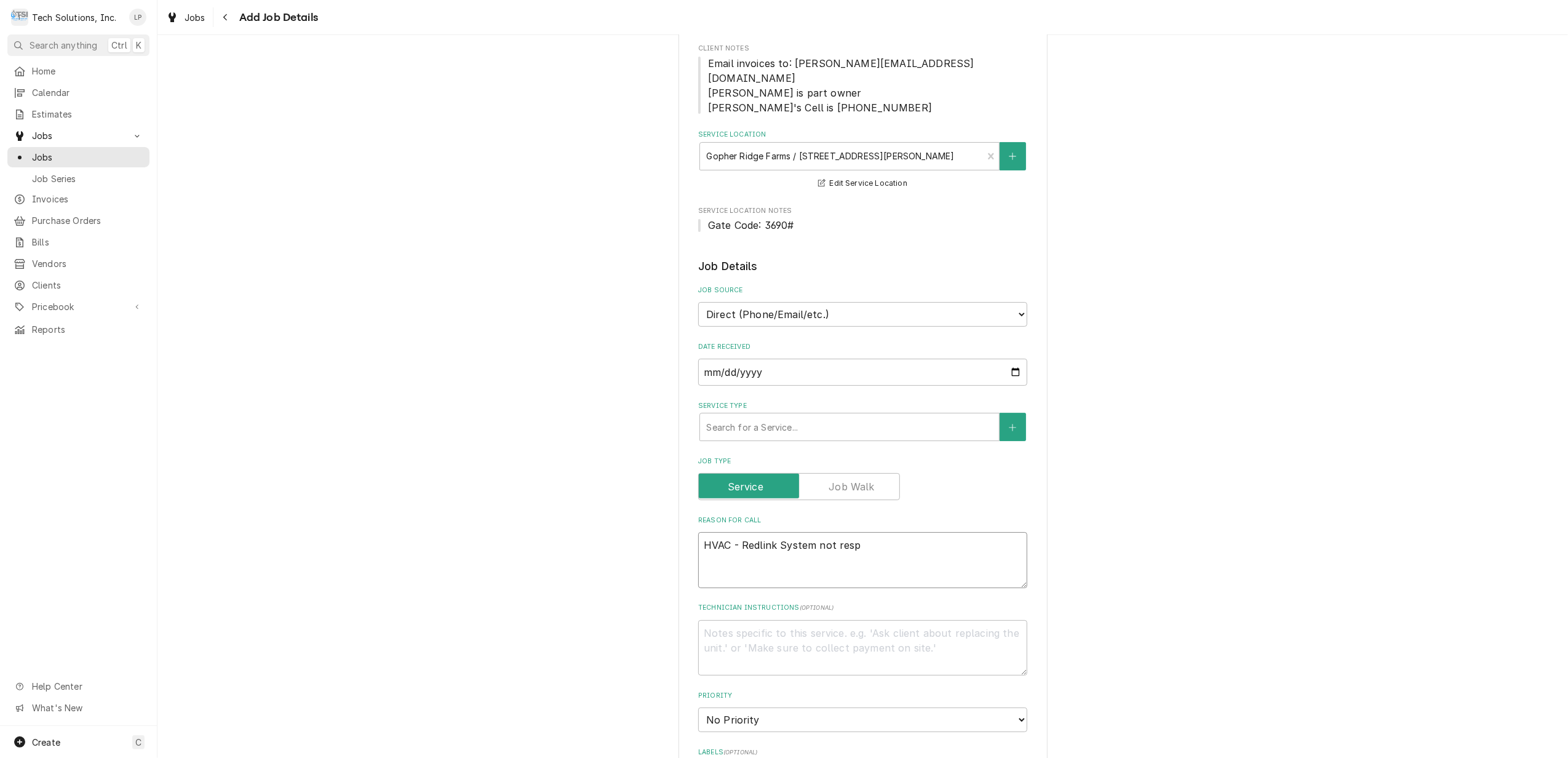
type textarea "HVAC - Redlink System not respo"
type textarea "x"
type textarea "HVAC - Redlink System not respon"
type textarea "x"
type textarea "HVAC - Redlink System not respond"
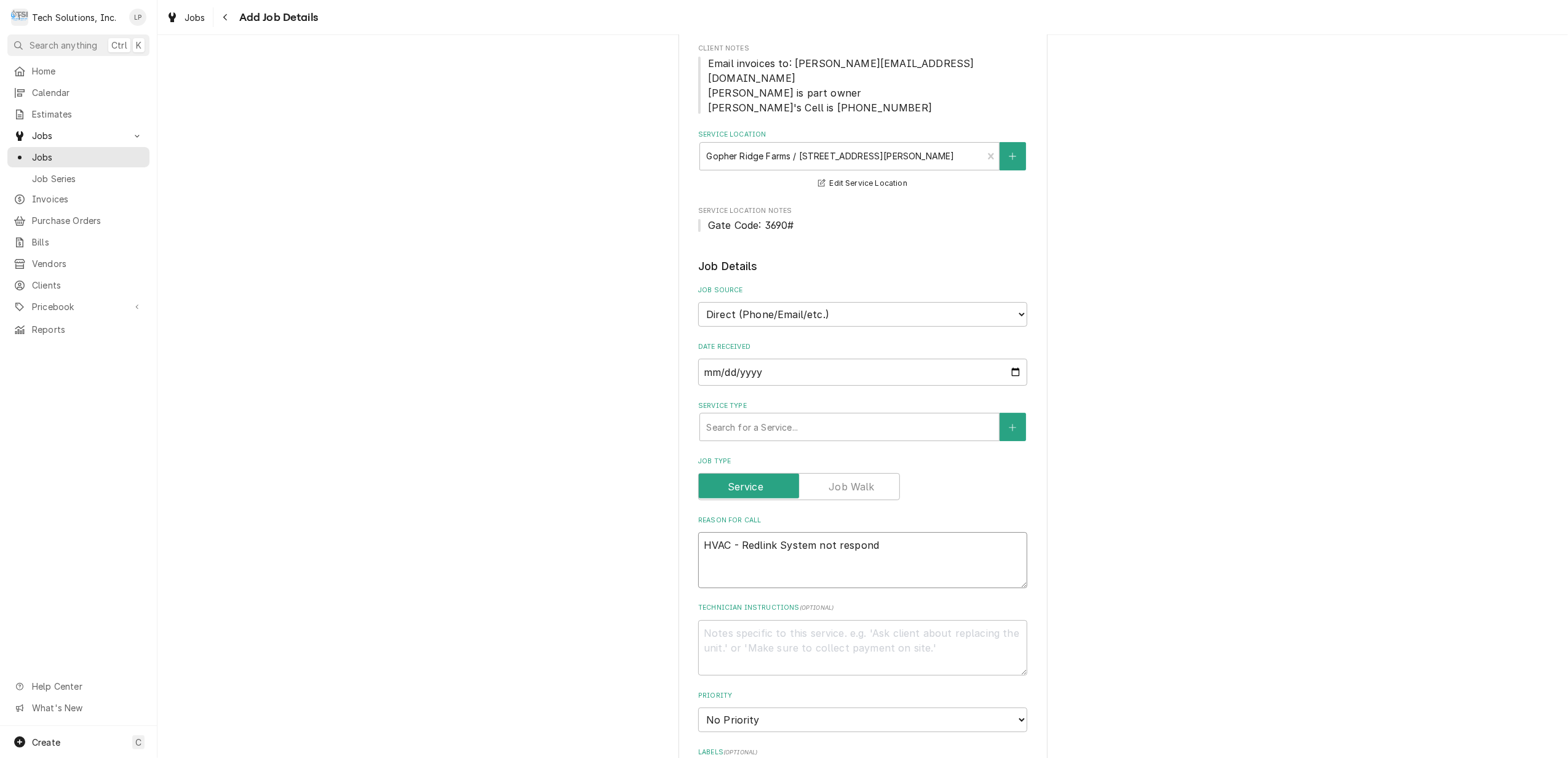
type textarea "x"
type textarea "HVAC - Redlink System not respondi"
type textarea "x"
type textarea "HVAC - Redlink System not respondin"
type textarea "x"
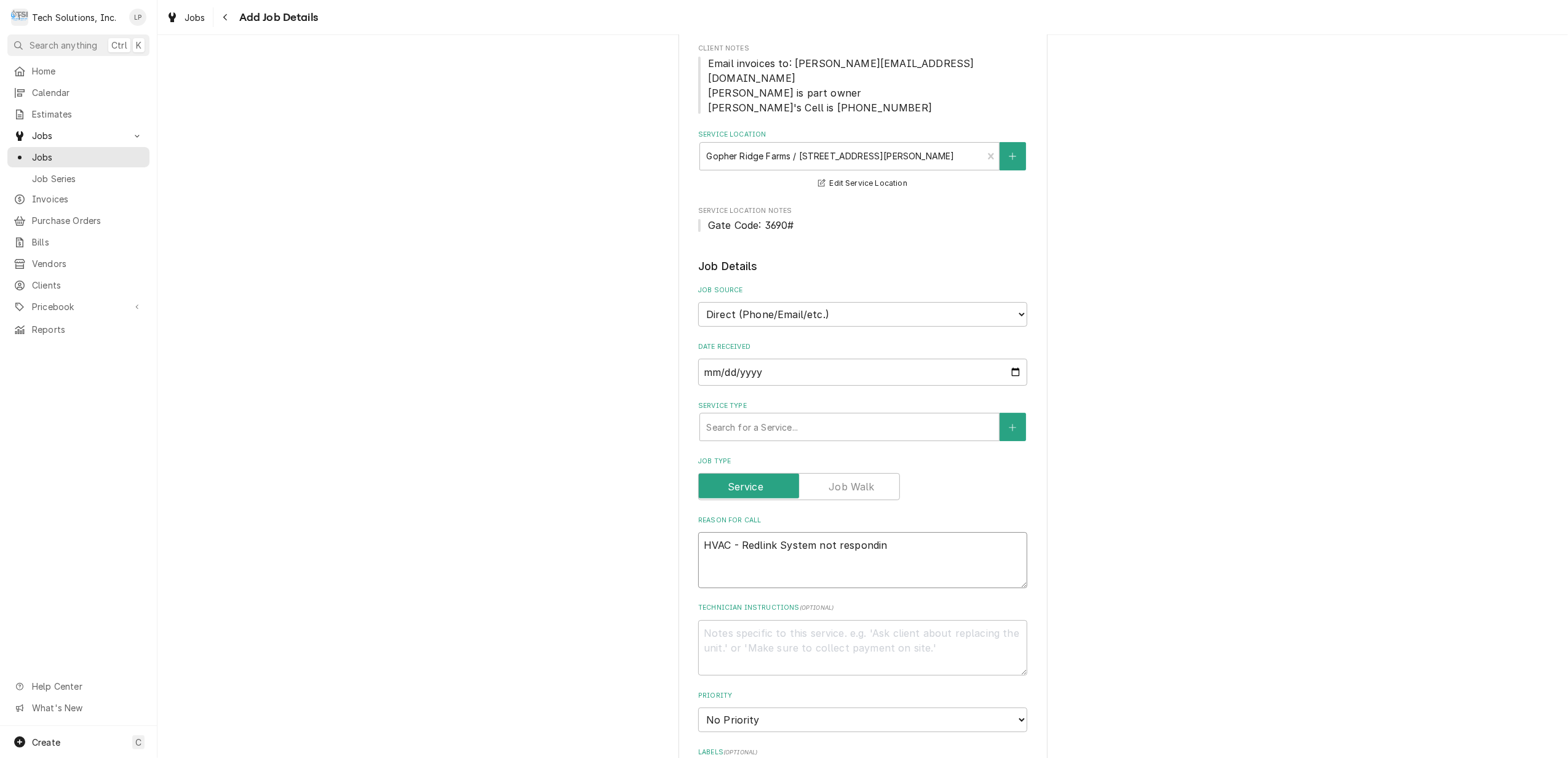
type textarea "HVAC - Redlink System not responding"
type textarea "x"
type textarea "HVAC - Redlink System not responding."
type textarea "x"
type textarea "HVAC - Redlink System not responding."
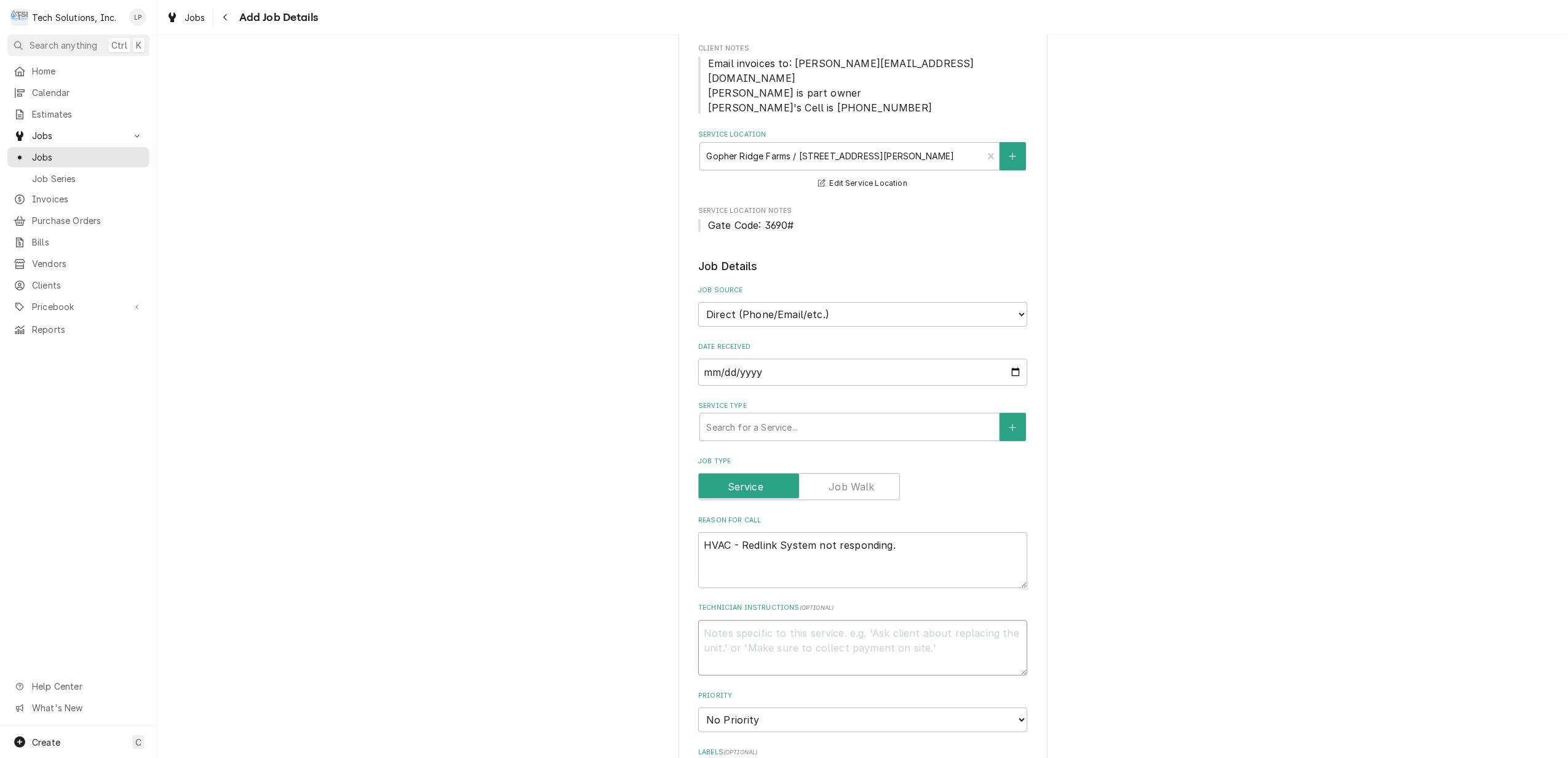
click at [881, 621] on textarea "Technician Instructions ( optional )" at bounding box center [863, 648] width 329 height 56
type textarea "x"
type textarea "G"
type textarea "x"
type textarea "Ga"
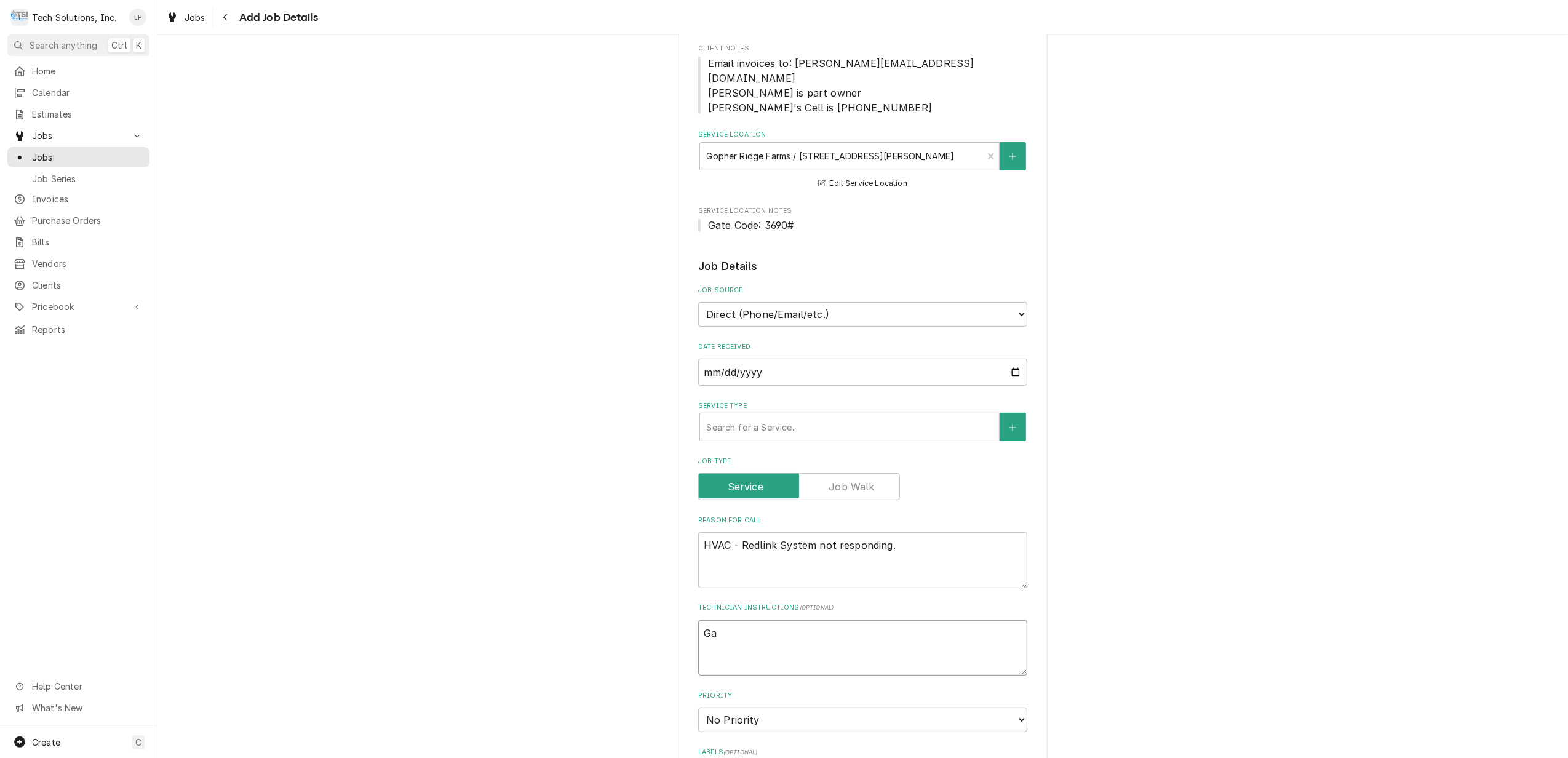
type textarea "x"
type textarea "Gat"
type textarea "x"
type textarea "Gate"
type textarea "x"
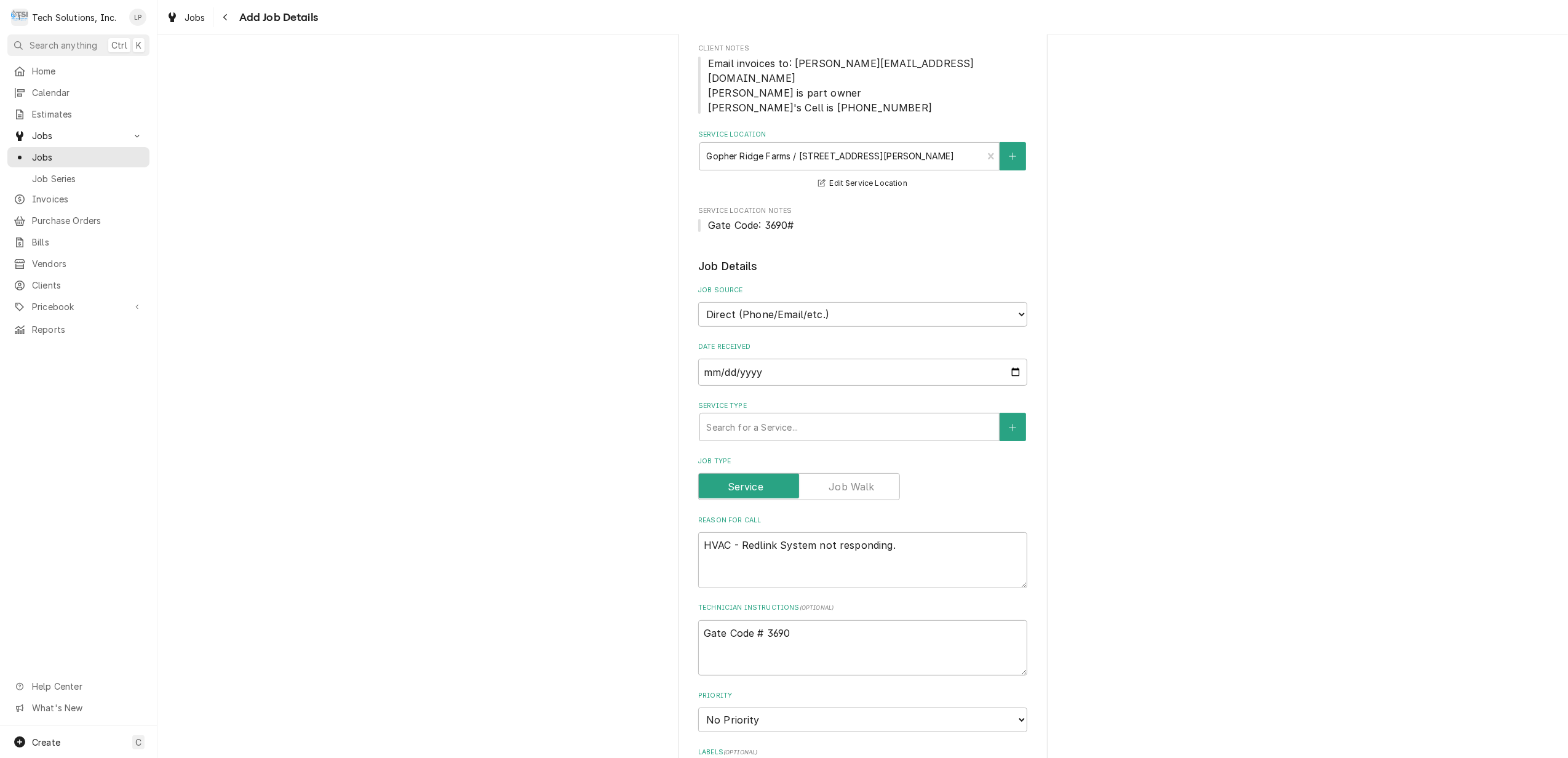
click at [862, 690] on label "Priority" at bounding box center [863, 695] width 329 height 10
click at [862, 707] on select "No Priority Urgent High Medium Low" at bounding box center [863, 719] width 329 height 24
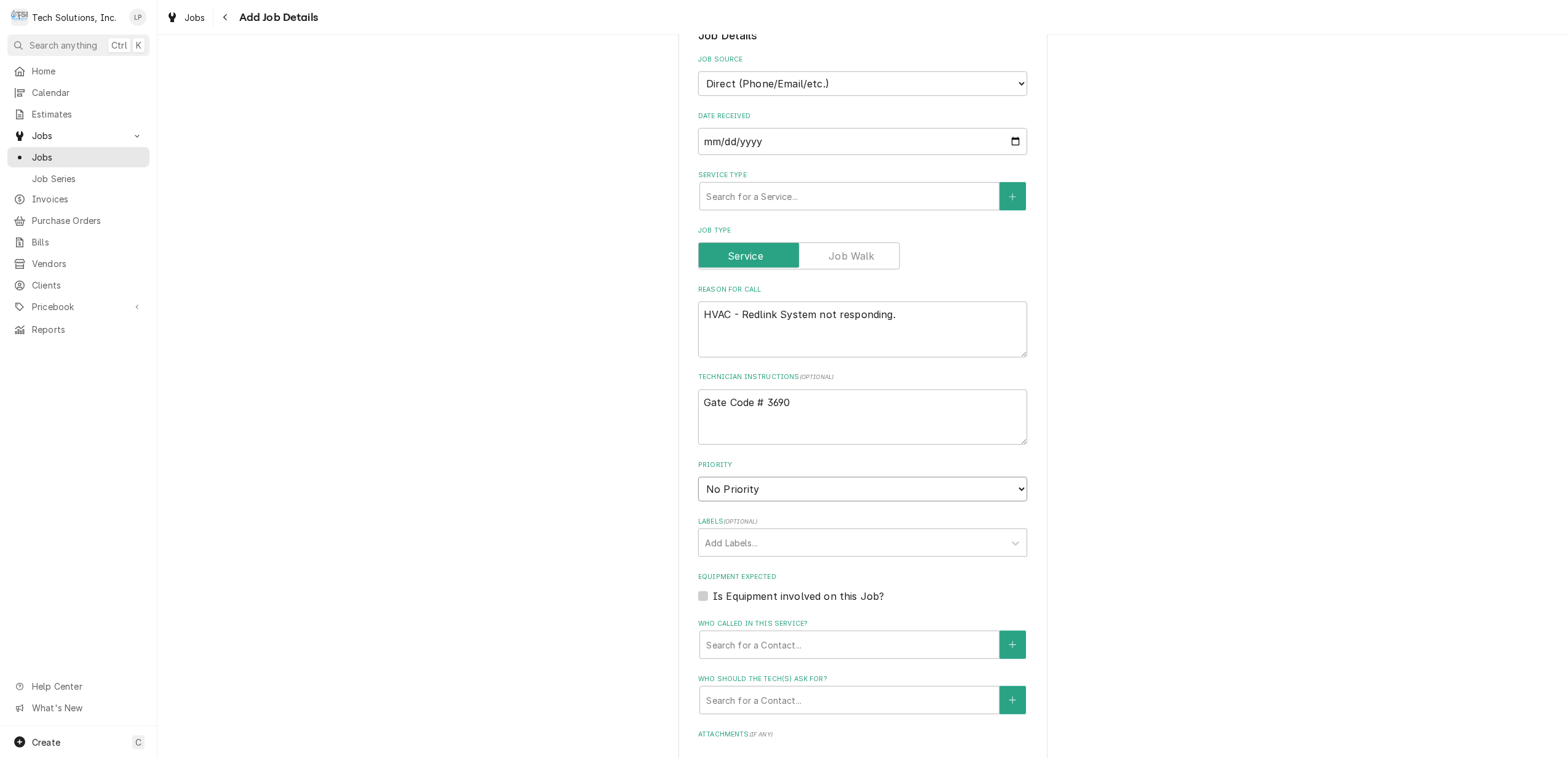
scroll to position [410, 0]
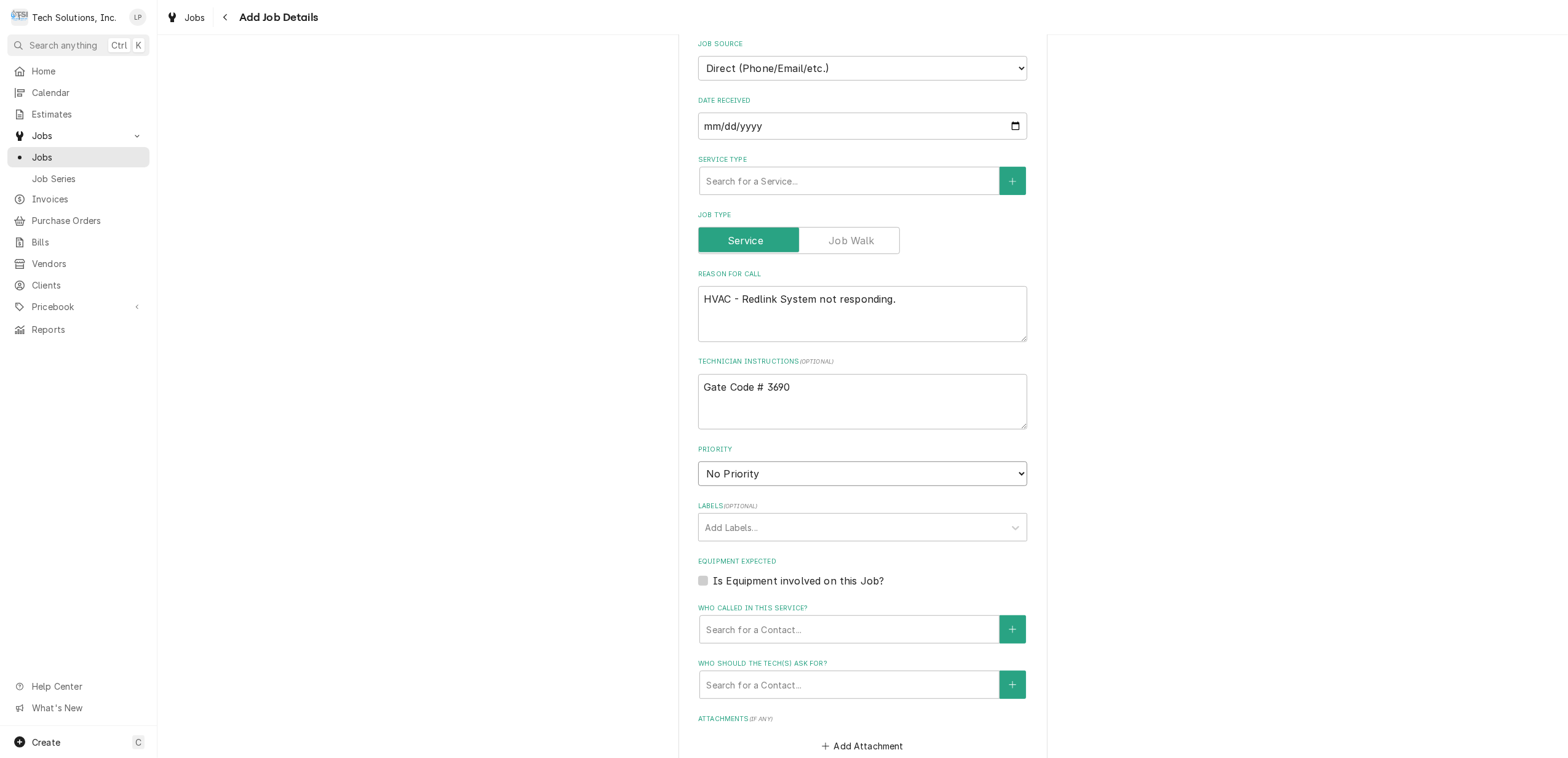
click at [1012, 461] on select "No Priority Urgent High Medium Low" at bounding box center [863, 473] width 329 height 24
click at [698, 461] on select "No Priority Urgent High Medium Low" at bounding box center [863, 473] width 329 height 24
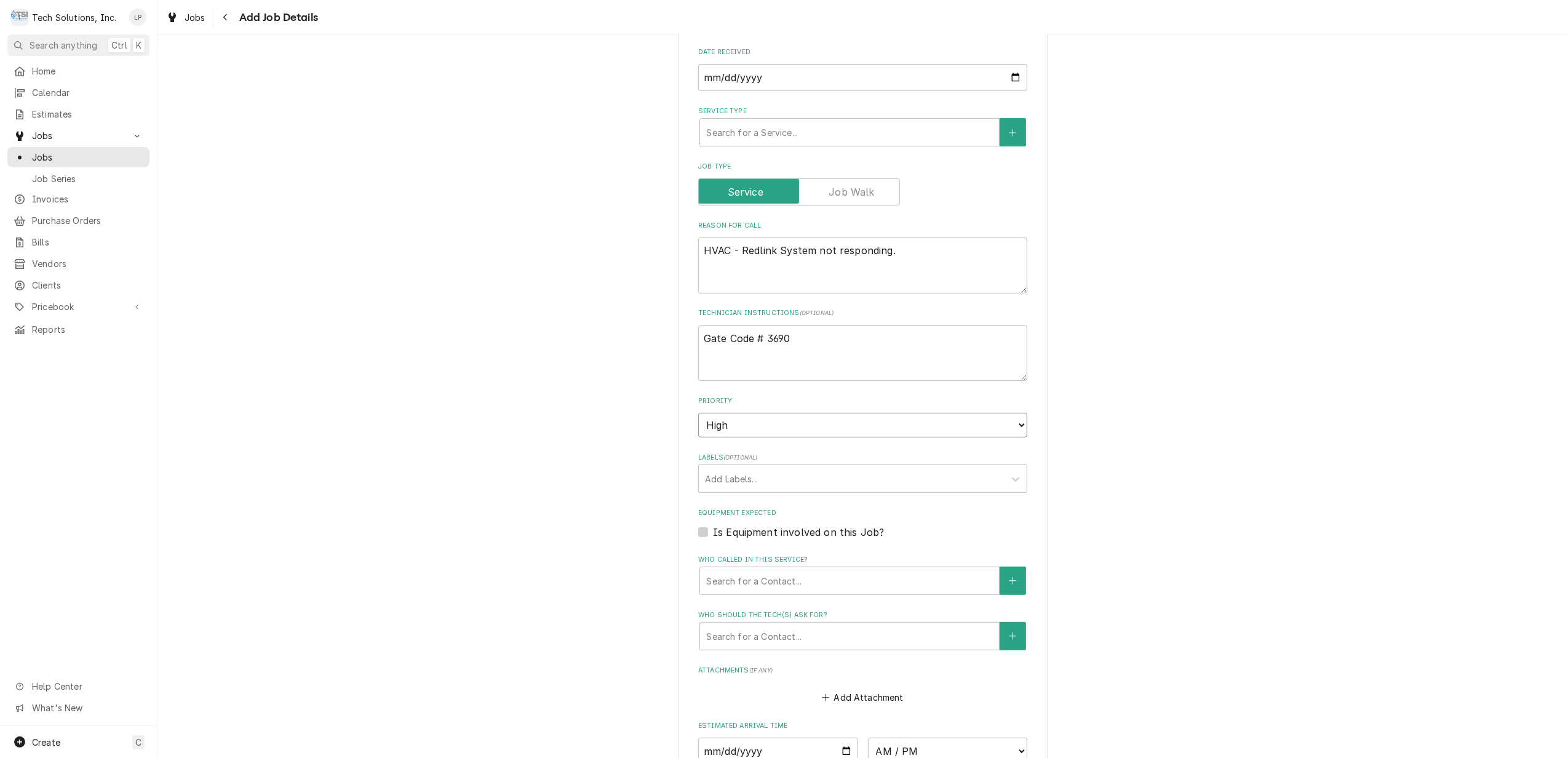
scroll to position [574, 0]
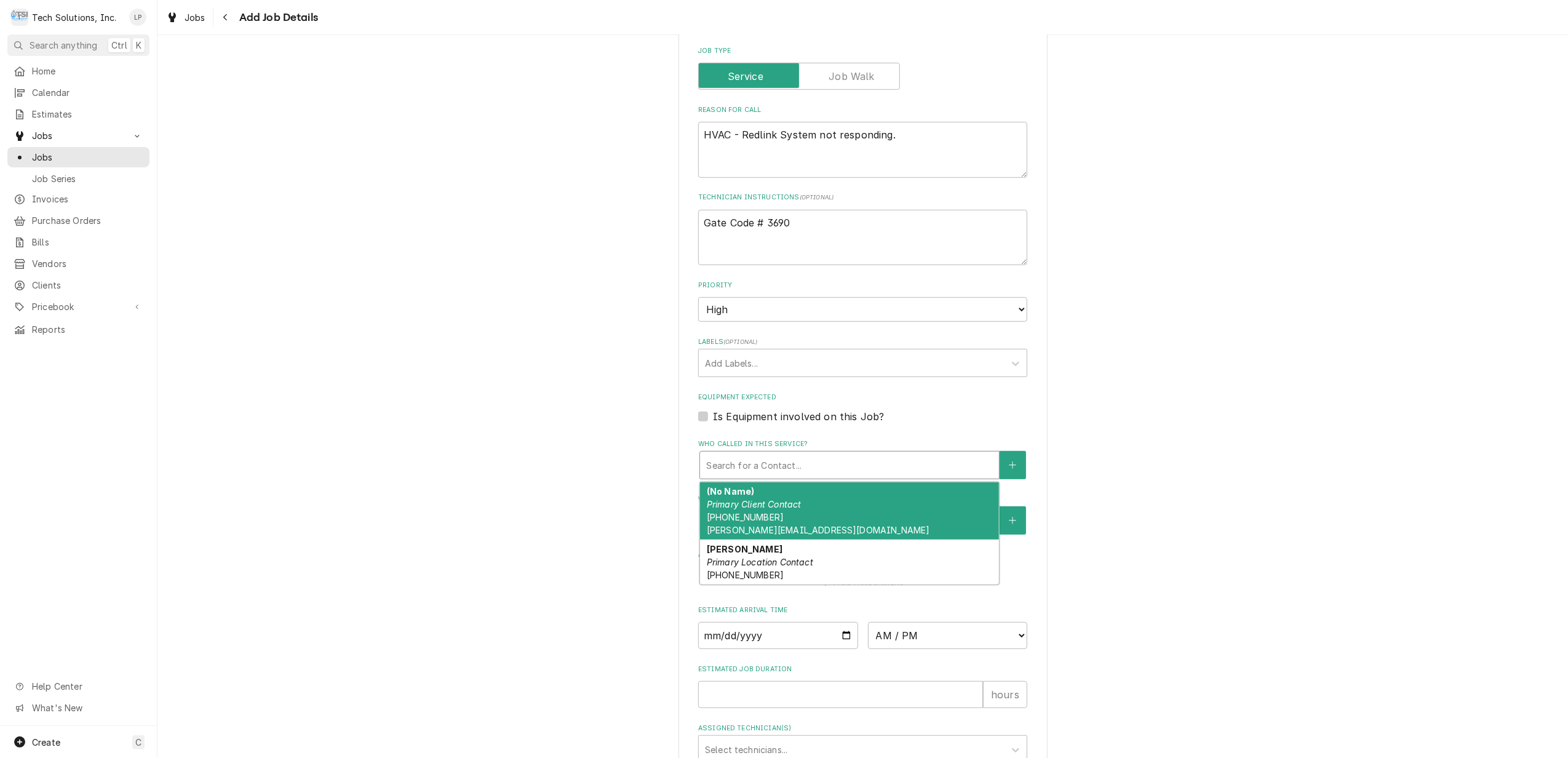
click at [936, 454] on div "Who called in this service?" at bounding box center [849, 465] width 287 height 22
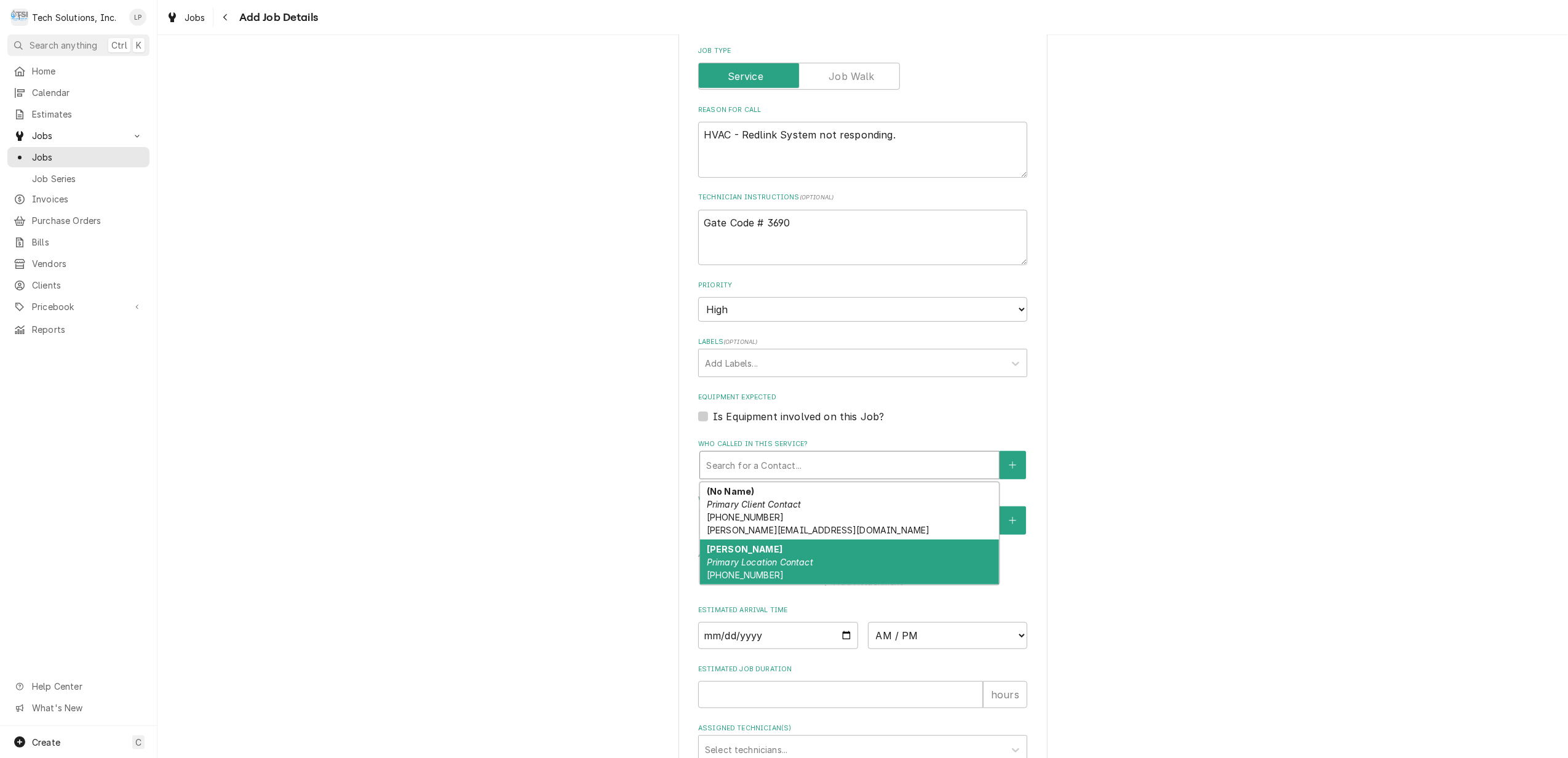
click at [907, 554] on div "Jason Smith Primary Location Contact (704) 707-6409" at bounding box center [849, 562] width 299 height 45
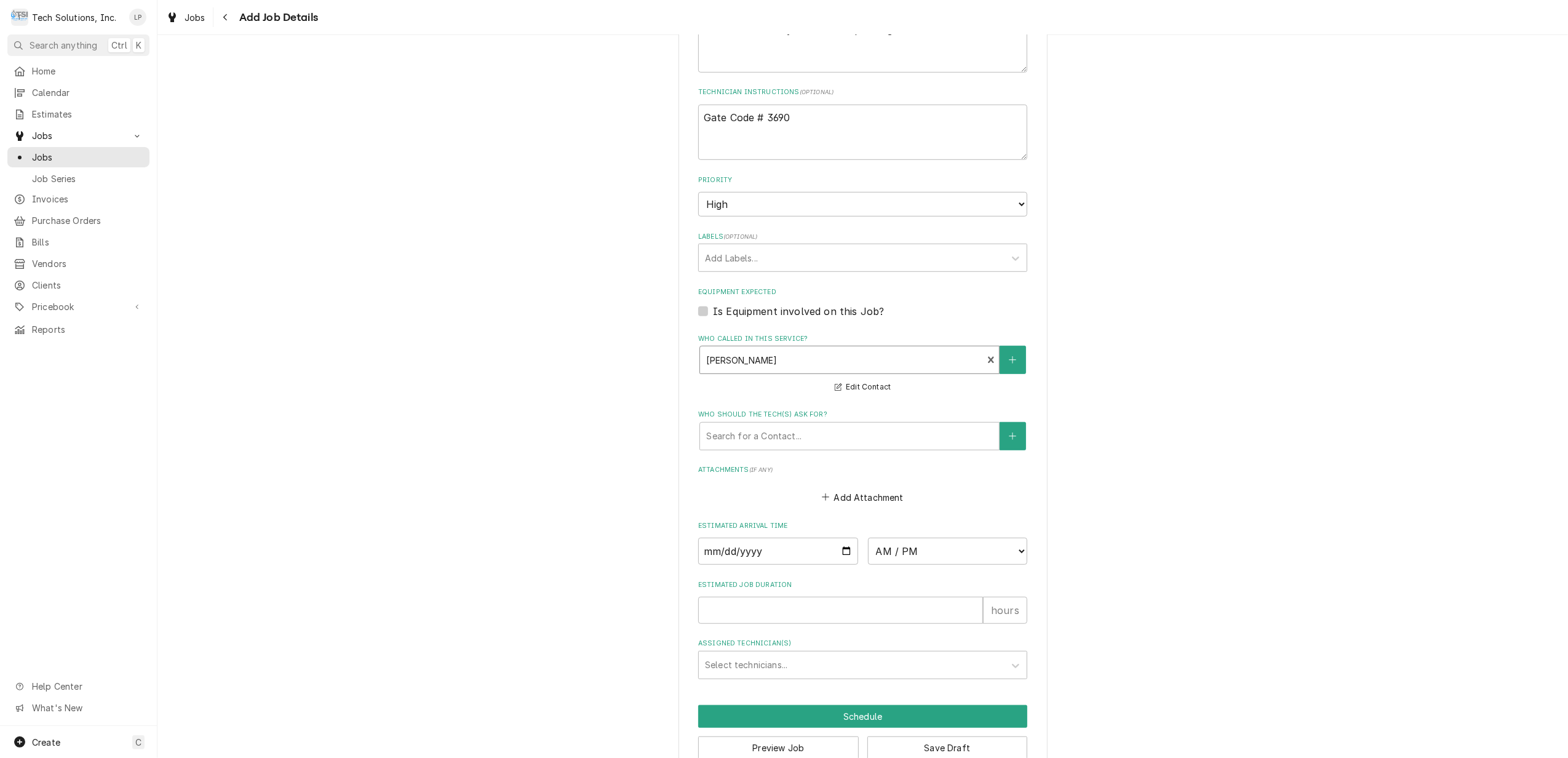
scroll to position [694, 0]
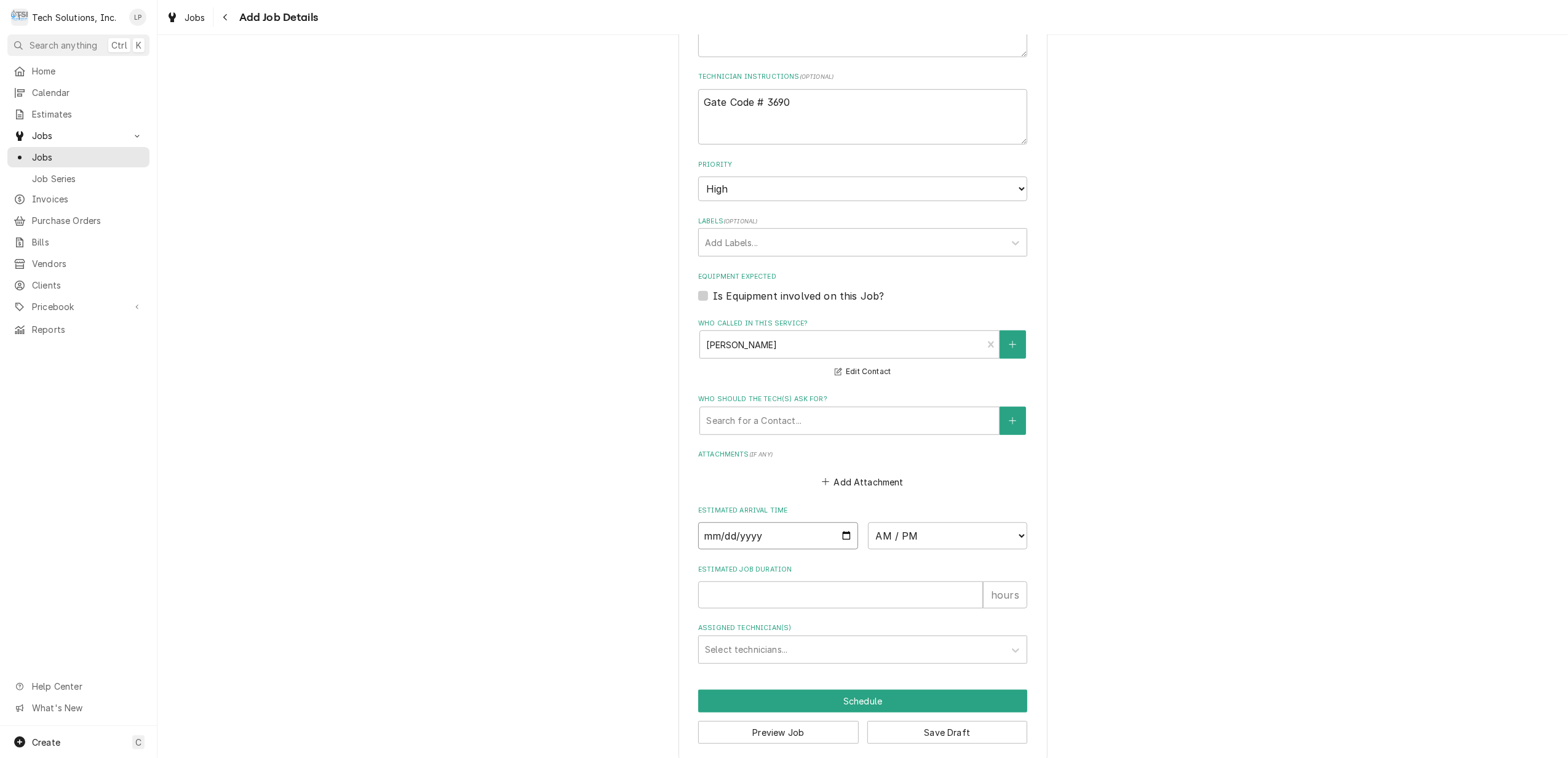
click at [838, 522] on input "Date" at bounding box center [778, 536] width 160 height 27
click at [1010, 522] on select "AM / PM 6:00 AM 6:15 AM 6:30 AM 6:45 AM 7:00 AM 7:15 AM 7:30 AM 7:45 AM 8:00 AM…" at bounding box center [948, 536] width 160 height 27
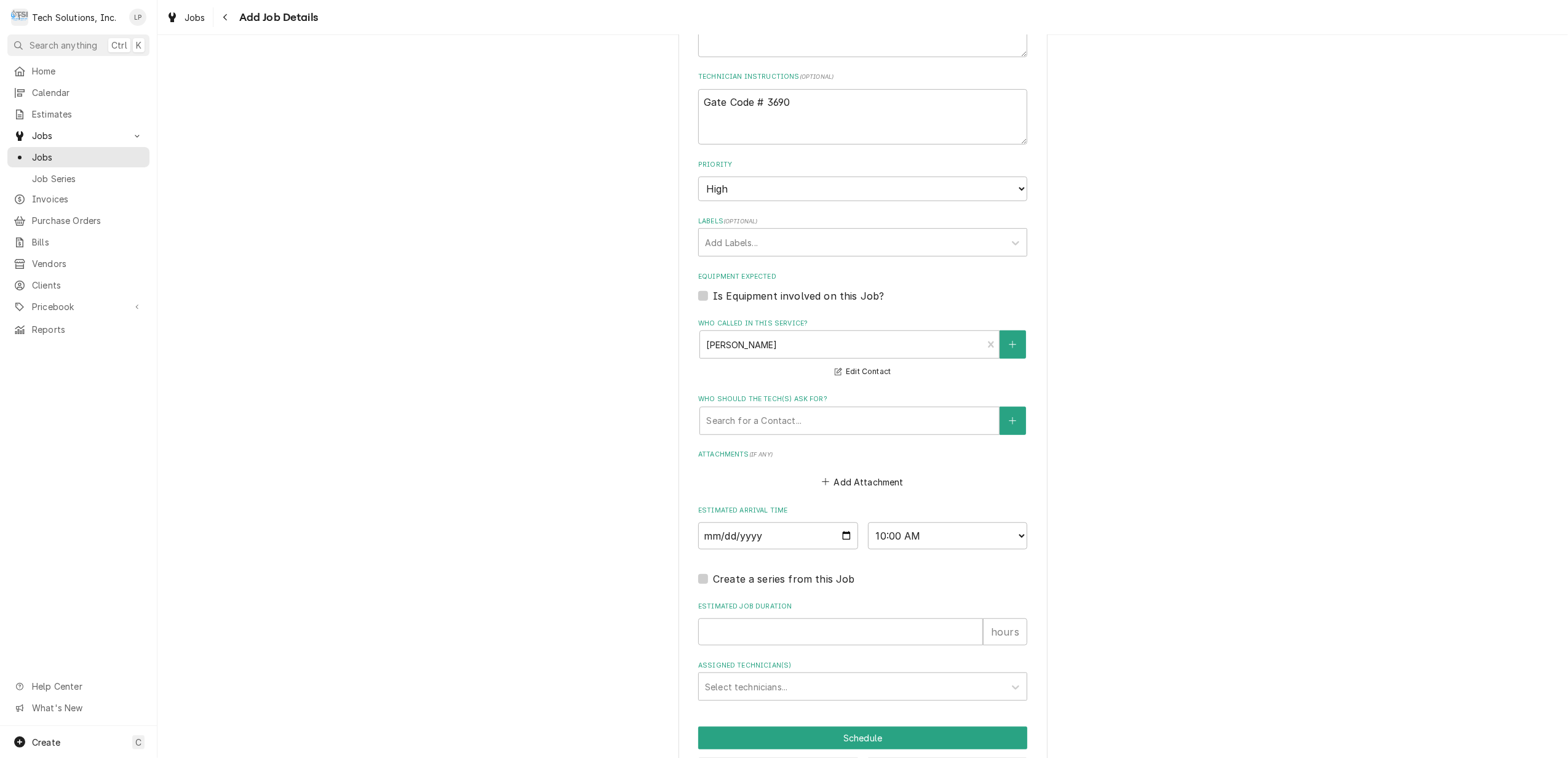
click at [1174, 545] on div "Please provide the following information to create a job: Client Details Client…" at bounding box center [862, 80] width 1411 height 1453
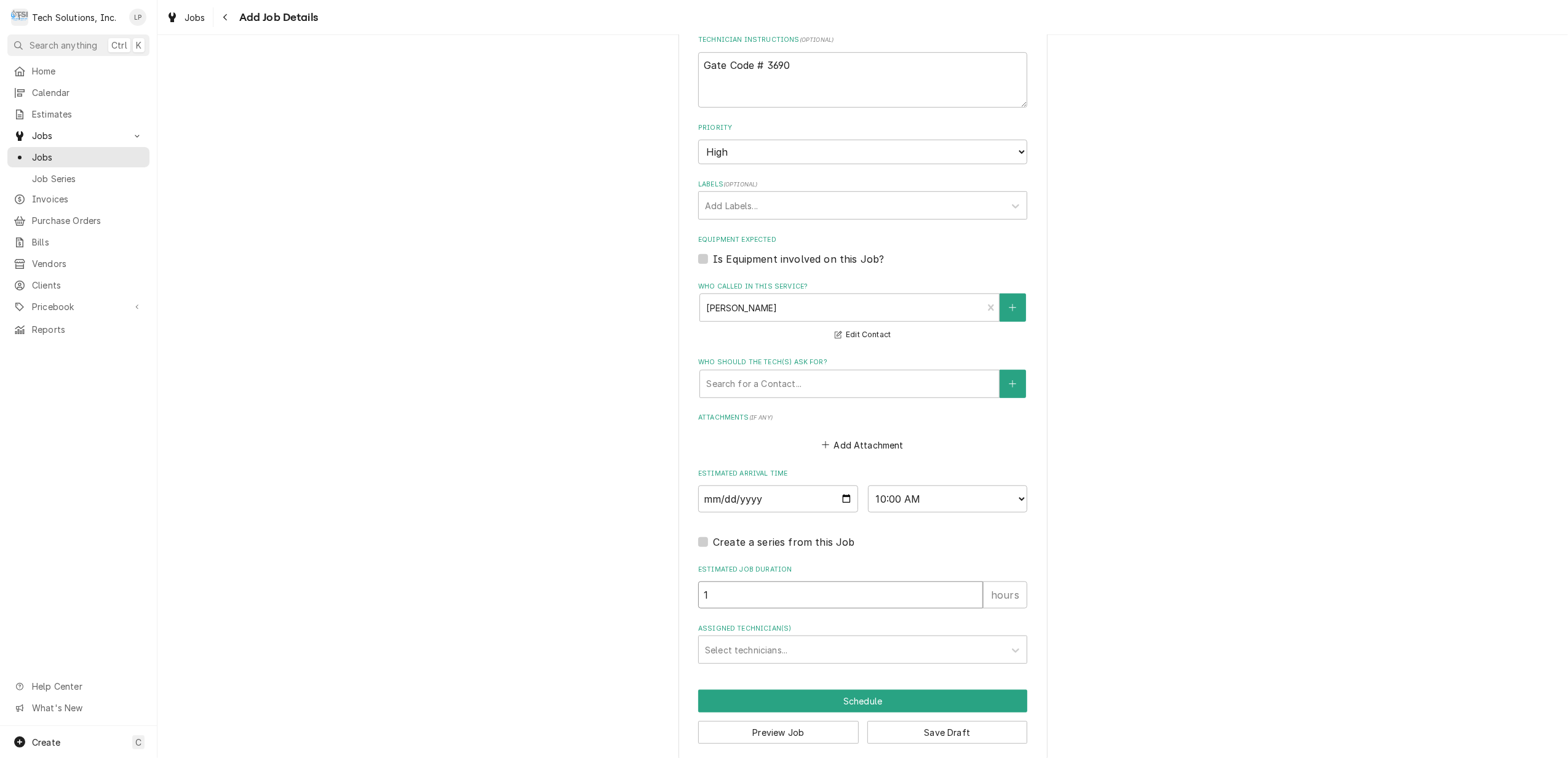
click at [966, 581] on input "1" at bounding box center [841, 595] width 285 height 27
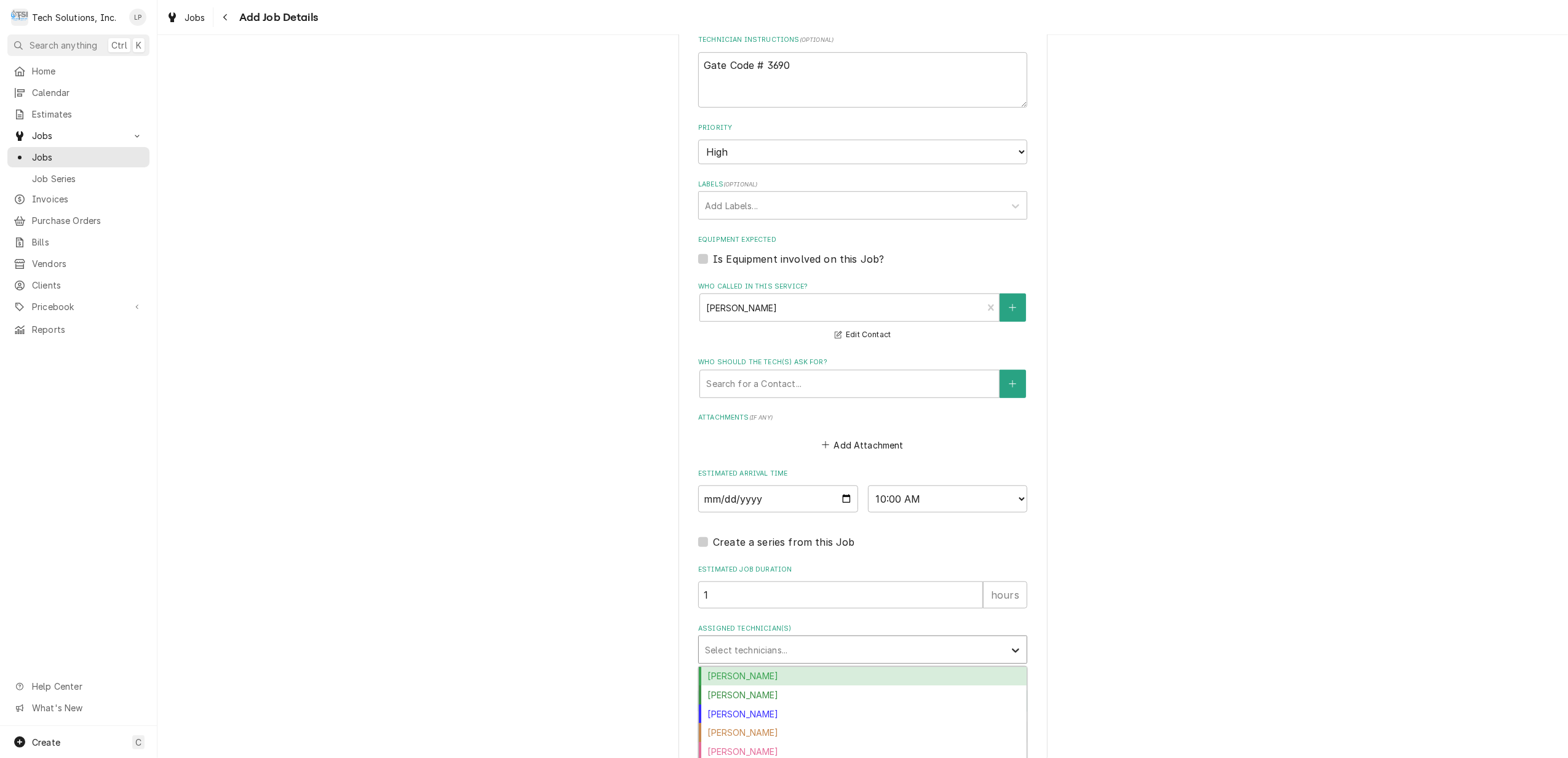
click at [1010, 644] on icon "Assigned Technician(s)" at bounding box center [1015, 650] width 12 height 12
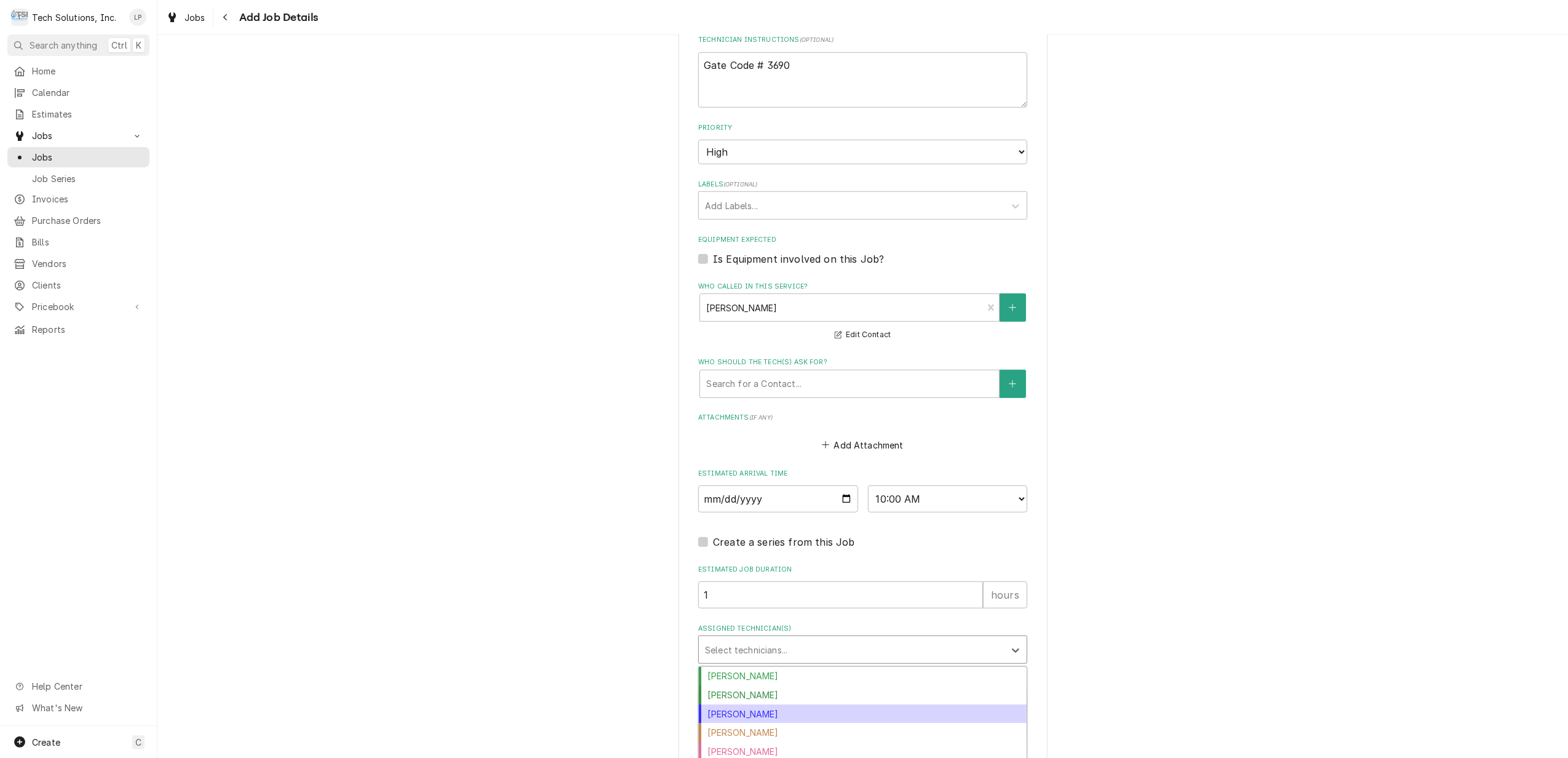
click at [755, 704] on div "[PERSON_NAME]" at bounding box center [862, 713] width 328 height 19
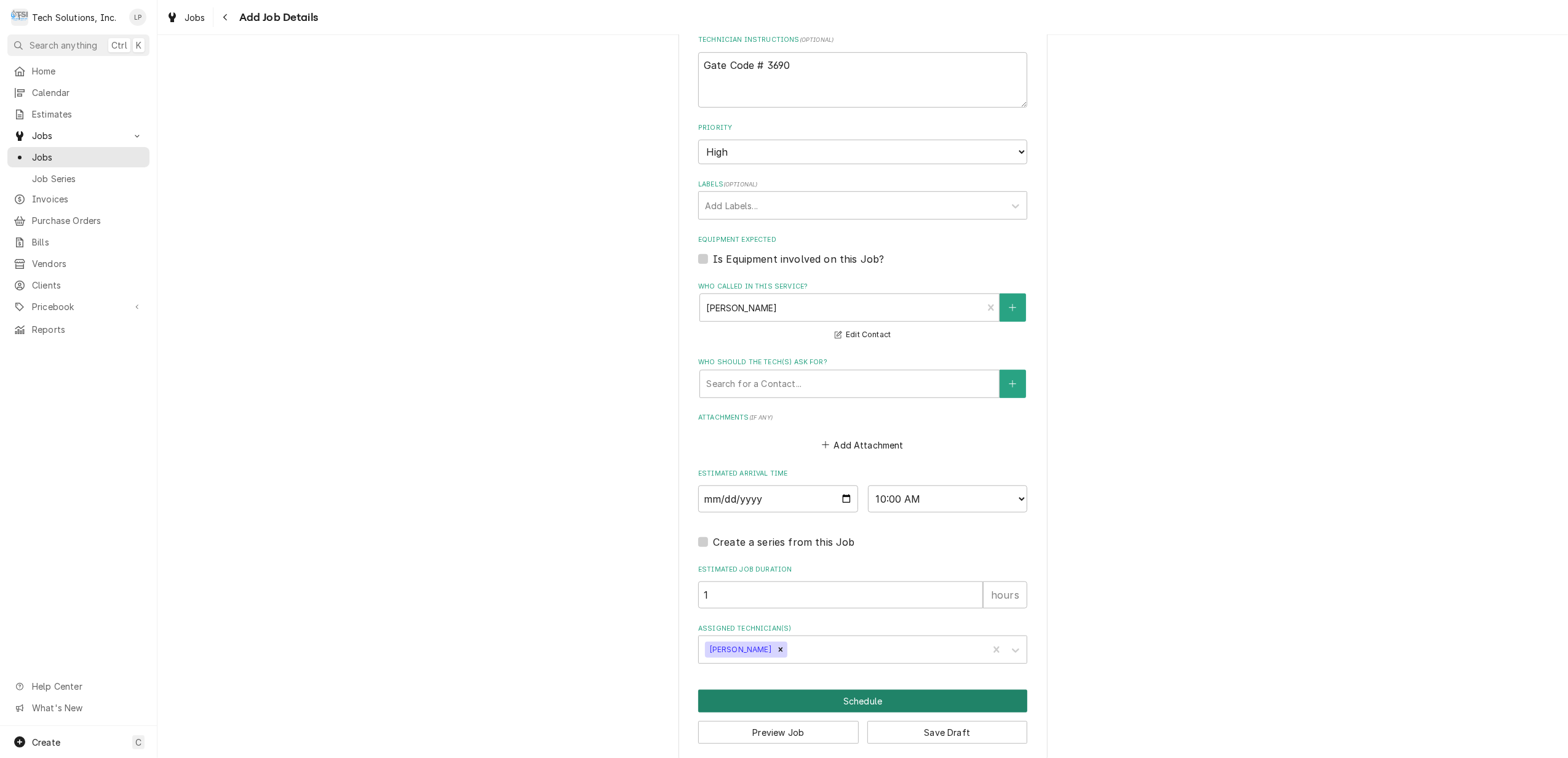
click at [862, 690] on button "Schedule" at bounding box center [863, 701] width 329 height 23
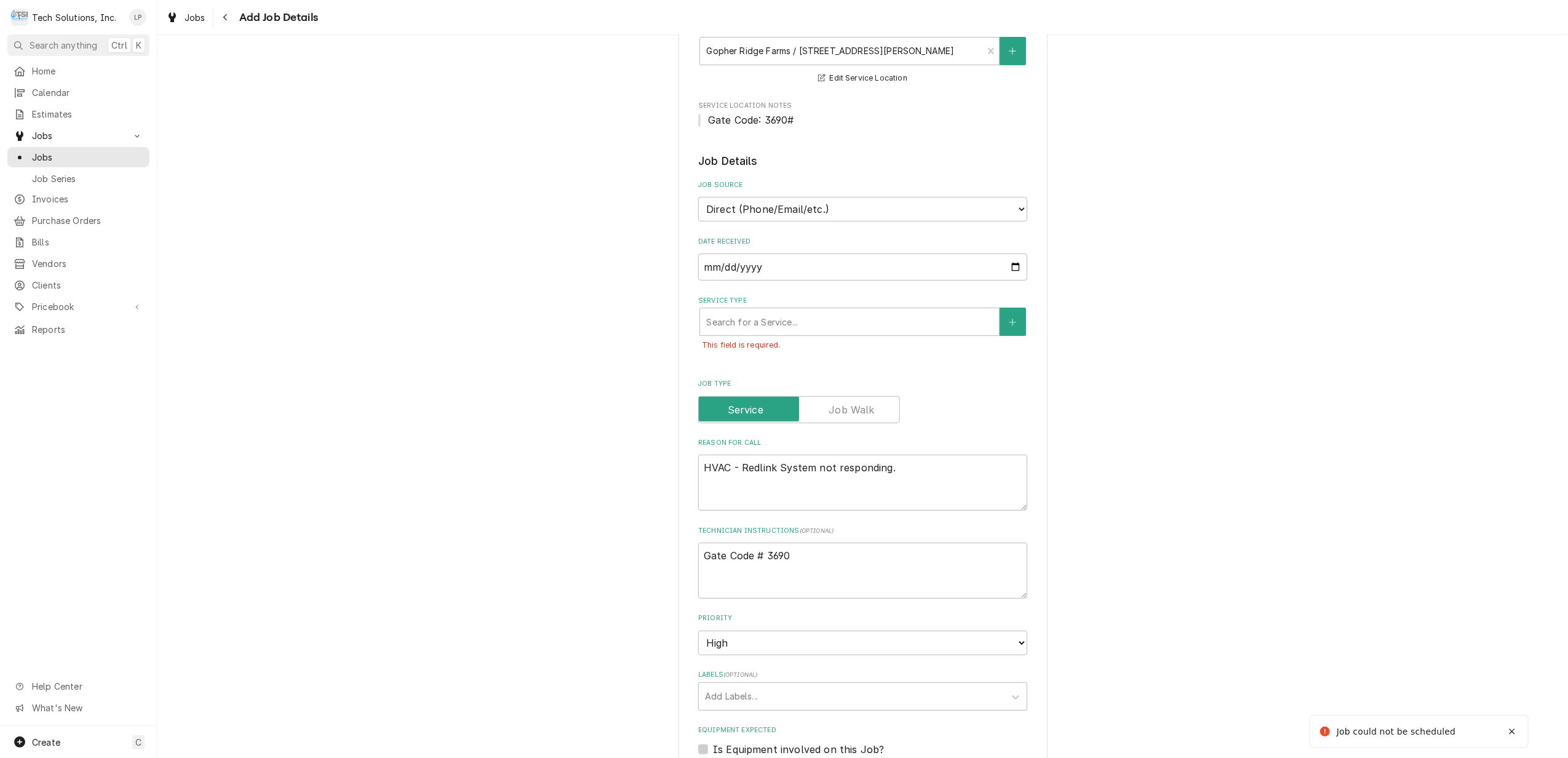
scroll to position [187, 0]
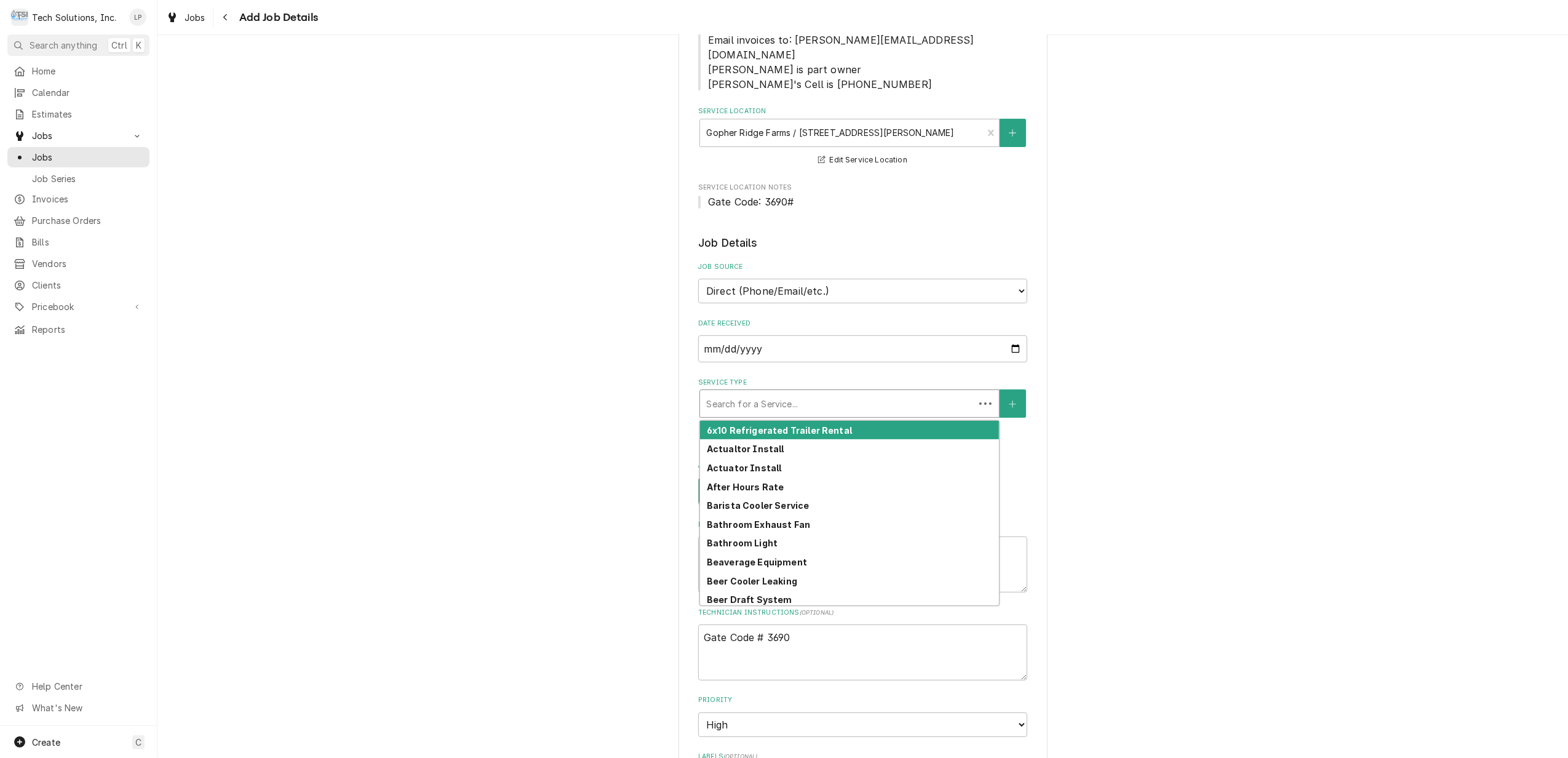
click at [911, 392] on div "Service Type" at bounding box center [837, 403] width 262 height 22
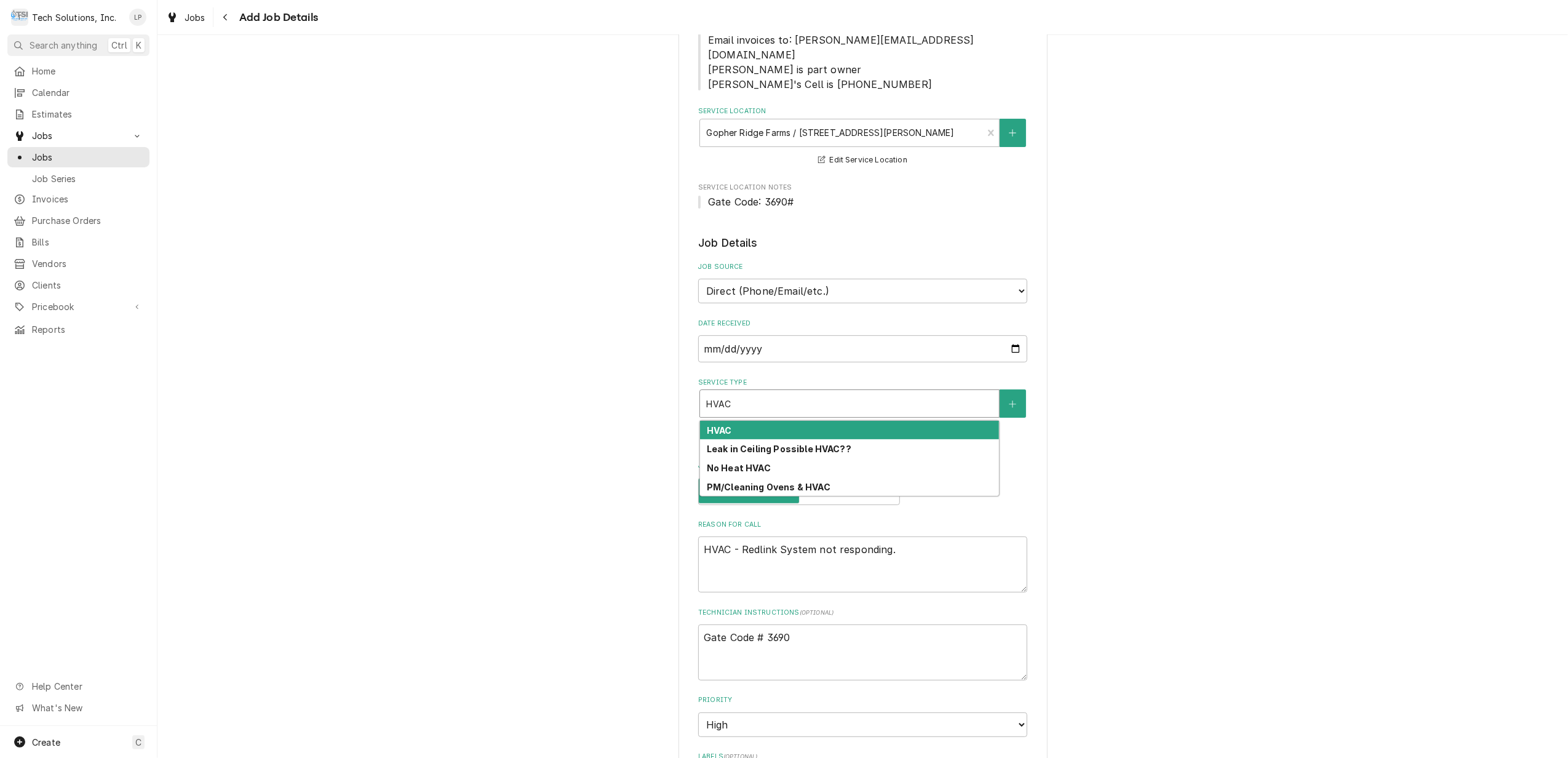
click at [707, 425] on strong "HVAC" at bounding box center [719, 430] width 25 height 11
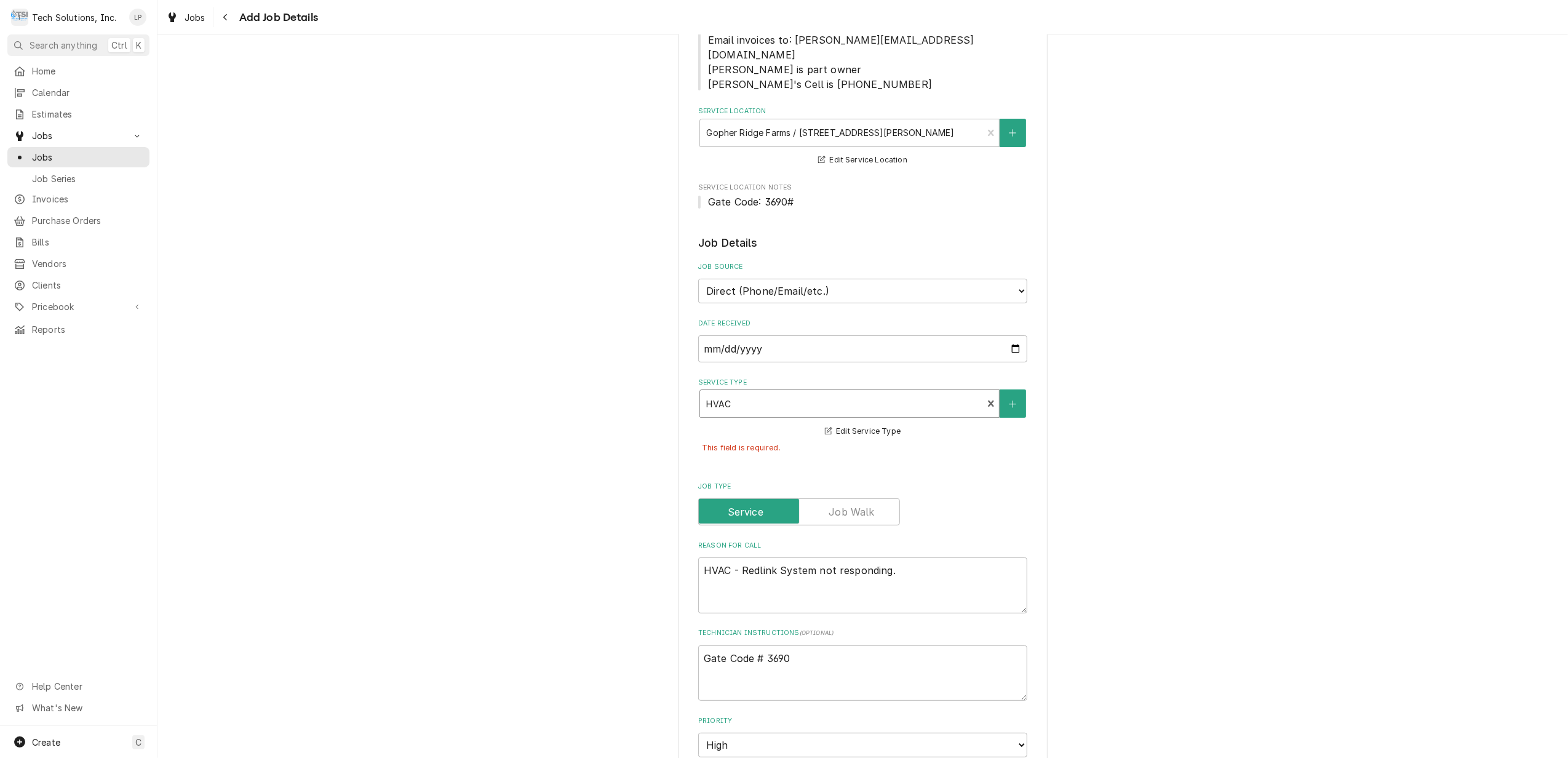
click at [1076, 510] on div "Please provide the following information to create a job: Client Details Client…" at bounding box center [862, 612] width 1411 height 1502
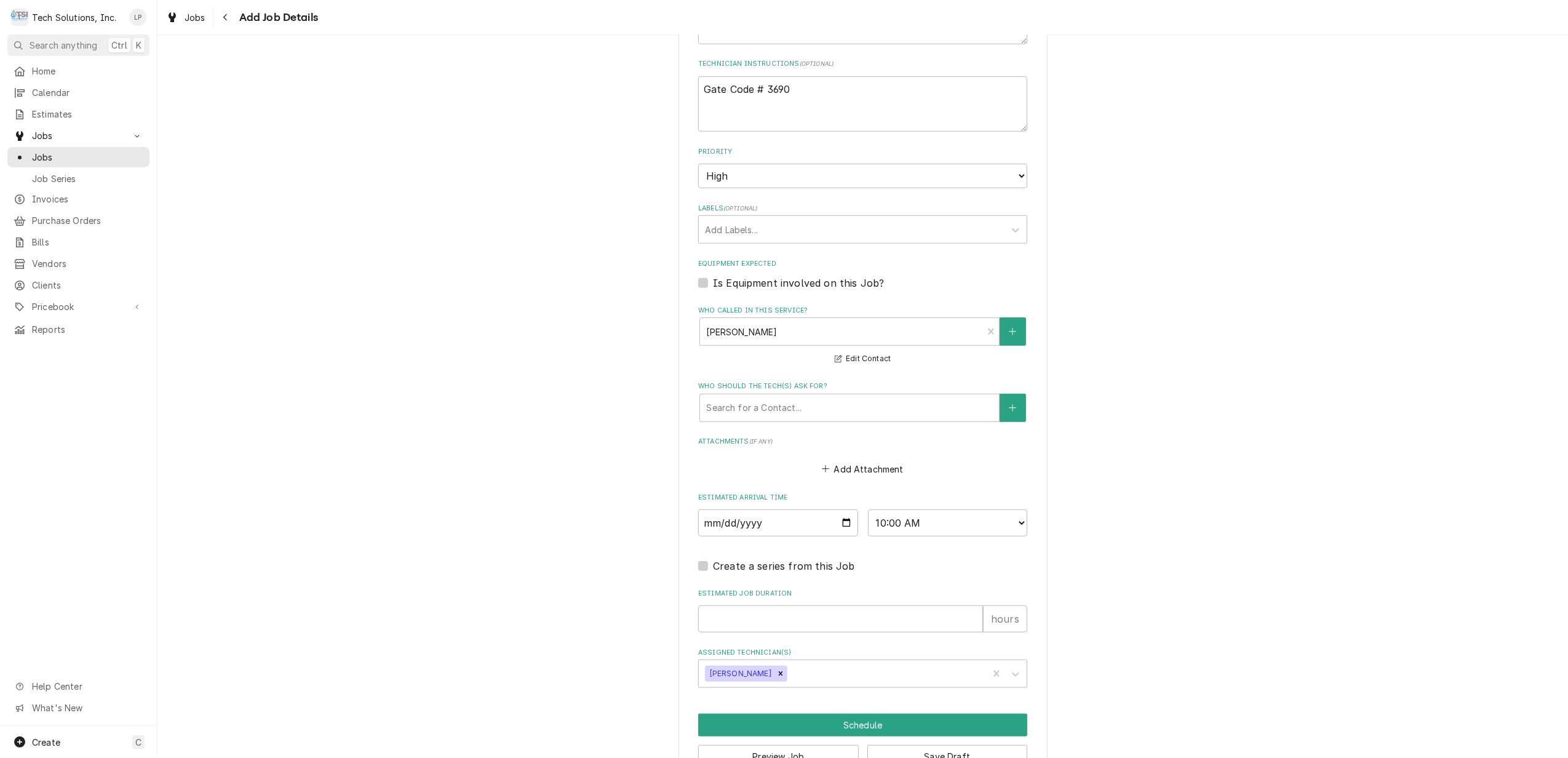
scroll to position [780, 0]
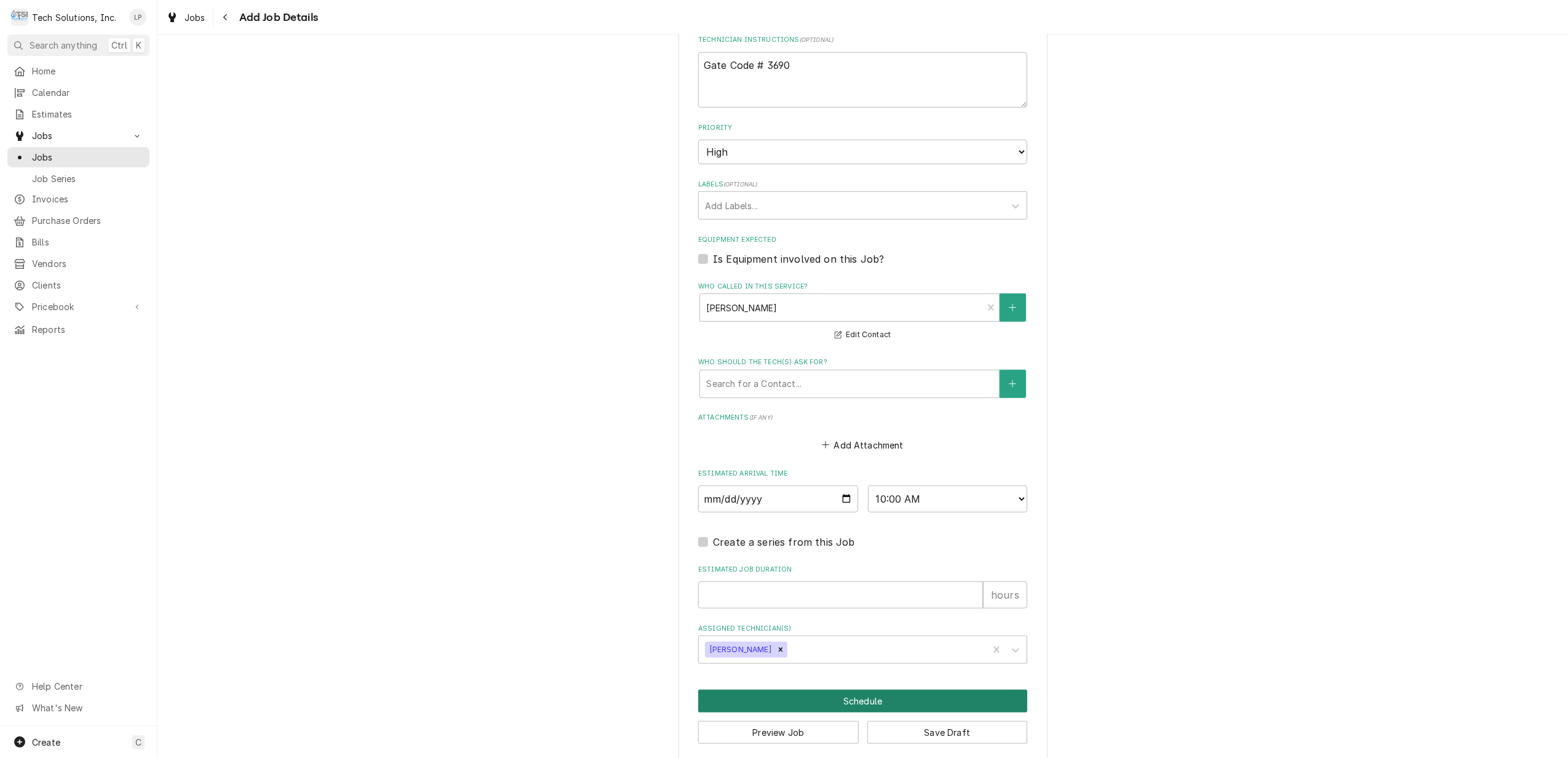
click at [855, 690] on button "Schedule" at bounding box center [863, 701] width 329 height 23
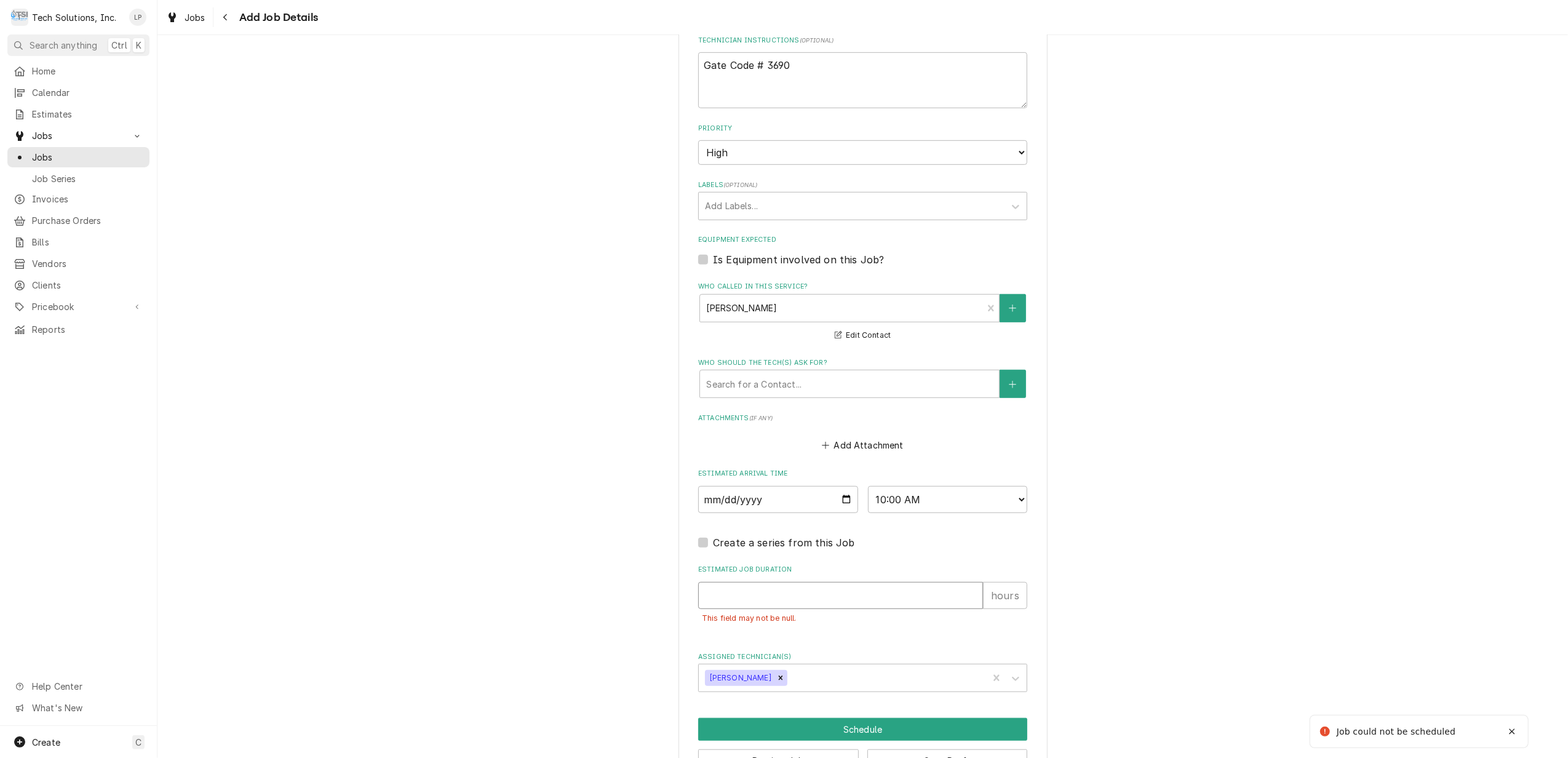
click at [938, 583] on input "Estimated Job Duration" at bounding box center [841, 596] width 285 height 27
click at [859, 718] on button "Schedule" at bounding box center [863, 729] width 329 height 23
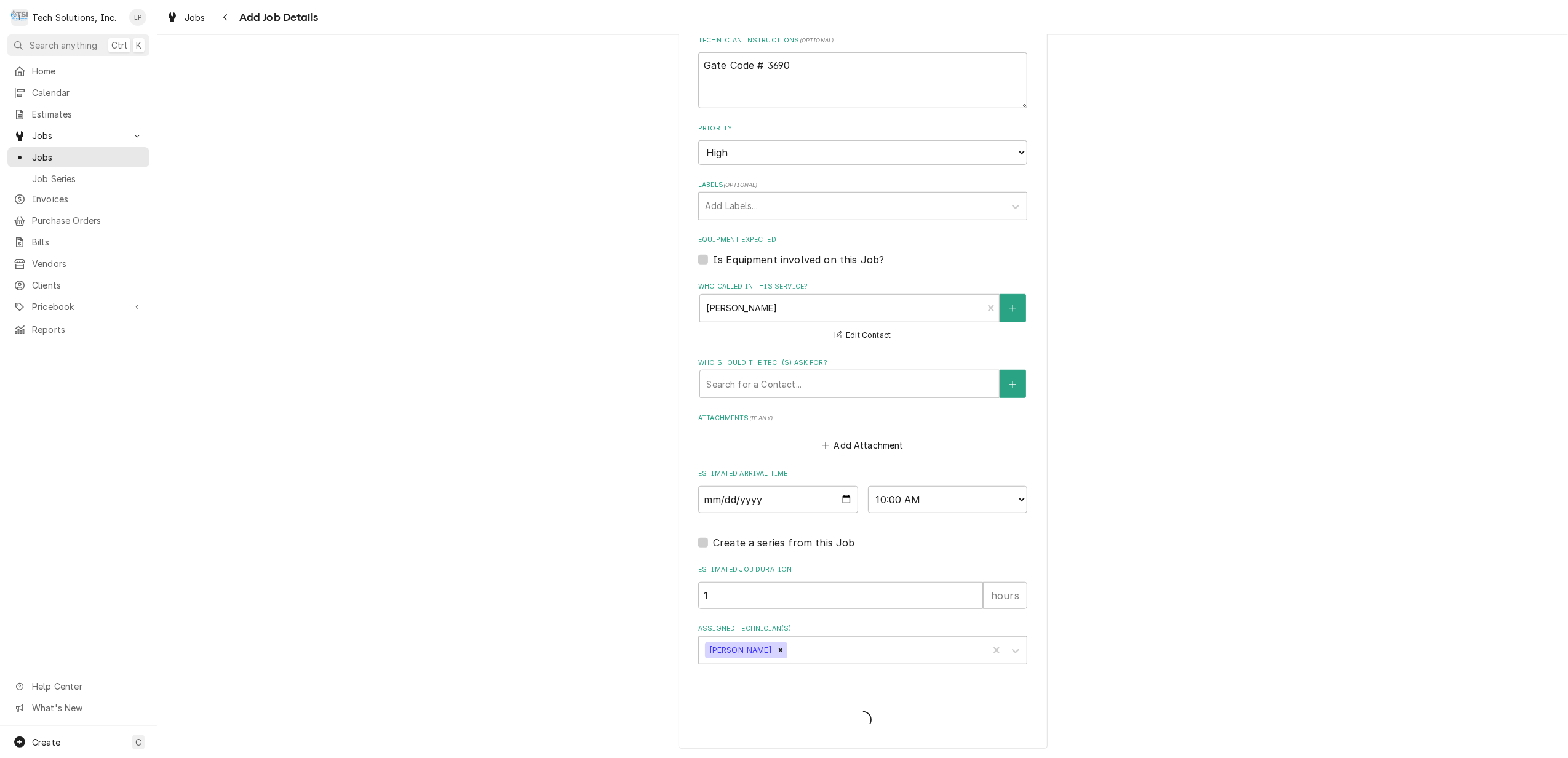
scroll to position [741, 0]
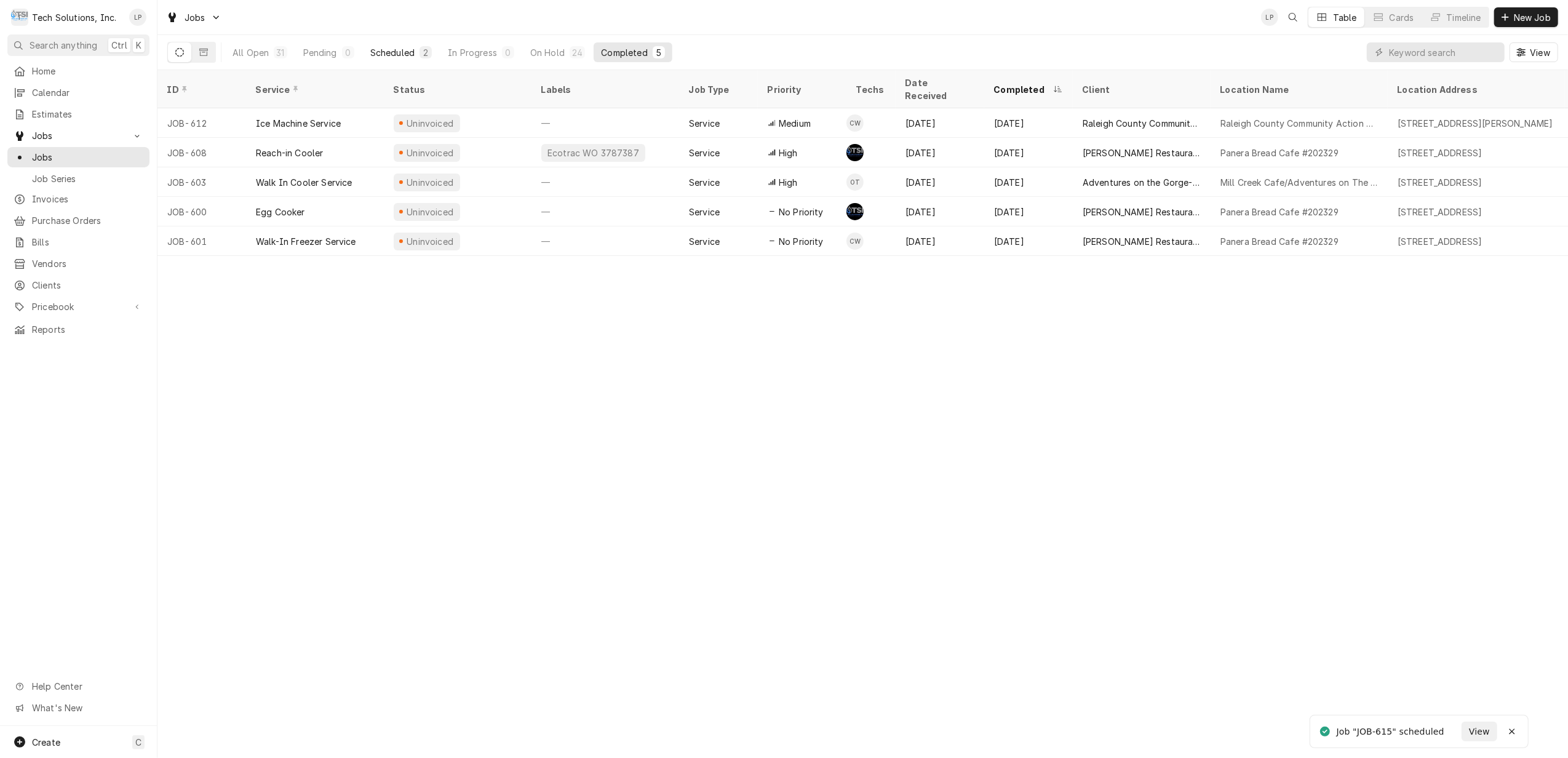
click at [387, 52] on div "Scheduled" at bounding box center [392, 52] width 45 height 13
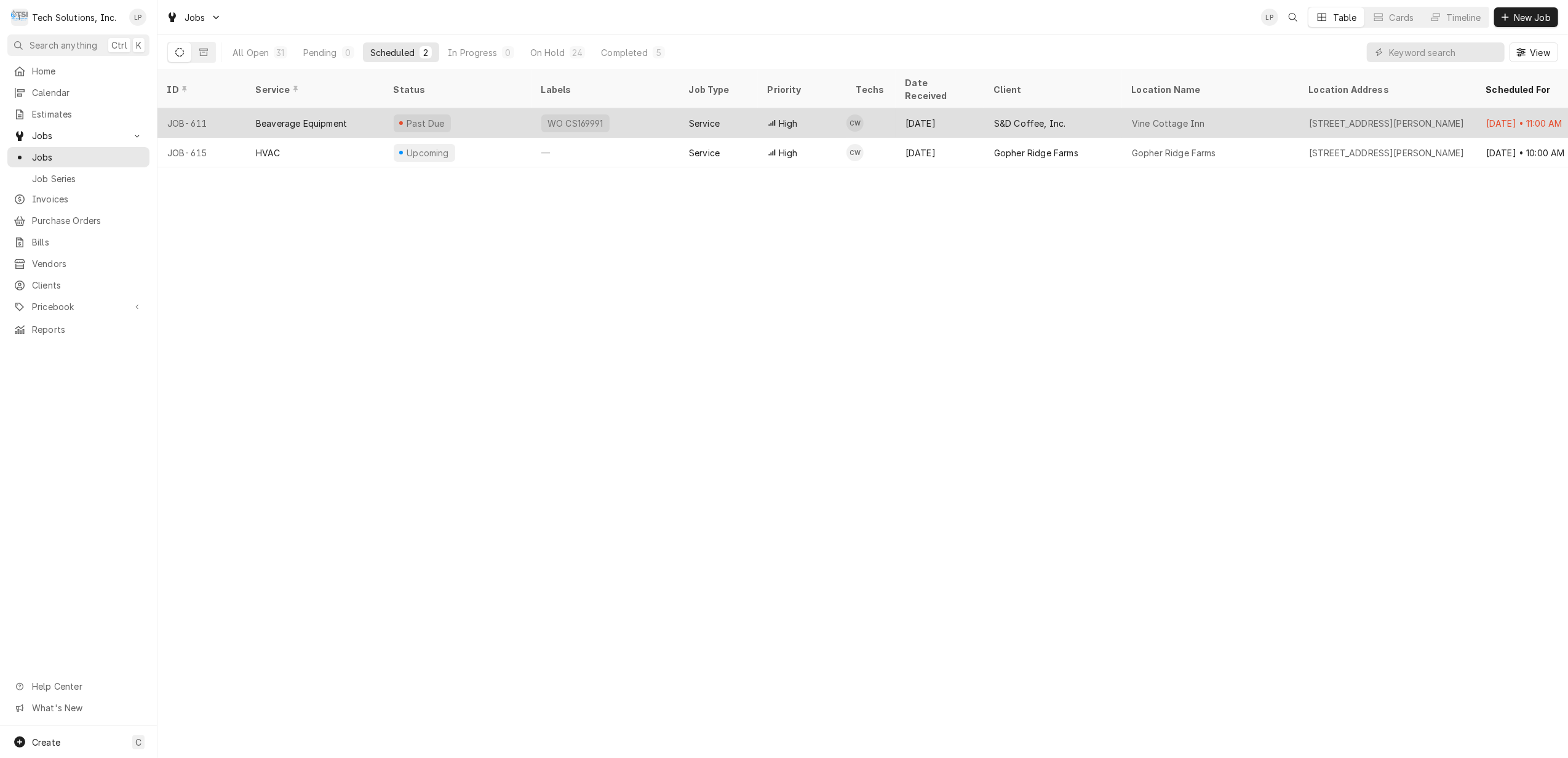
click at [473, 108] on div "Past Due" at bounding box center [457, 123] width 147 height 29
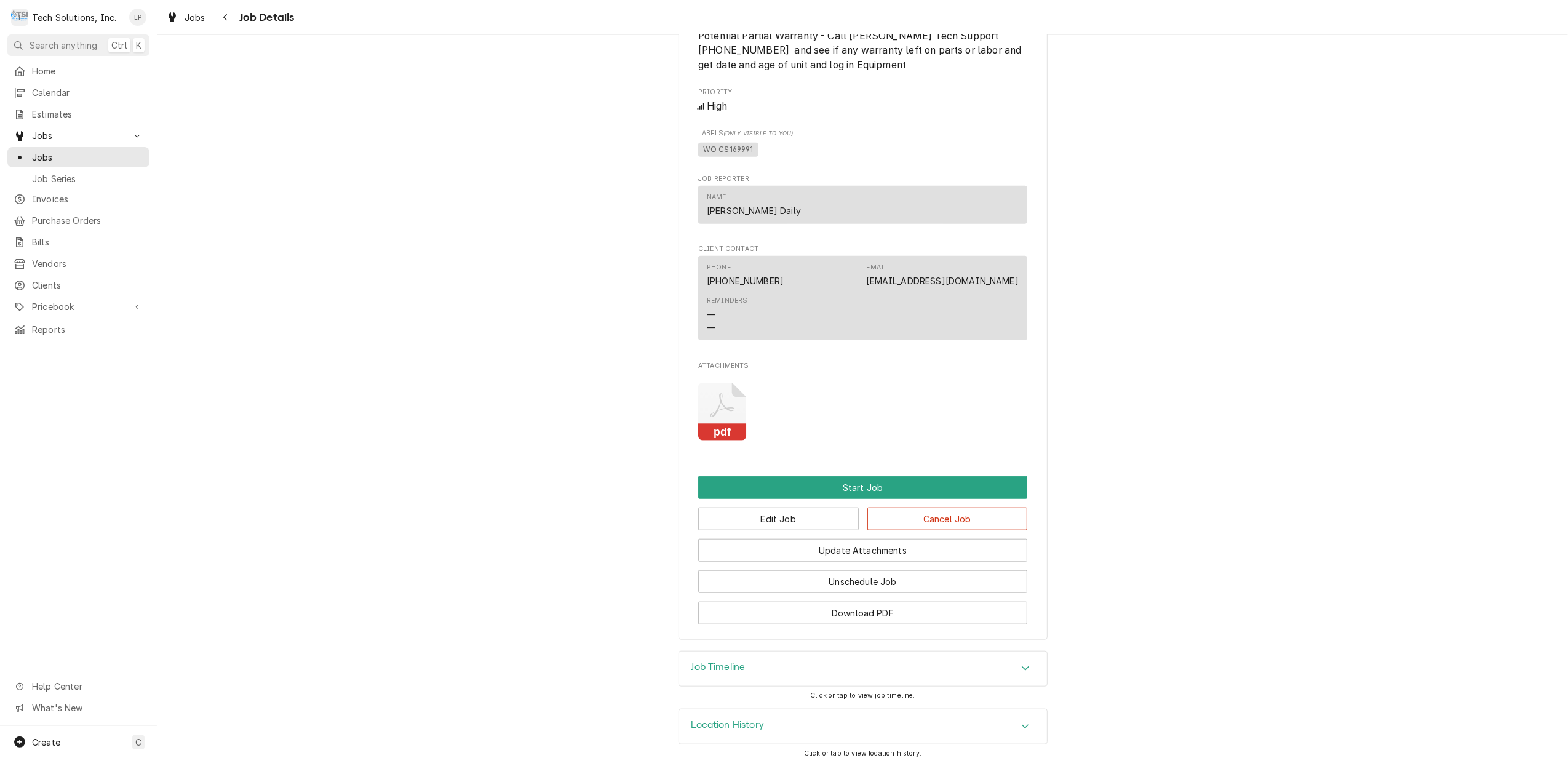
scroll to position [1038, 0]
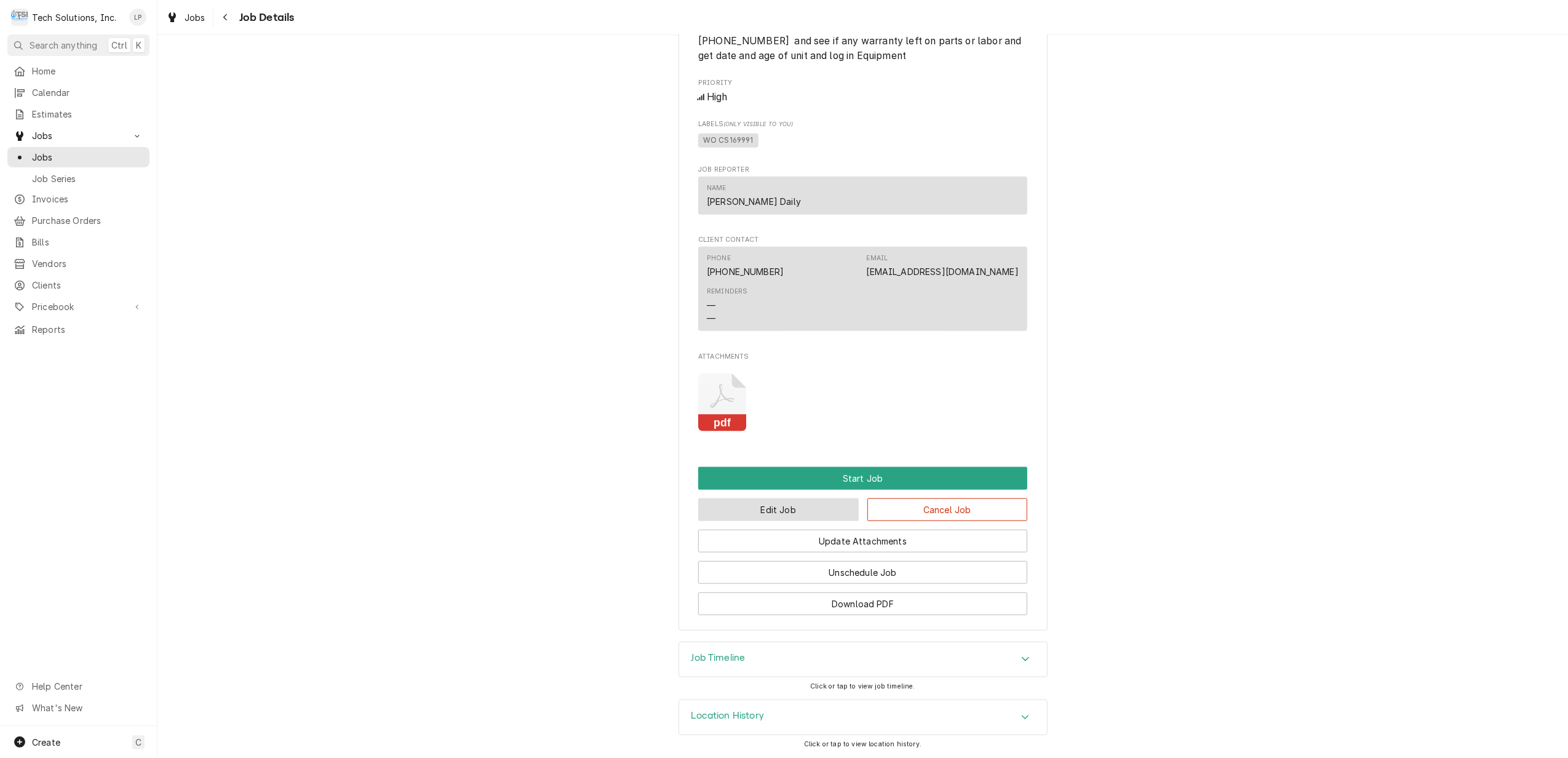
click at [785, 504] on button "Edit Job" at bounding box center [778, 509] width 160 height 23
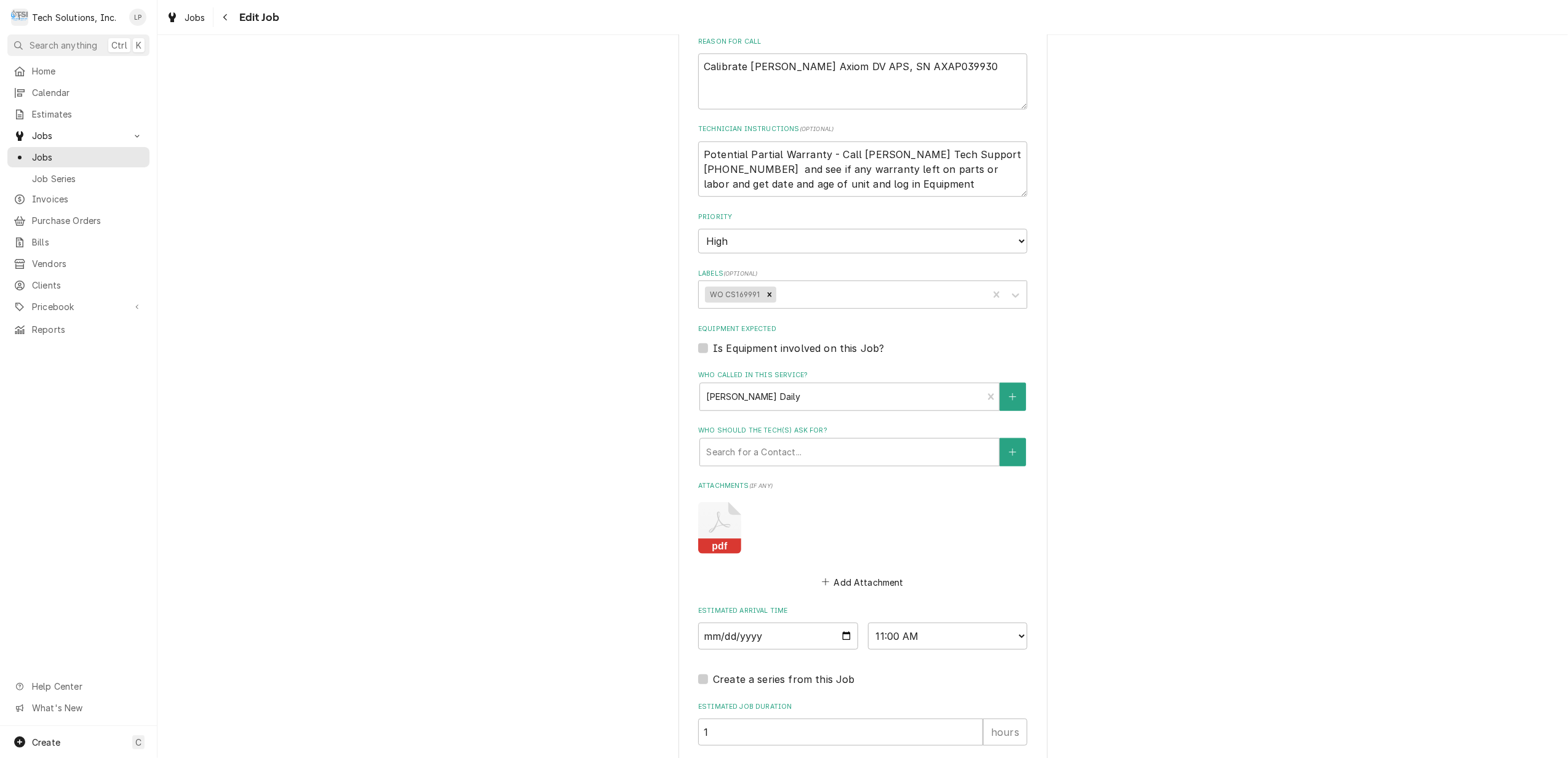
scroll to position [984, 0]
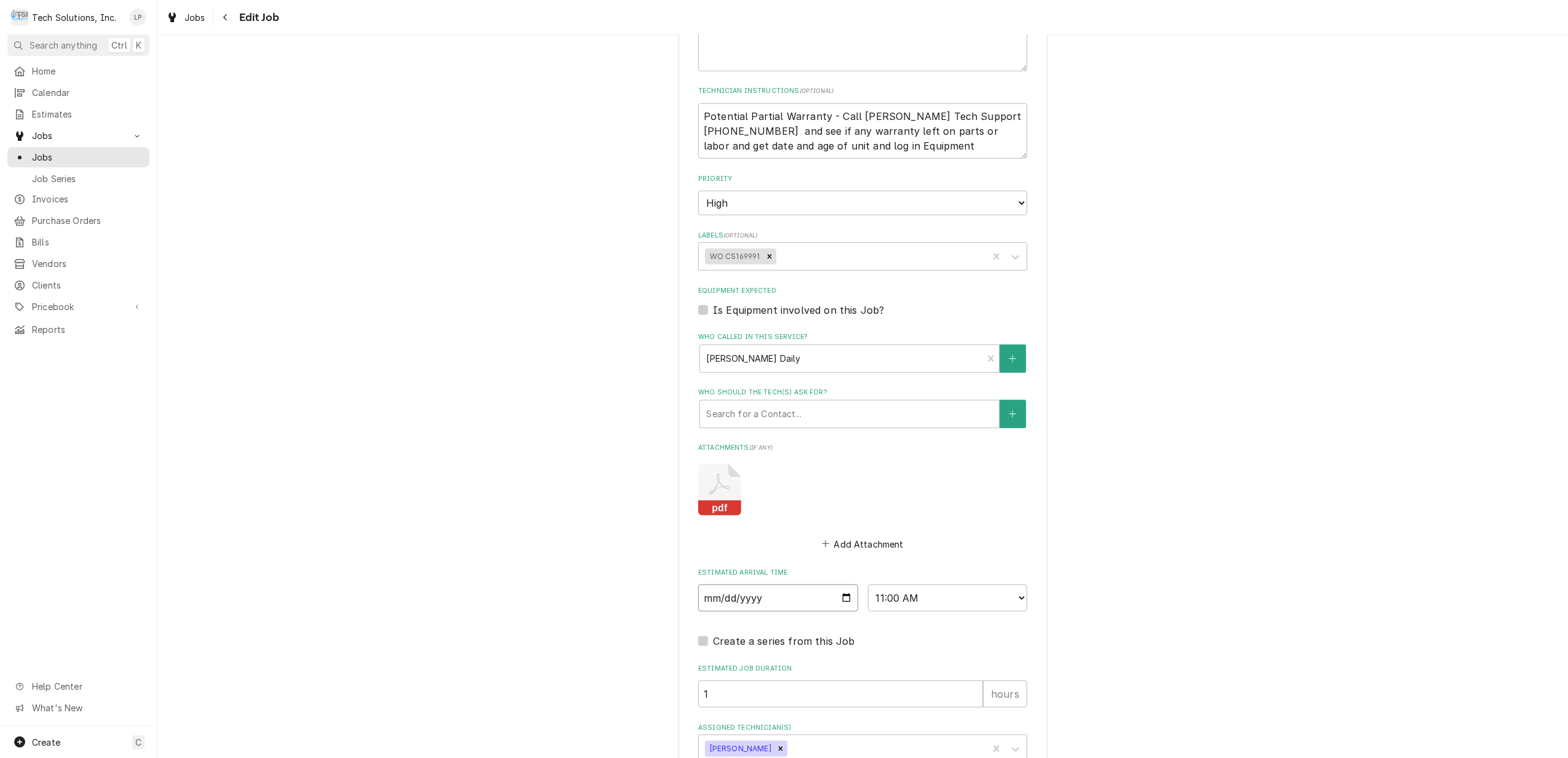
click at [838, 584] on input "[DATE]" at bounding box center [778, 598] width 160 height 27
type textarea "x"
type input "[DATE]"
type textarea "x"
click at [1010, 588] on select "AM / PM 6:00 AM 6:15 AM 6:30 AM 6:45 AM 7:00 AM 7:15 AM 7:30 AM 7:45 AM 8:00 AM…" at bounding box center [948, 598] width 160 height 27
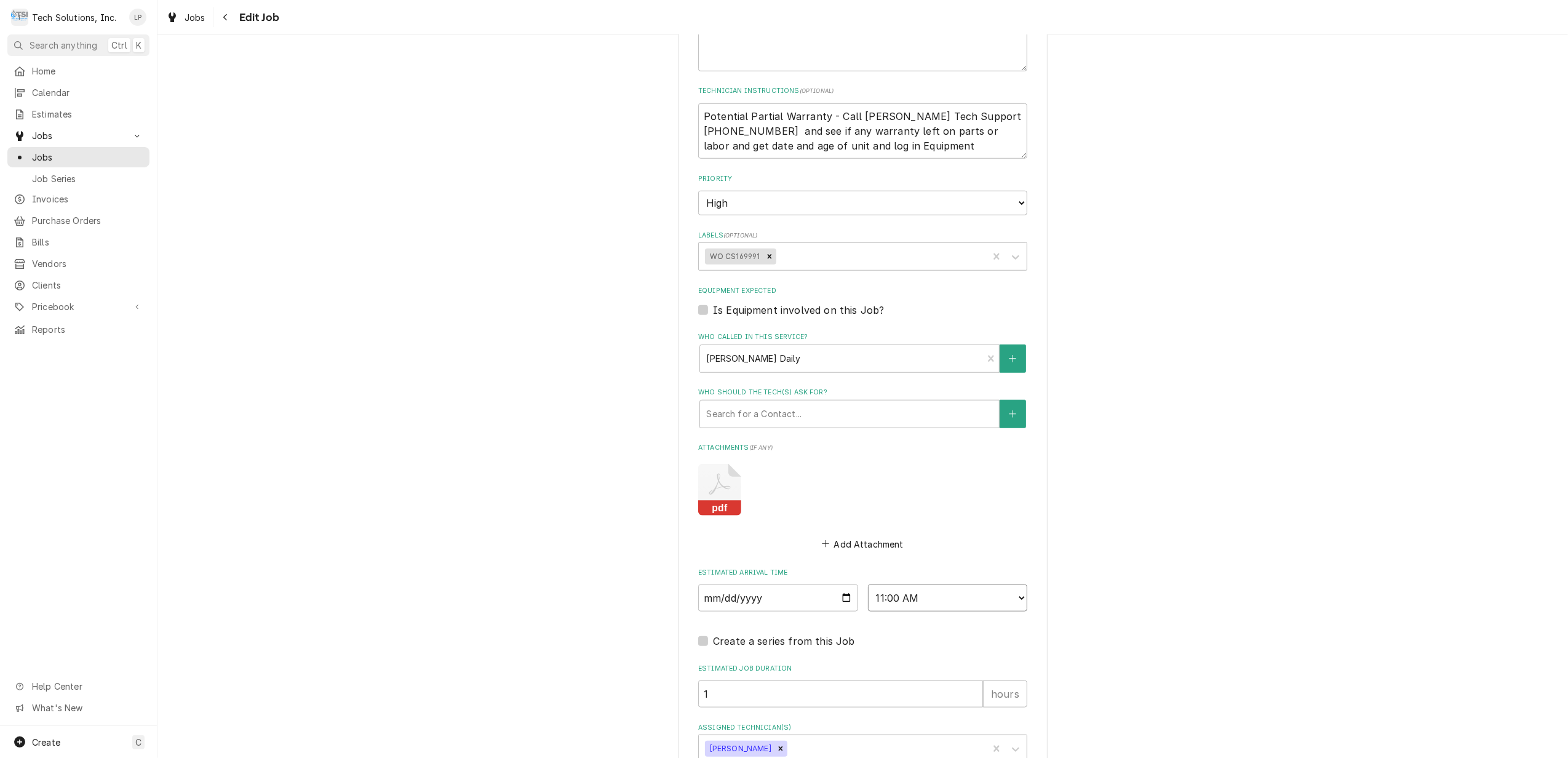
select select "12:00:00"
click at [868, 584] on select "AM / PM 6:00 AM 6:15 AM 6:30 AM 6:45 AM 7:00 AM 7:15 AM 7:30 AM 7:45 AM 8:00 AM…" at bounding box center [948, 598] width 160 height 27
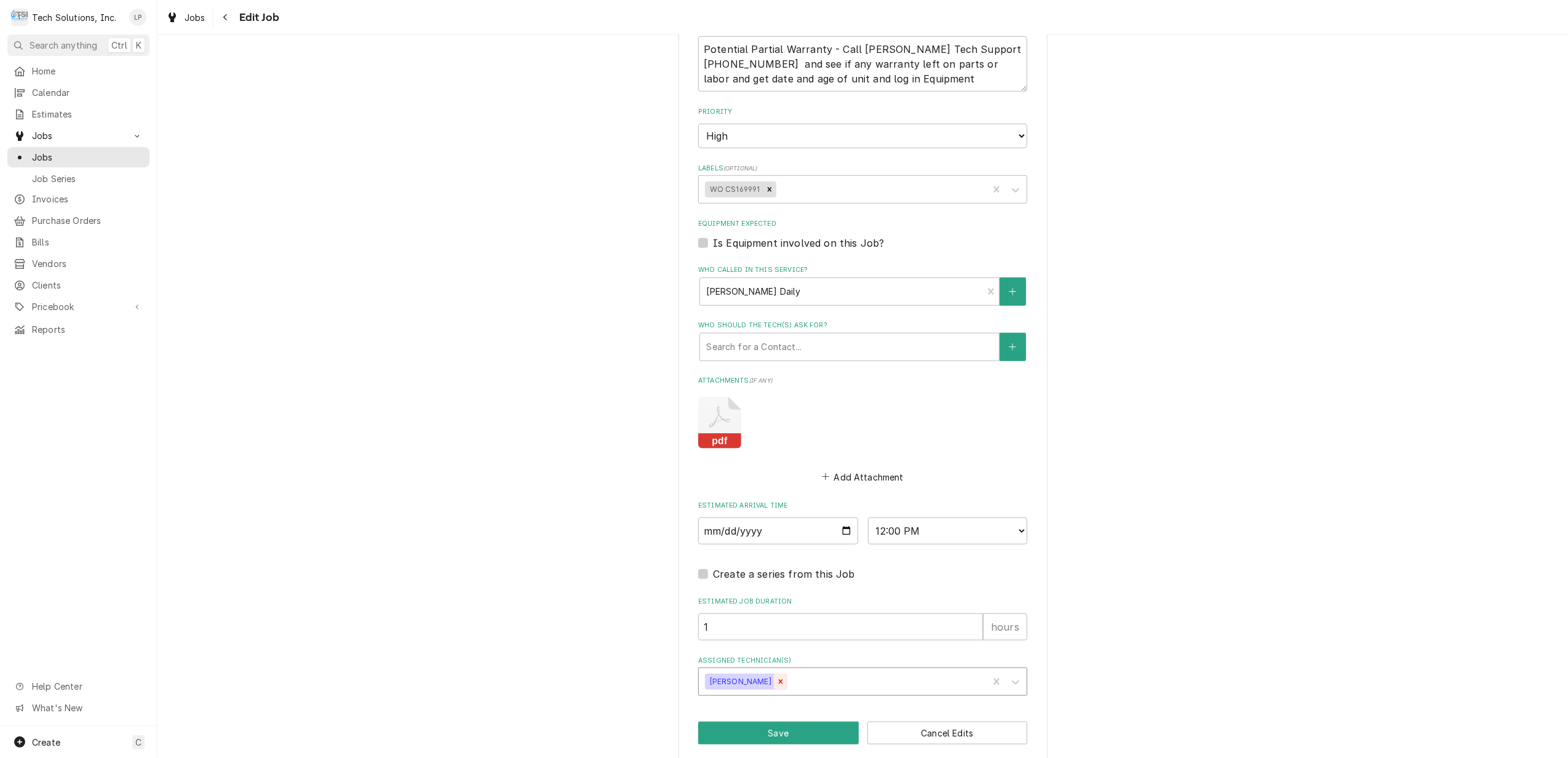
click at [774, 673] on div "Remove Coleton Wallace" at bounding box center [780, 681] width 14 height 16
type textarea "x"
type input "aus"
click at [763, 698] on div "[PERSON_NAME]" at bounding box center [862, 708] width 328 height 19
type textarea "x"
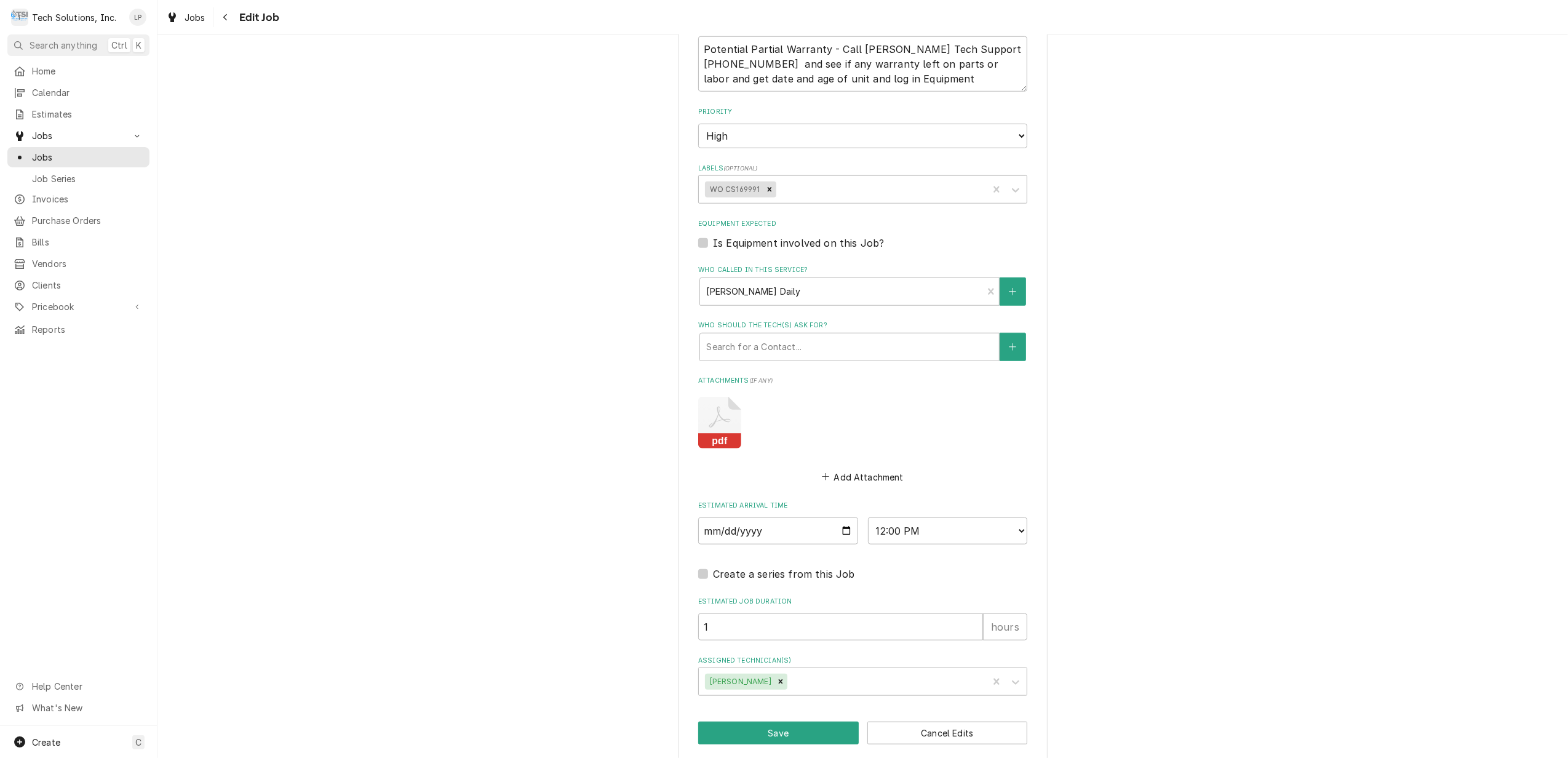
click at [756, 724] on button "Save" at bounding box center [778, 733] width 160 height 23
type textarea "x"
